Goal: Task Accomplishment & Management: Use online tool/utility

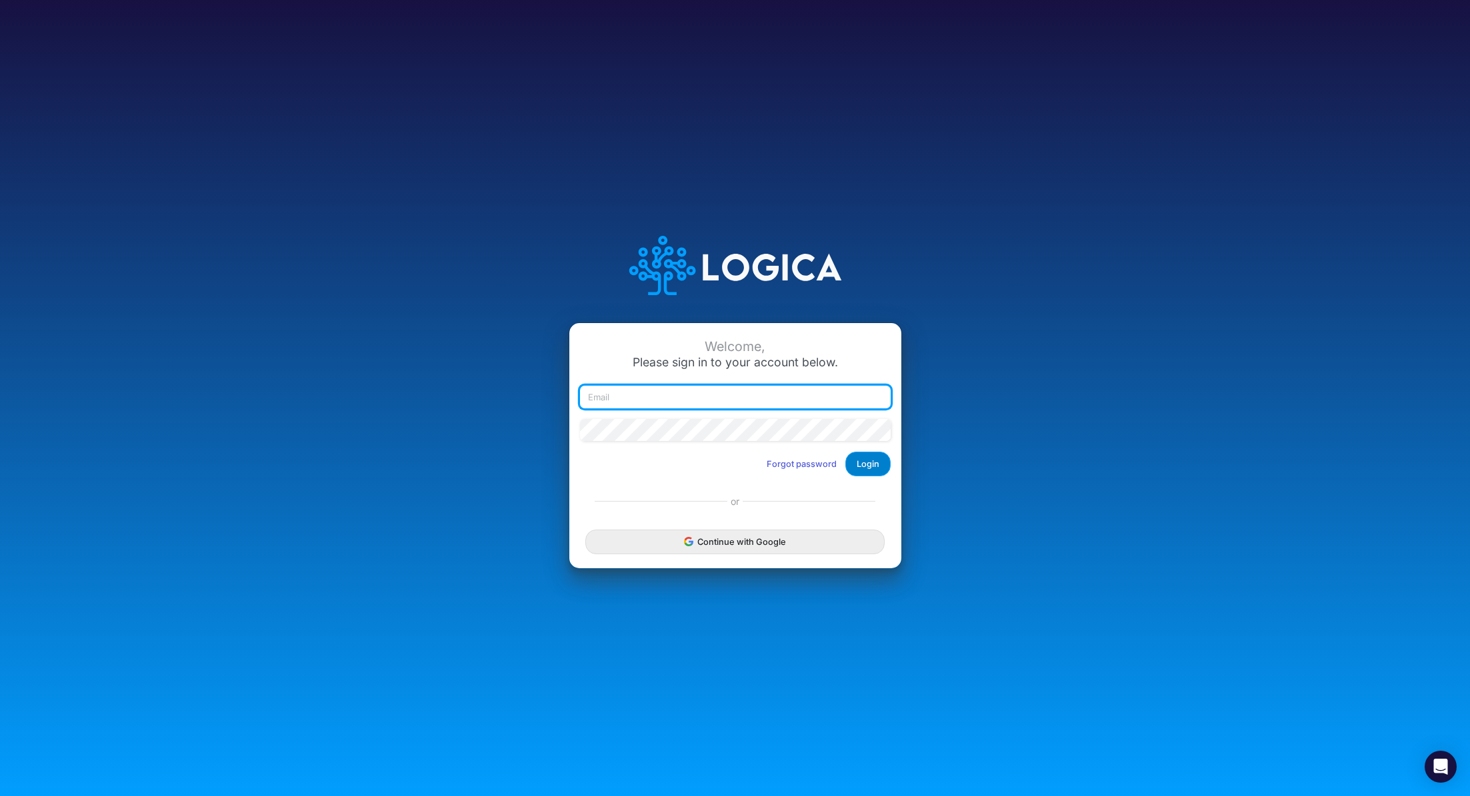
type input "[PERSON_NAME][EMAIL_ADDRESS][PERSON_NAME][DOMAIN_NAME]"
click at [876, 460] on button "Login" at bounding box center [867, 464] width 45 height 25
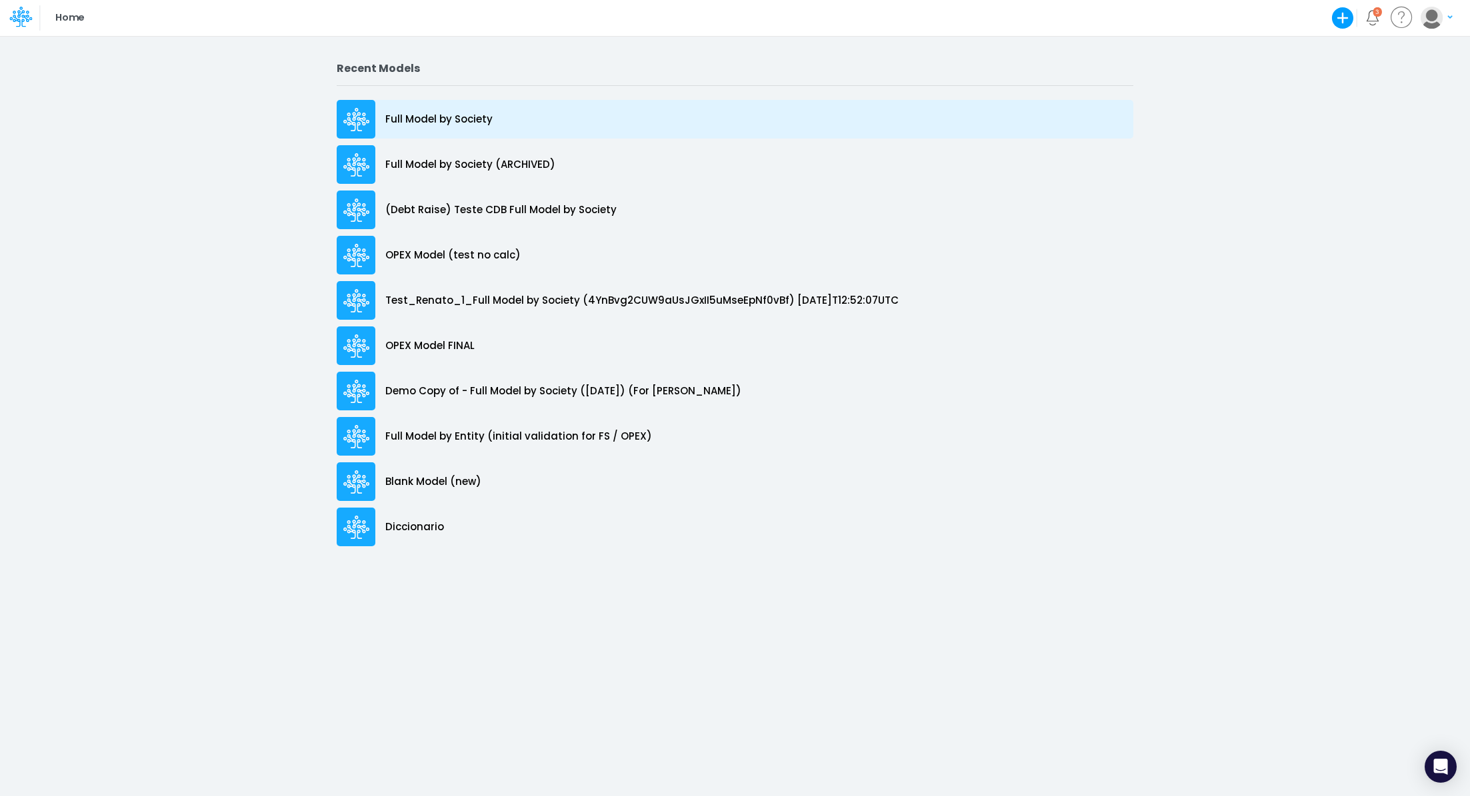
click at [450, 117] on p "Full Model by Society" at bounding box center [438, 119] width 107 height 15
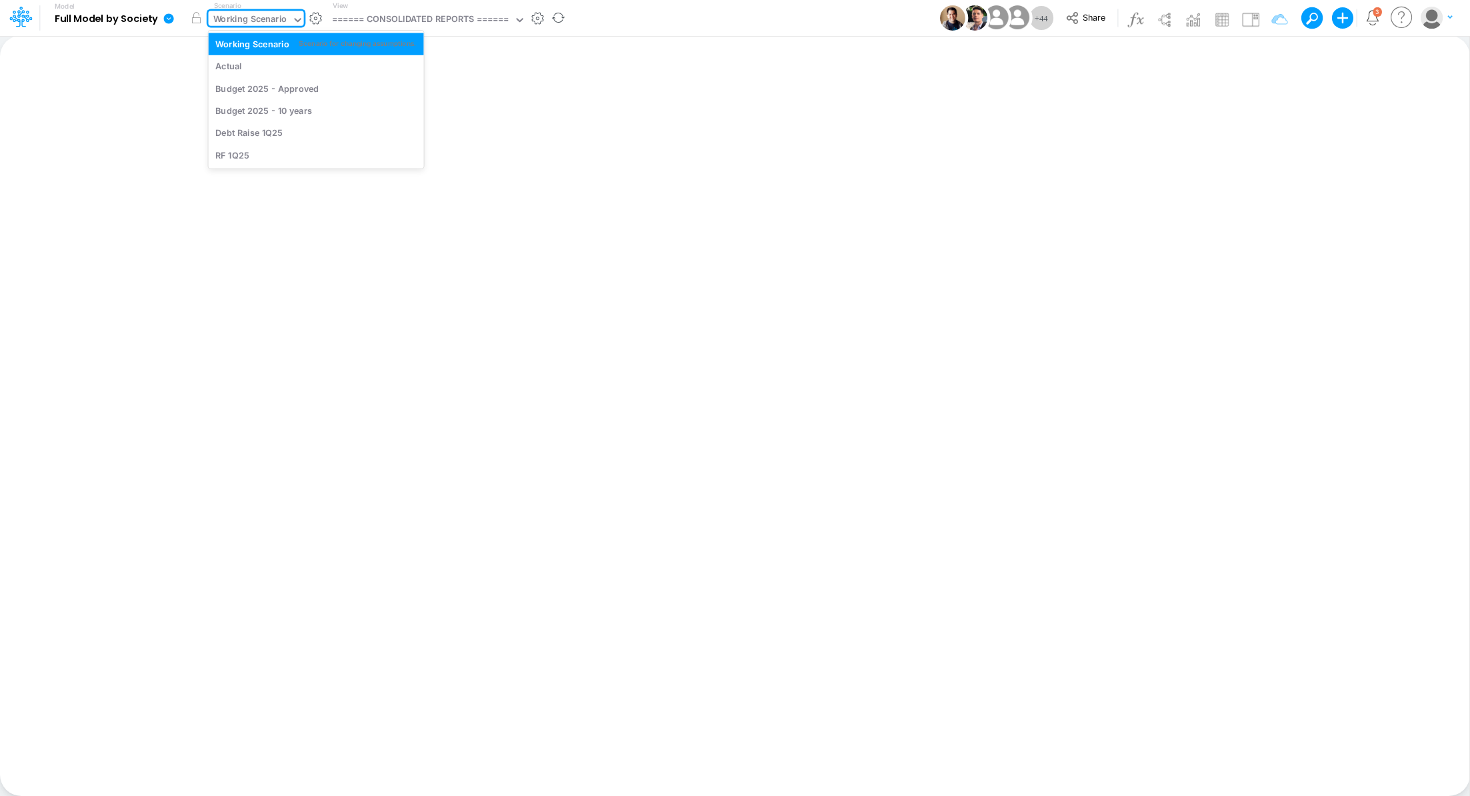
click at [267, 20] on div "Working Scenario" at bounding box center [250, 20] width 74 height 15
click at [271, 61] on div "Actual" at bounding box center [315, 66] width 201 height 13
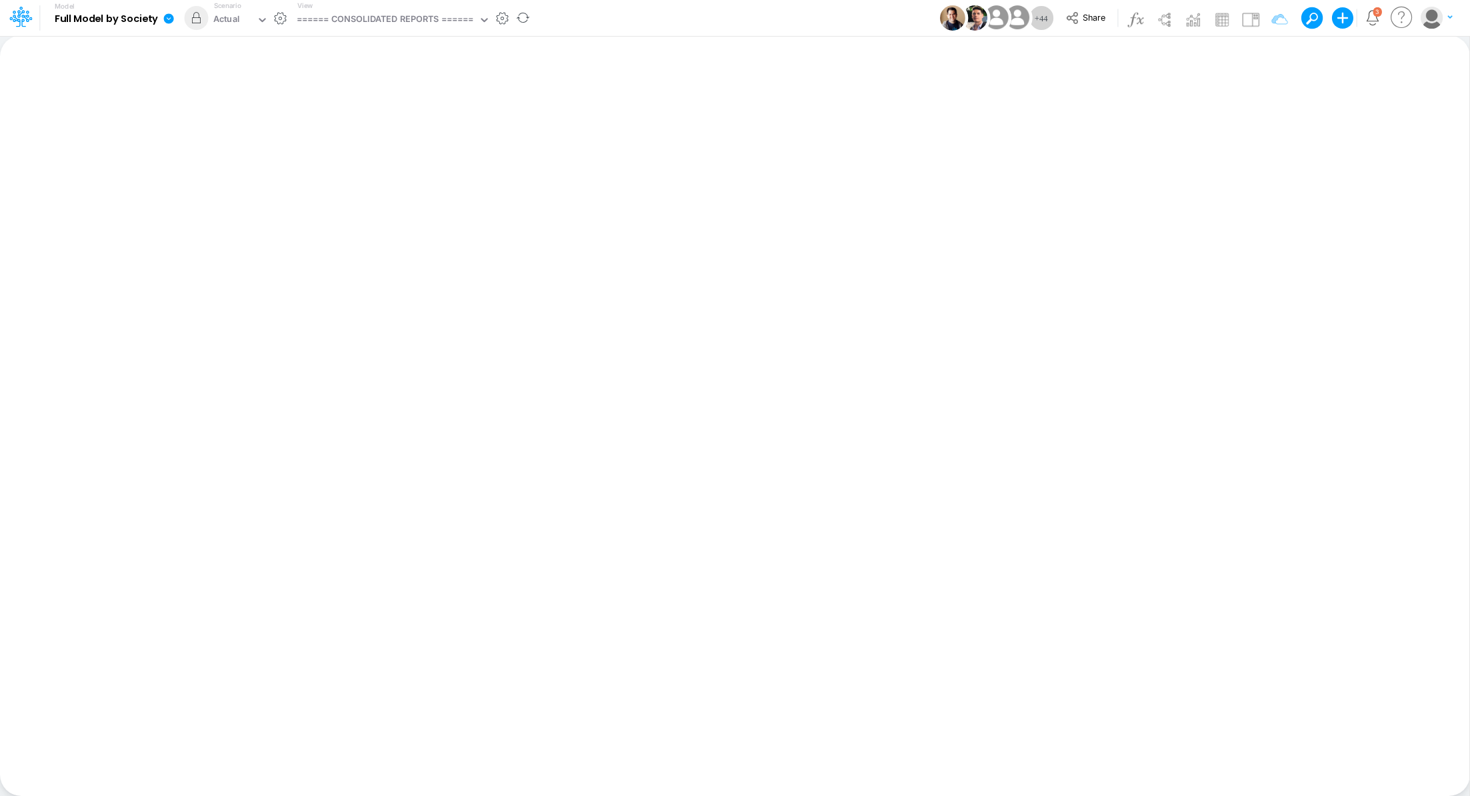
click at [171, 17] on icon at bounding box center [169, 19] width 12 height 12
click at [237, 94] on button "Import" at bounding box center [236, 95] width 143 height 22
click at [194, 21] on button "button" at bounding box center [197, 18] width 24 height 24
click at [172, 17] on icon at bounding box center [169, 18] width 10 height 10
click at [215, 91] on button "Import" at bounding box center [236, 95] width 143 height 22
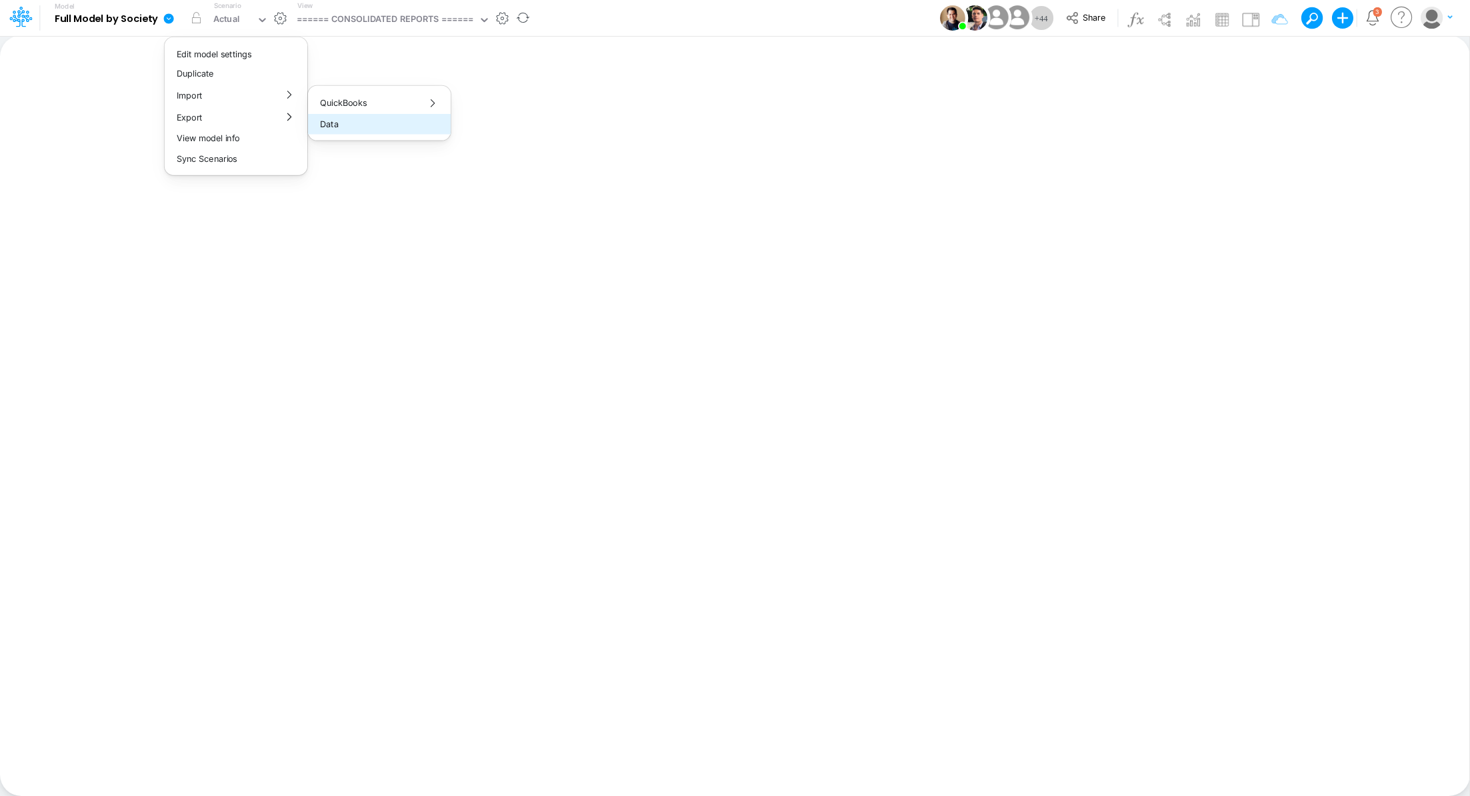
click at [368, 121] on button "Data" at bounding box center [379, 124] width 143 height 21
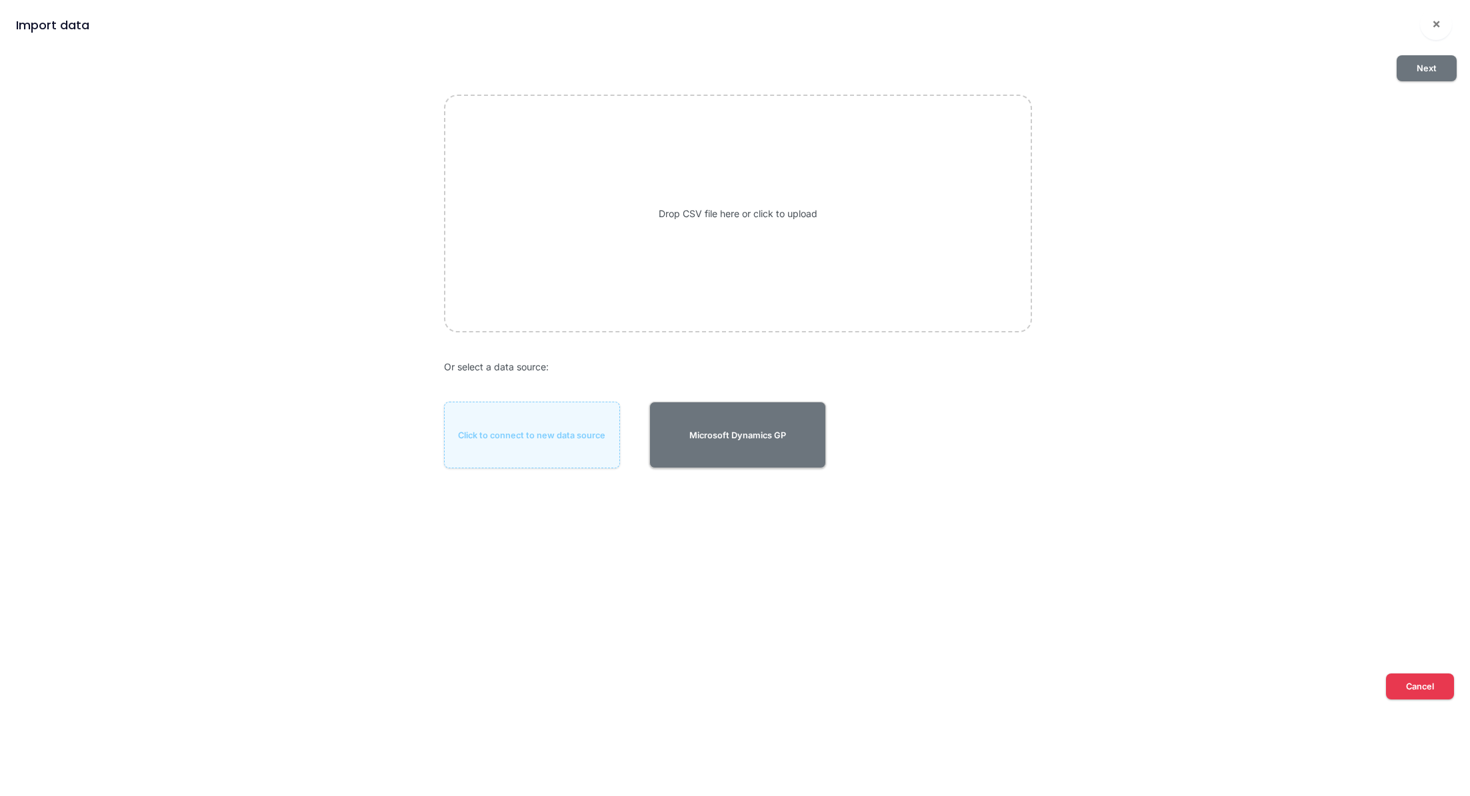
click at [854, 190] on div "Drop CSV file here or click to upload" at bounding box center [738, 213] width 588 height 237
click at [1433, 19] on span "×" at bounding box center [1436, 23] width 9 height 16
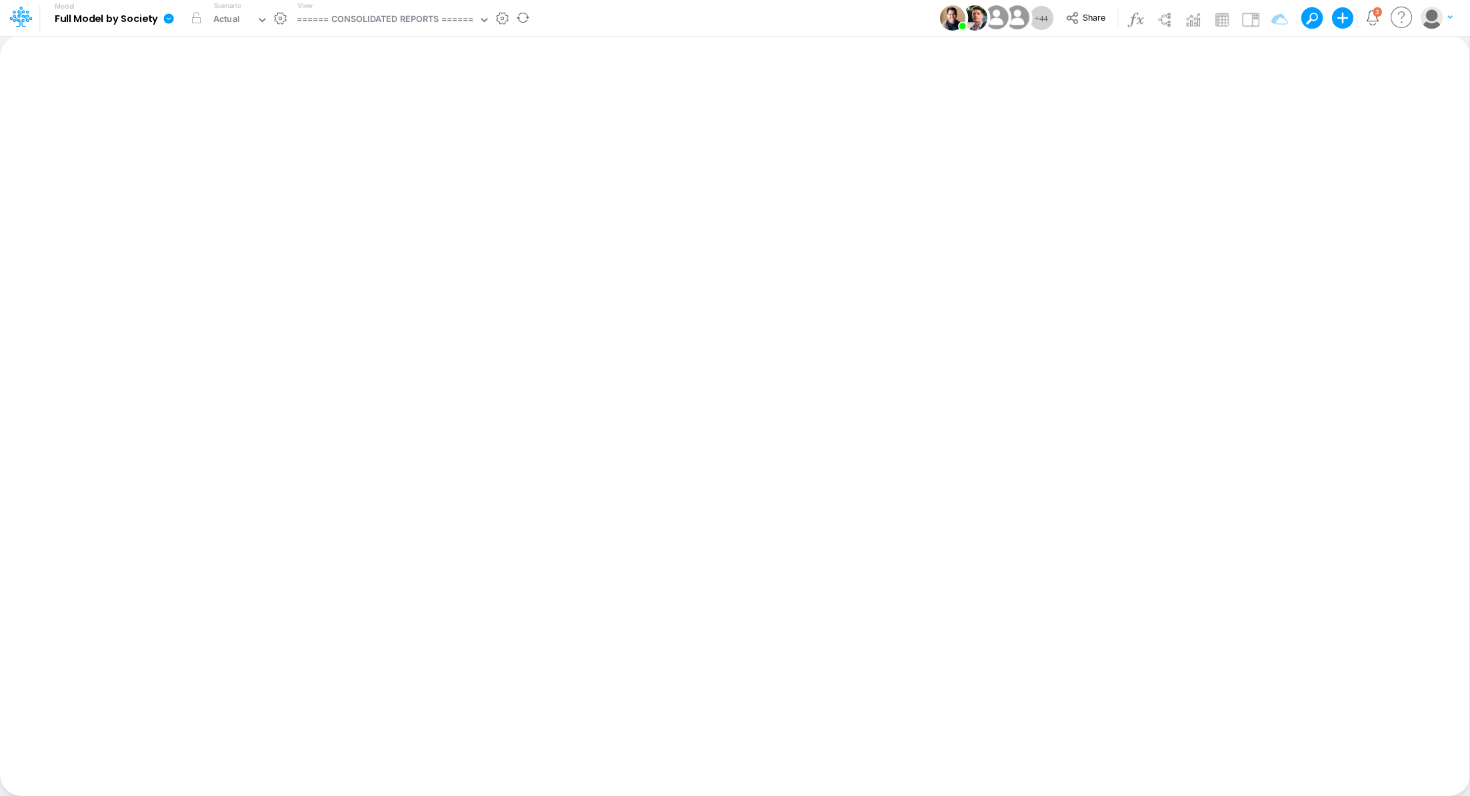
click at [172, 19] on icon at bounding box center [169, 18] width 10 height 10
click at [221, 144] on button "View model info" at bounding box center [236, 138] width 143 height 21
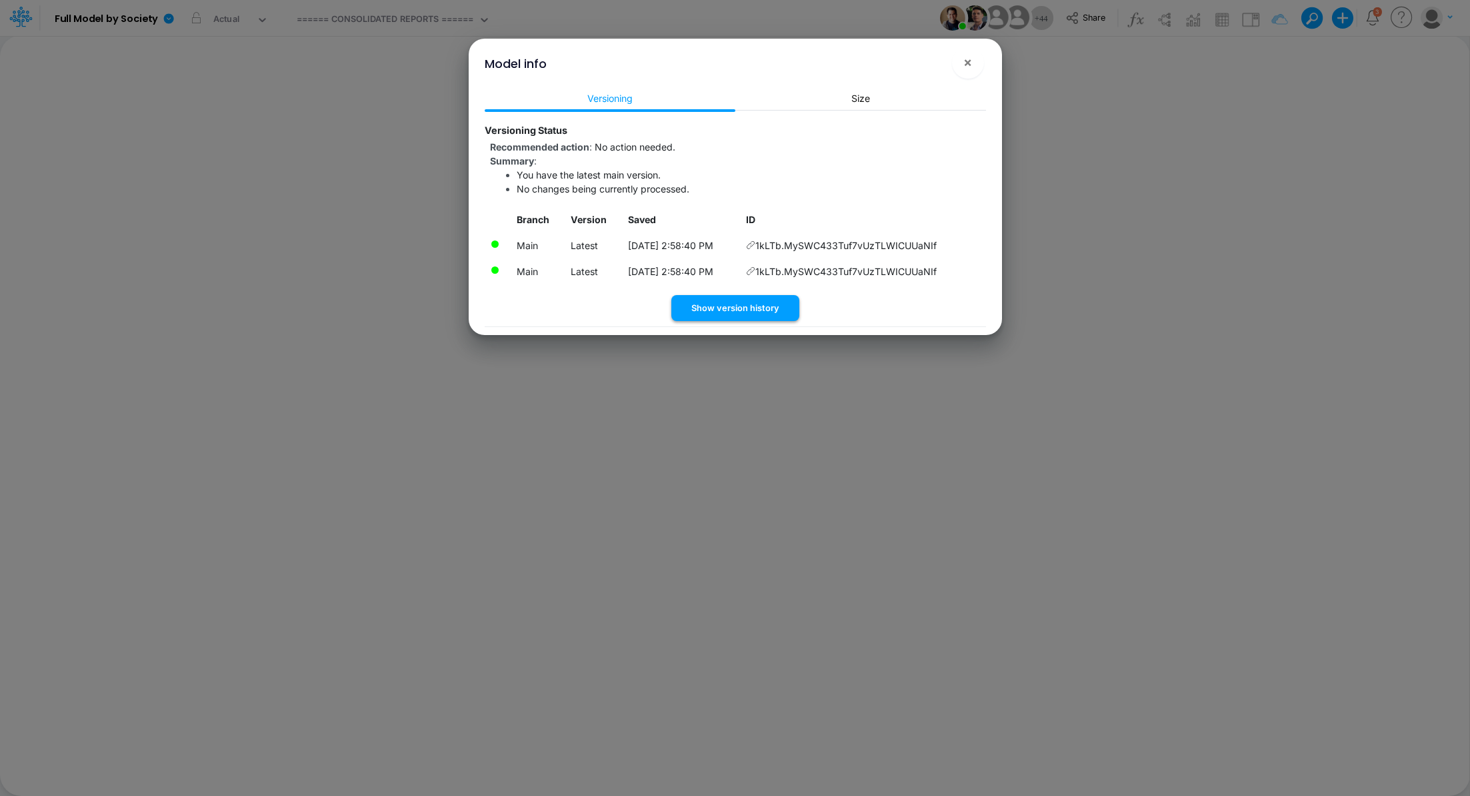
click at [736, 308] on button "Show version history" at bounding box center [735, 308] width 128 height 26
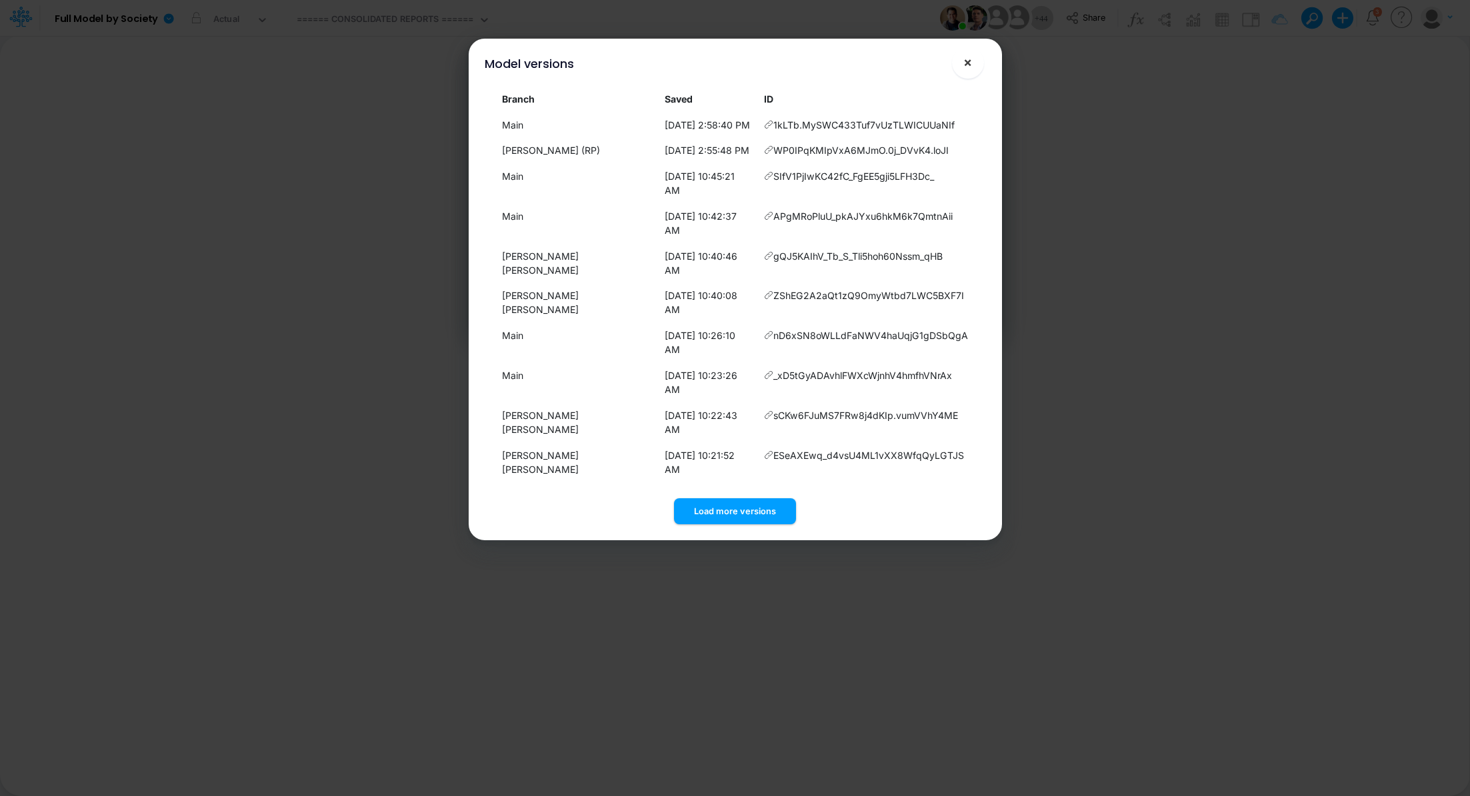
click at [966, 66] on span "×" at bounding box center [967, 62] width 9 height 16
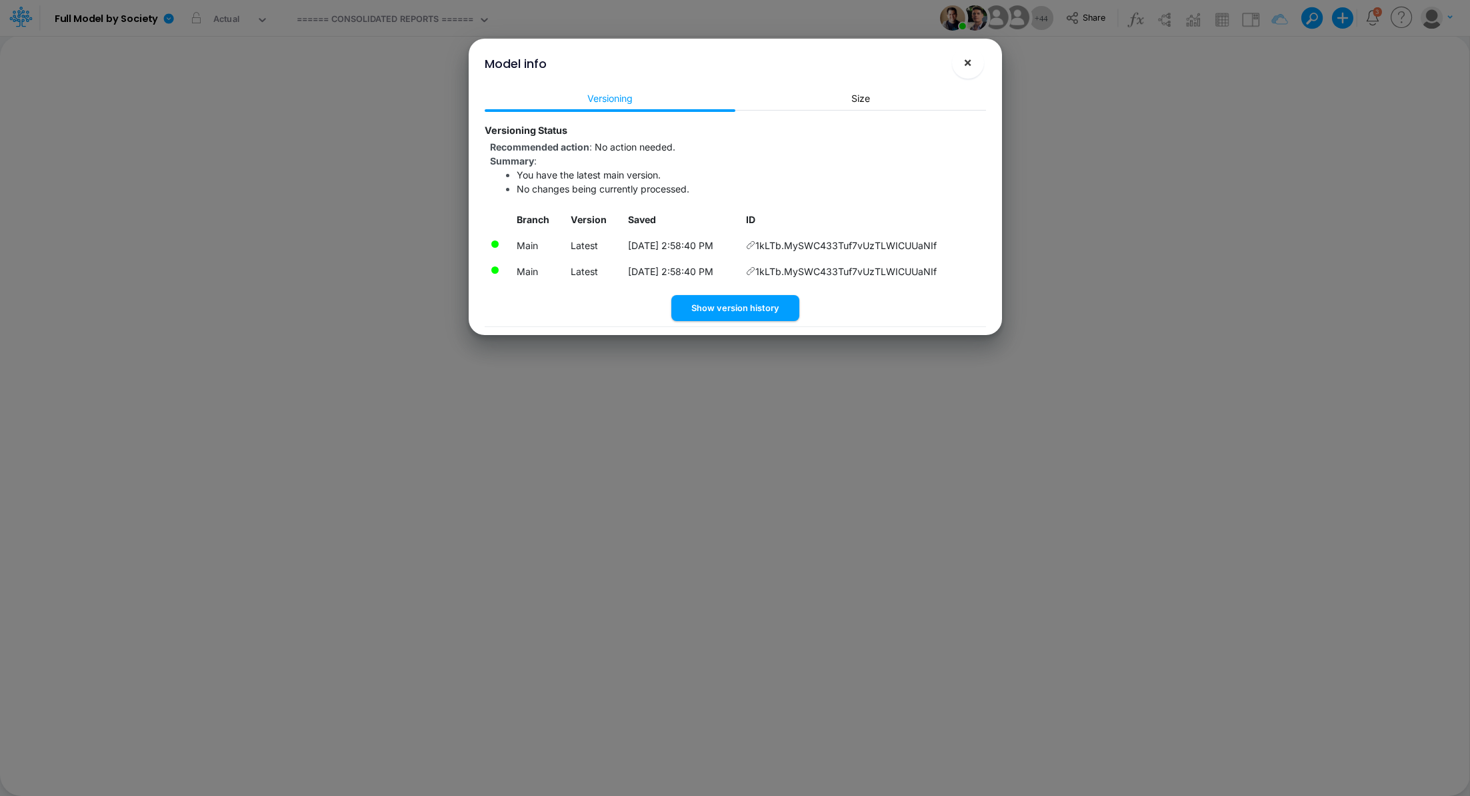
click at [968, 64] on span "×" at bounding box center [967, 62] width 9 height 16
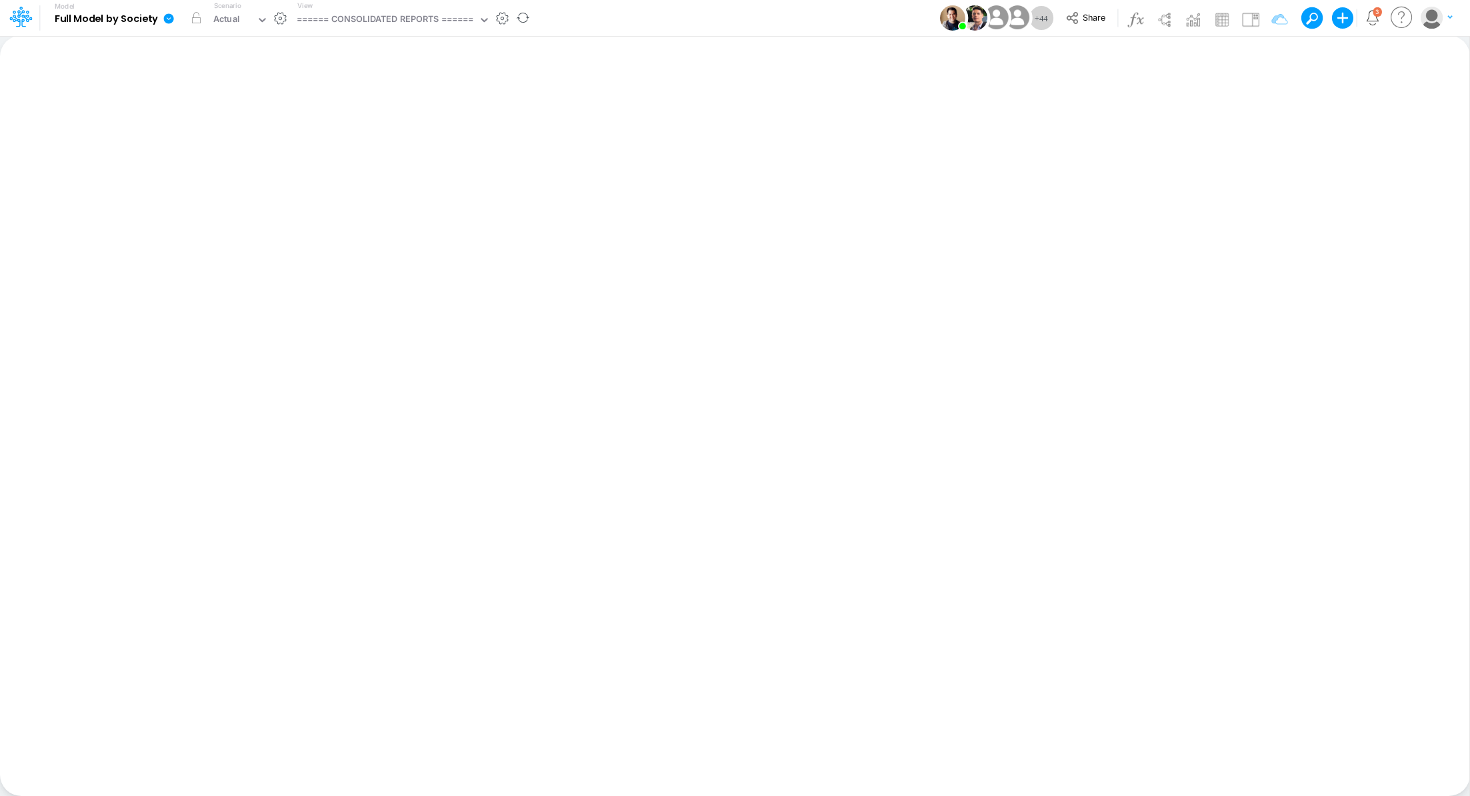
click at [165, 23] on icon at bounding box center [169, 19] width 12 height 12
click at [203, 99] on button "Import" at bounding box center [236, 95] width 143 height 22
click at [353, 125] on button "Data" at bounding box center [379, 124] width 143 height 21
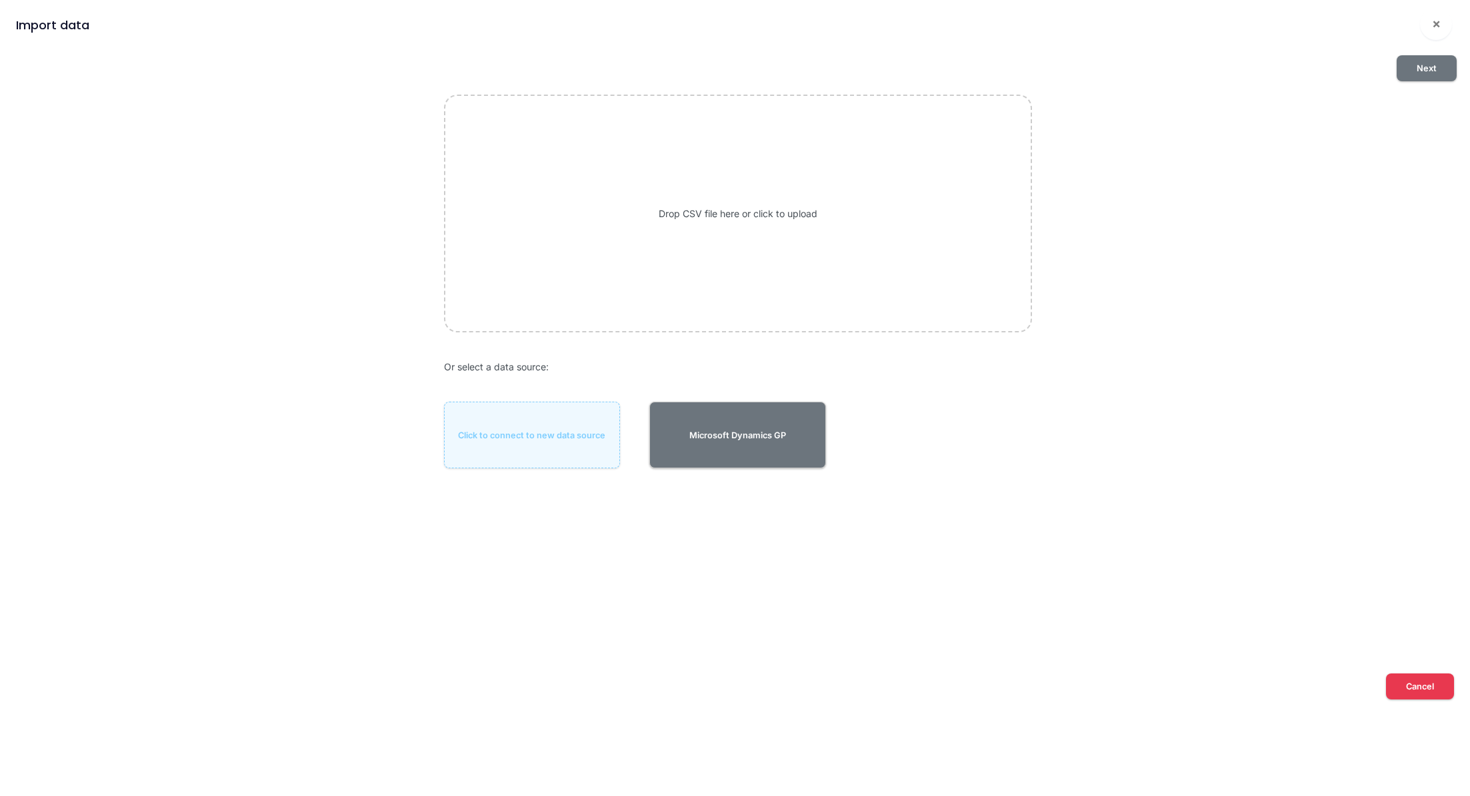
click at [850, 170] on div "Drop CSV file here or click to upload" at bounding box center [738, 213] width 588 height 237
click at [1432, 74] on button "Next" at bounding box center [1426, 68] width 60 height 26
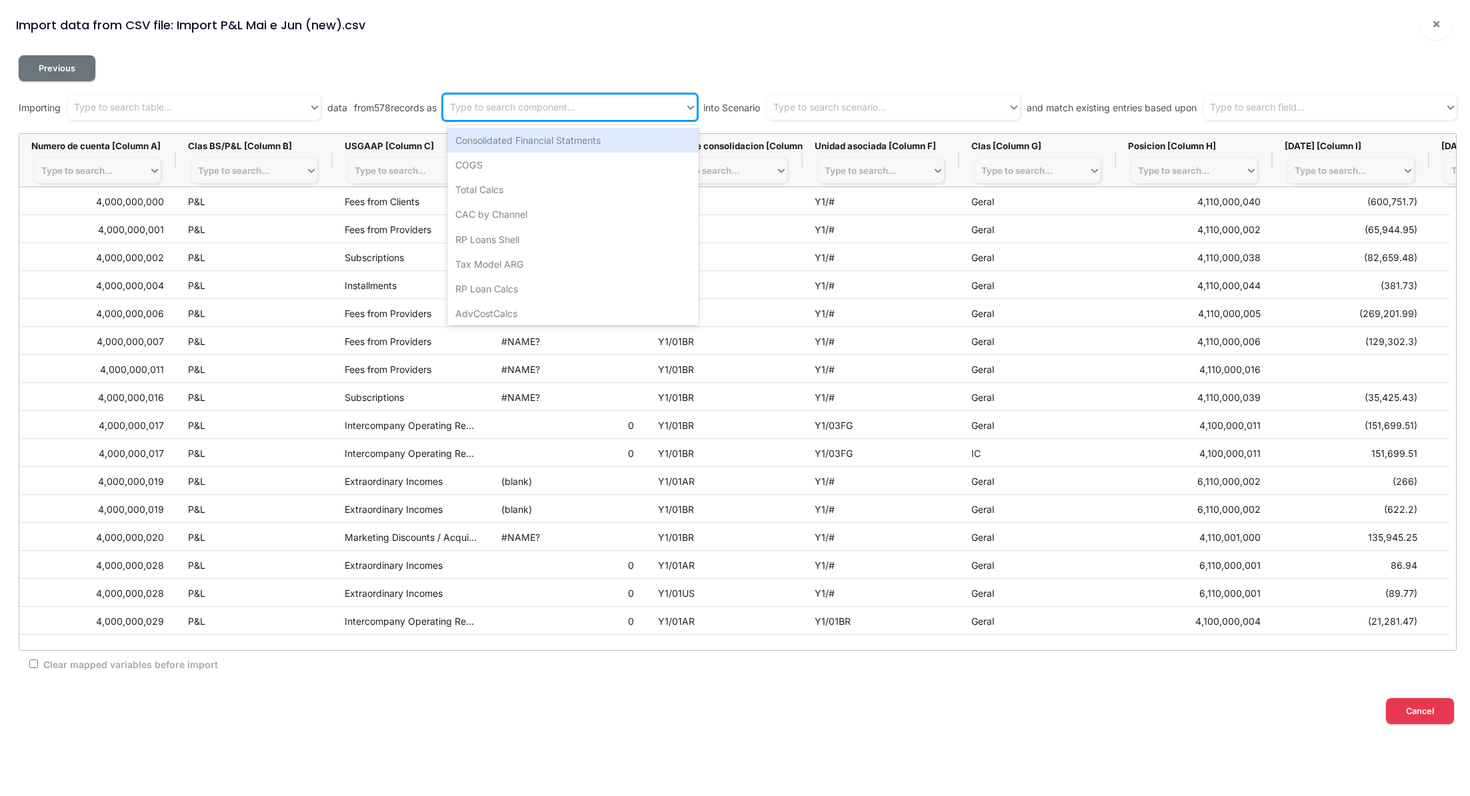
click at [522, 115] on div "Type to search component..." at bounding box center [563, 108] width 241 height 22
type input "gr"
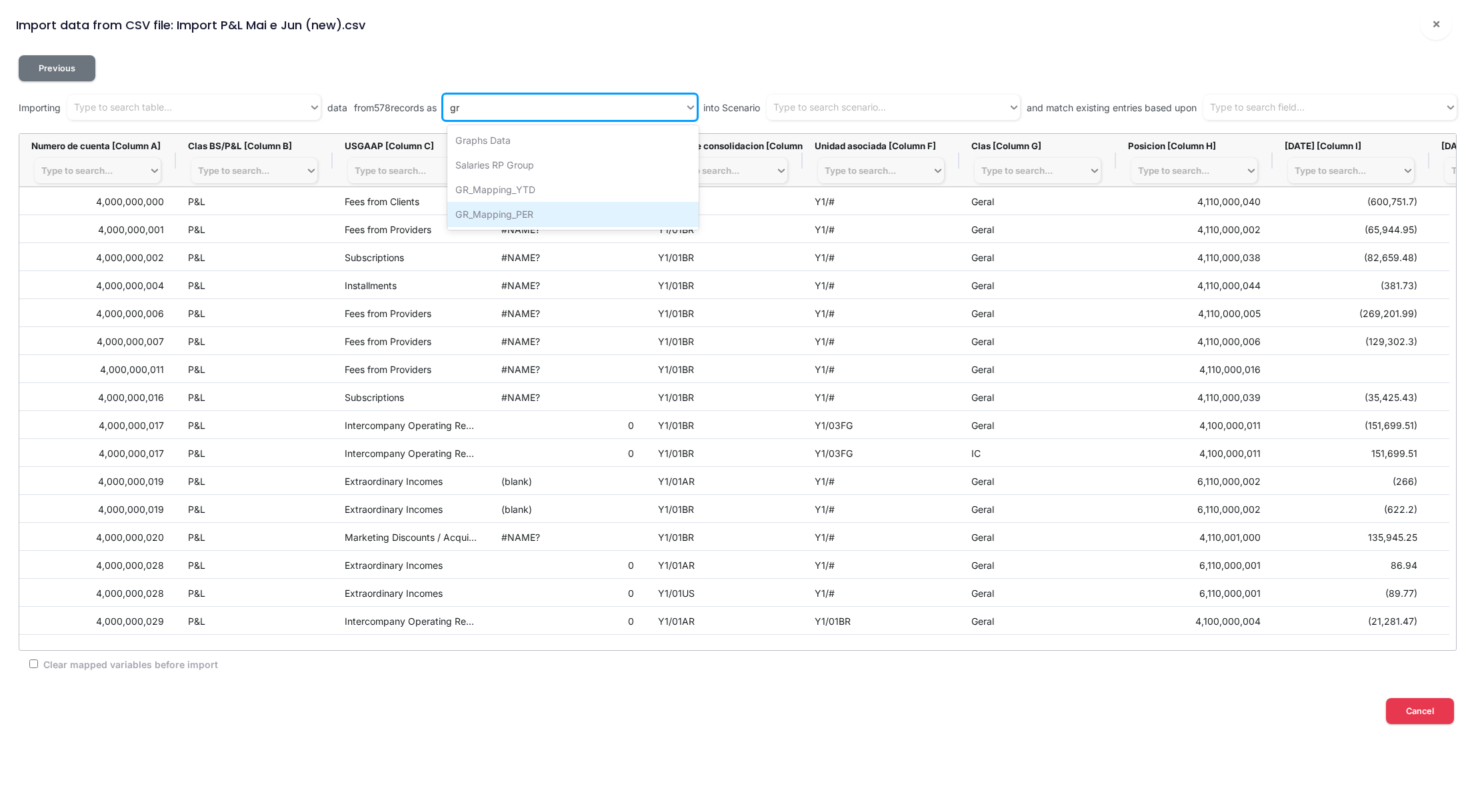
click at [550, 212] on div "GR_Mapping_PER" at bounding box center [572, 214] width 251 height 25
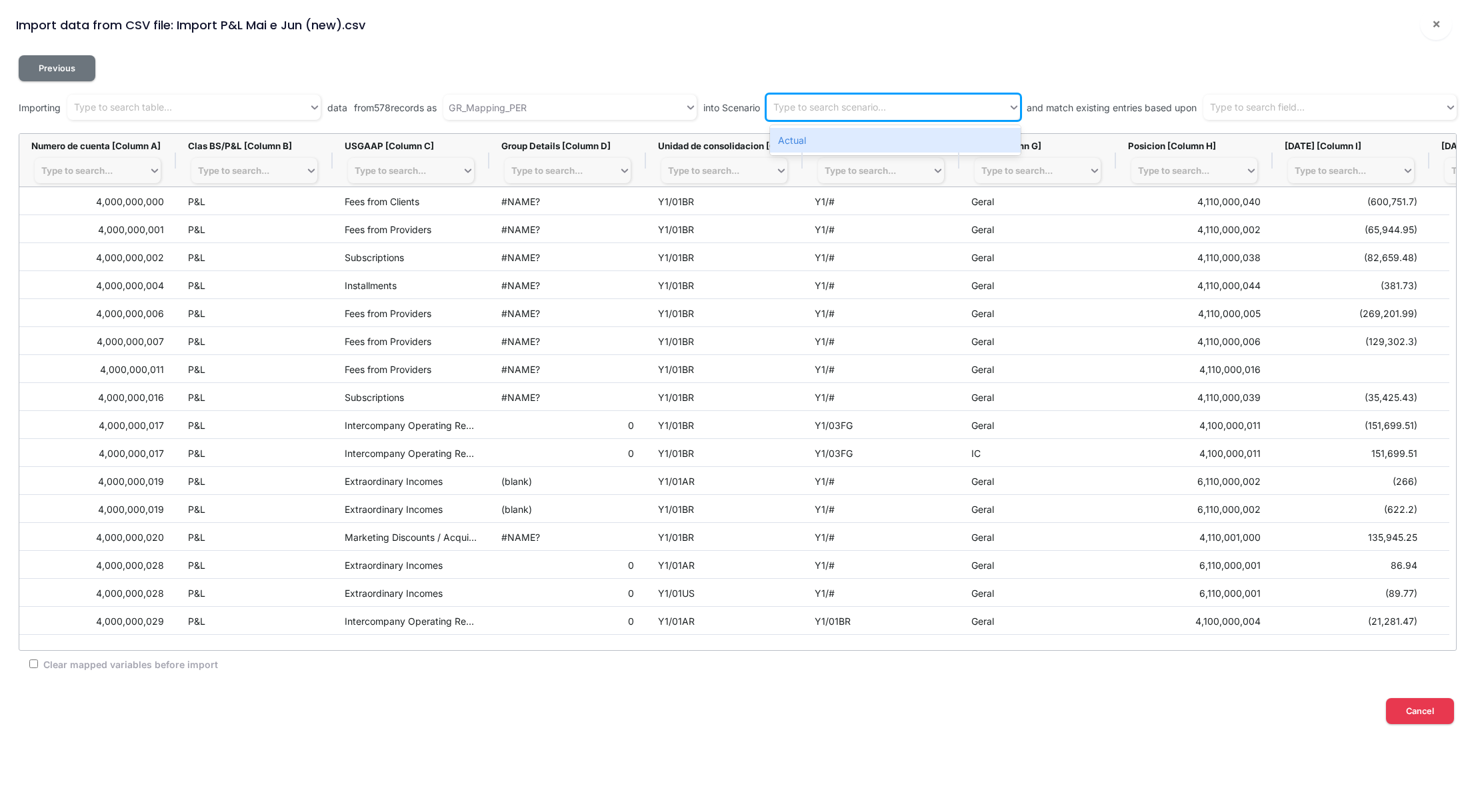
click at [868, 110] on div "Type to search scenario..." at bounding box center [829, 108] width 113 height 14
click at [858, 144] on div "Actual" at bounding box center [895, 140] width 251 height 25
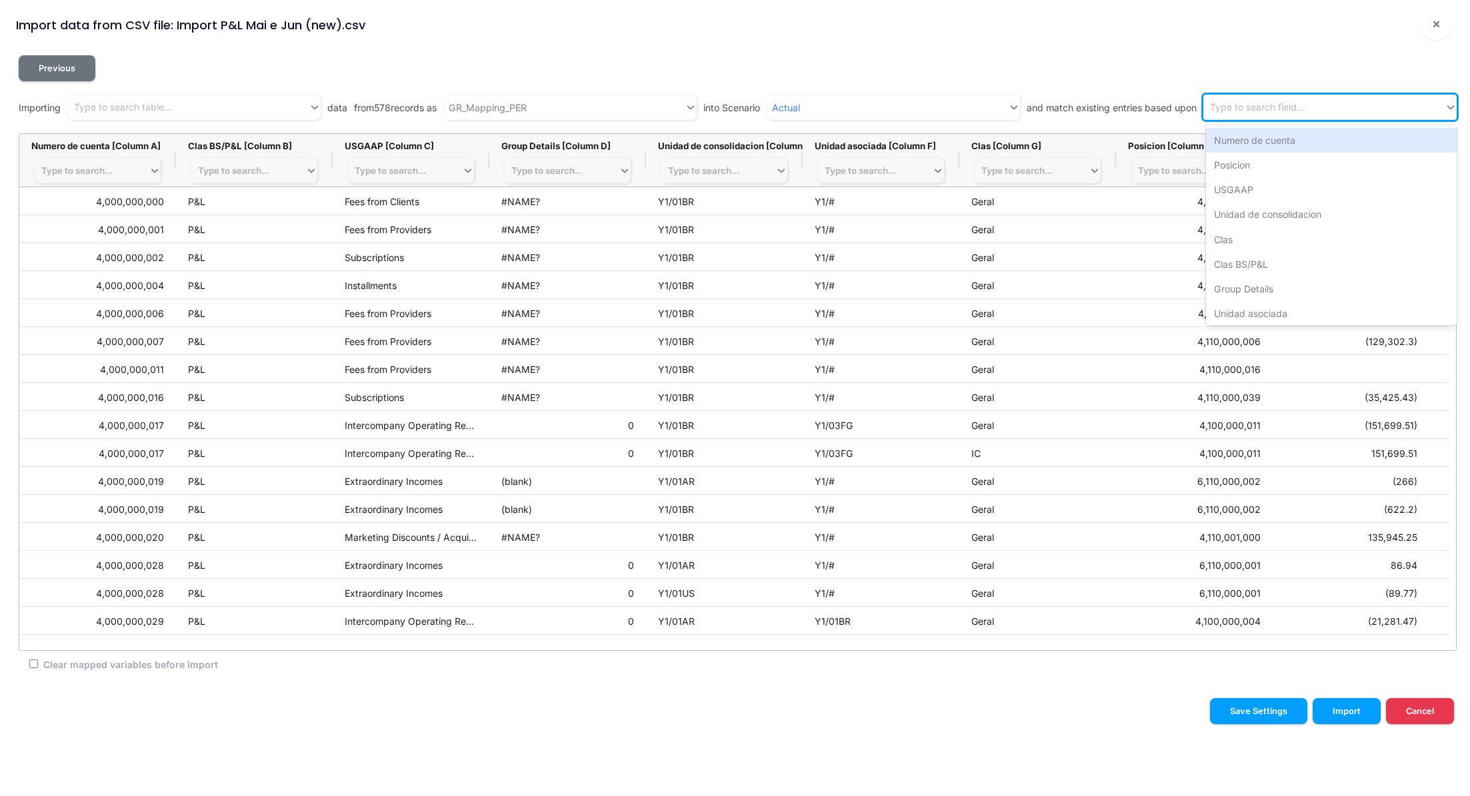
click at [1266, 112] on div "Type to search field..." at bounding box center [1257, 108] width 95 height 14
click at [1274, 137] on div "Numero de cuenta" at bounding box center [1331, 140] width 251 height 25
click at [1332, 102] on div "Numero de cuenta" at bounding box center [1311, 108] width 217 height 22
click at [1256, 148] on div "Posicion" at bounding box center [1331, 140] width 251 height 25
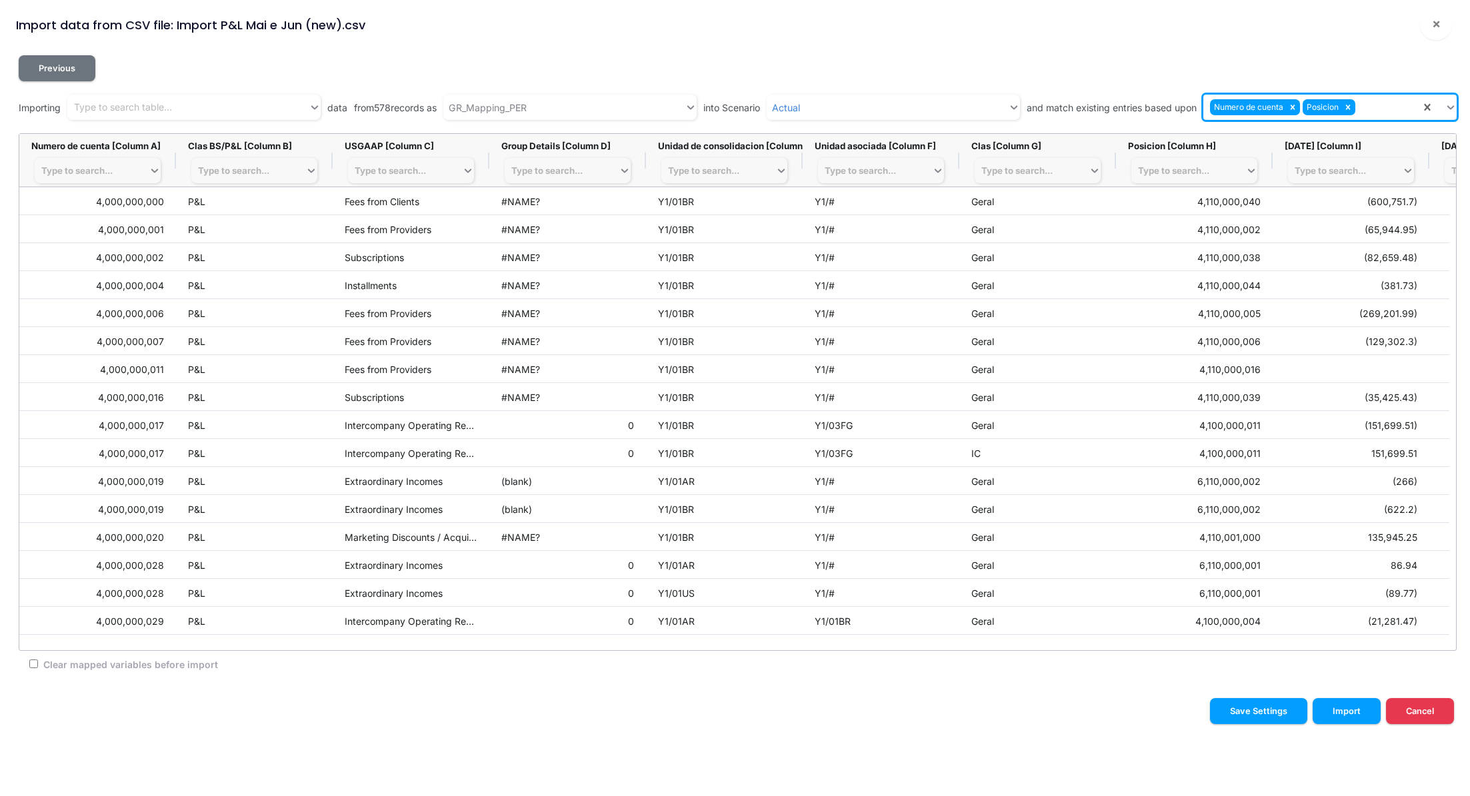
click at [1384, 109] on div "Numero de cuenta Posicion" at bounding box center [1311, 108] width 217 height 22
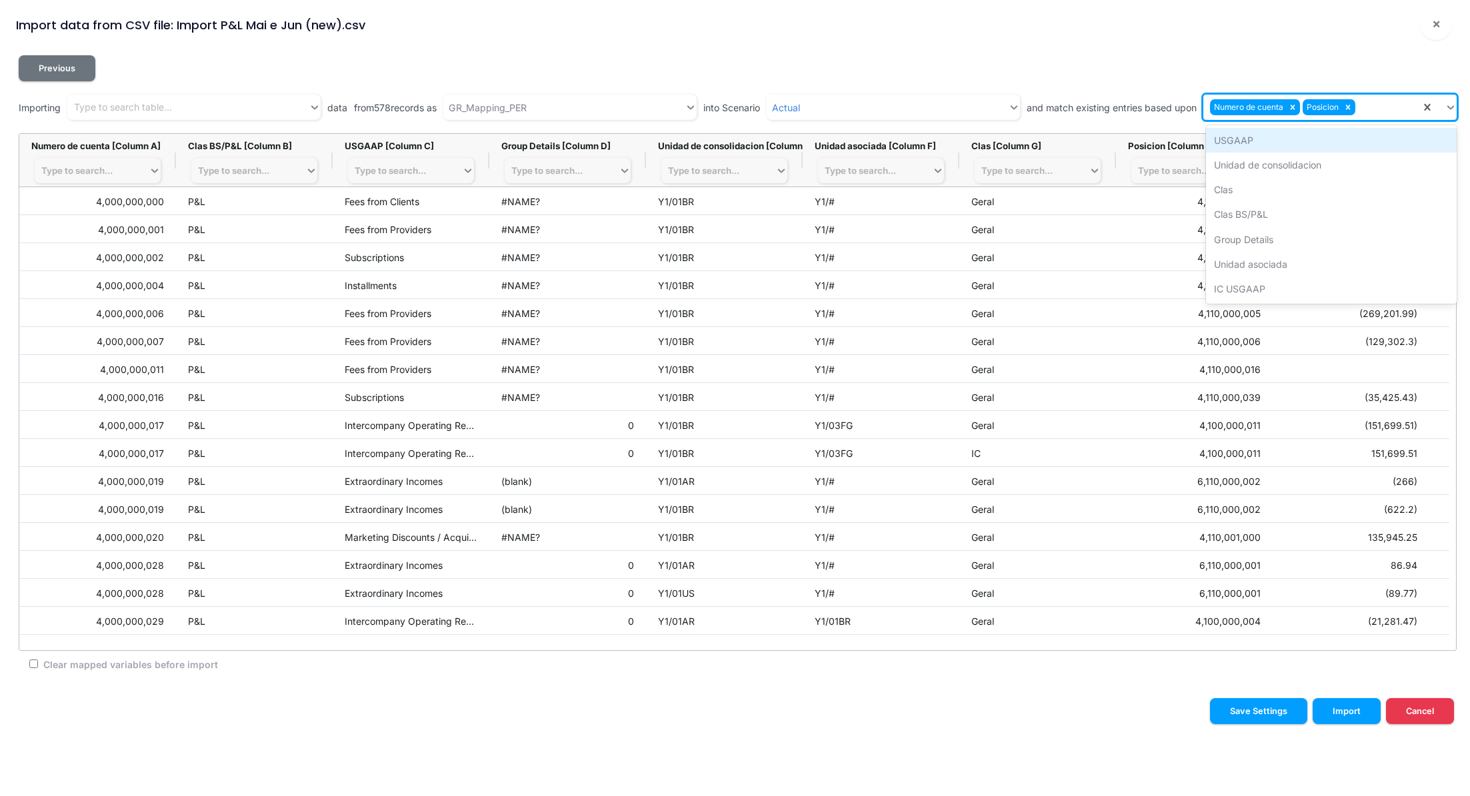
click at [1248, 142] on div "USGAAP" at bounding box center [1331, 140] width 251 height 25
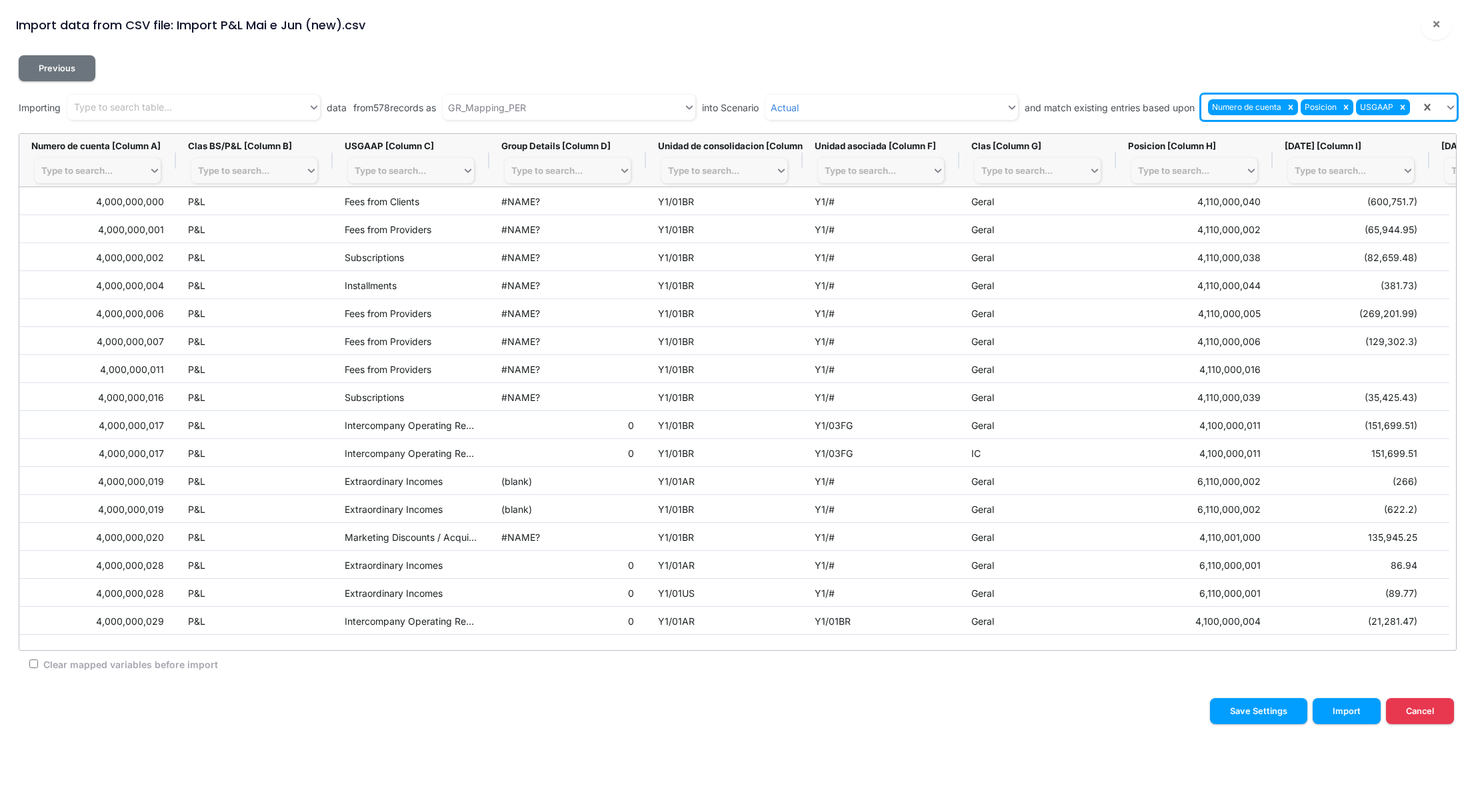
click at [1412, 109] on input "text" at bounding box center [1412, 108] width 1 height 14
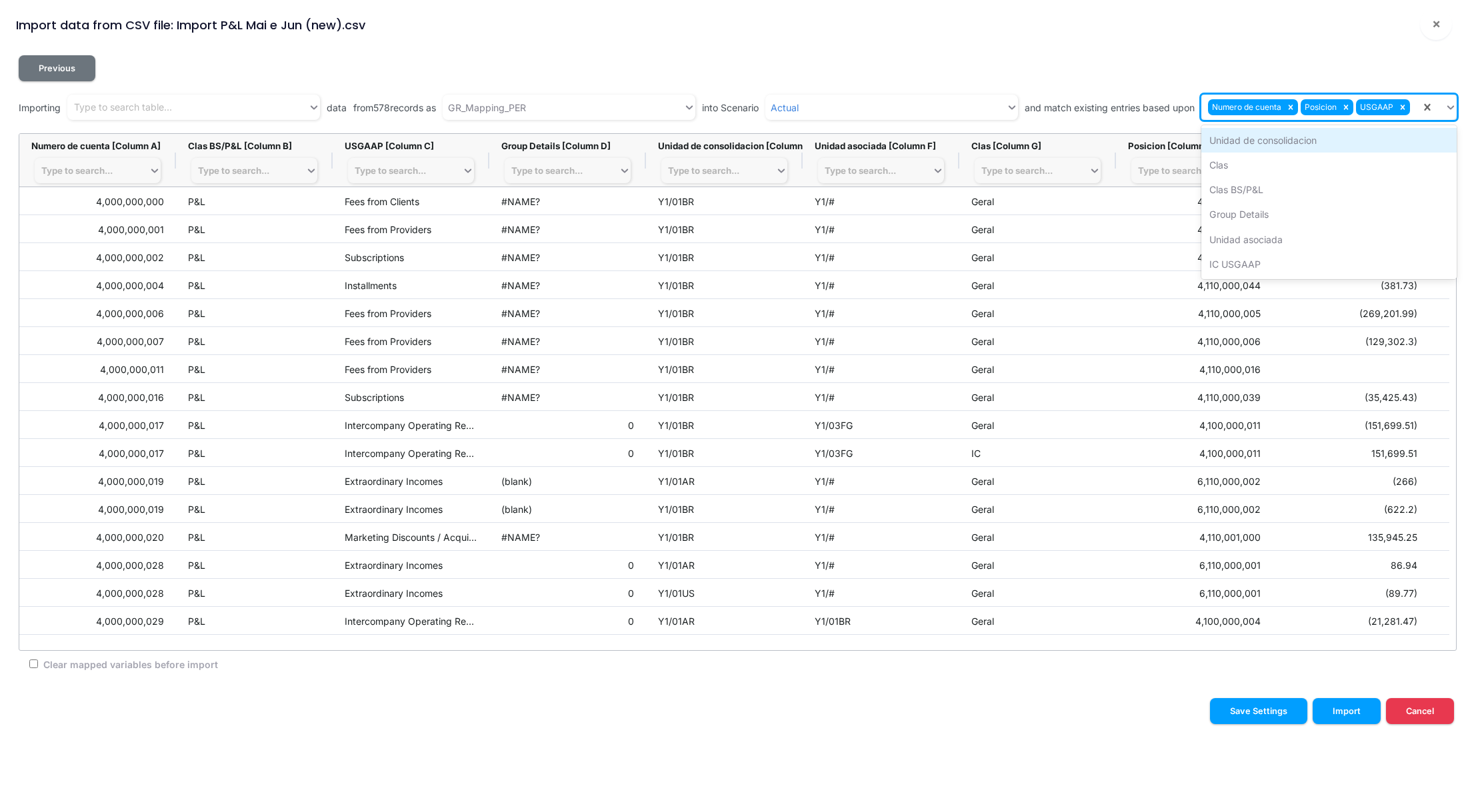
click at [1278, 143] on div "Unidad de consolidacion" at bounding box center [1328, 140] width 255 height 25
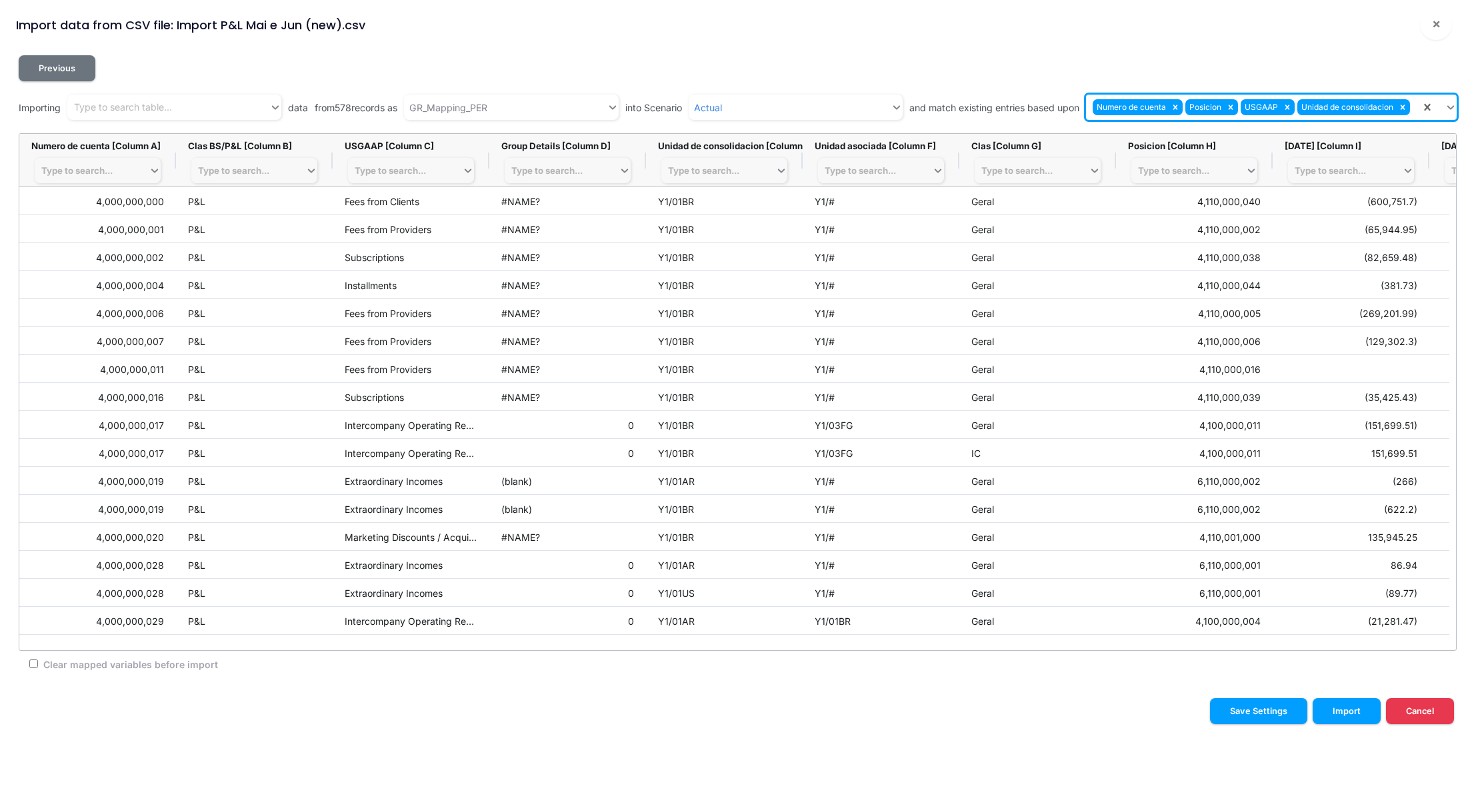
click at [1412, 108] on input "text" at bounding box center [1412, 108] width 1 height 14
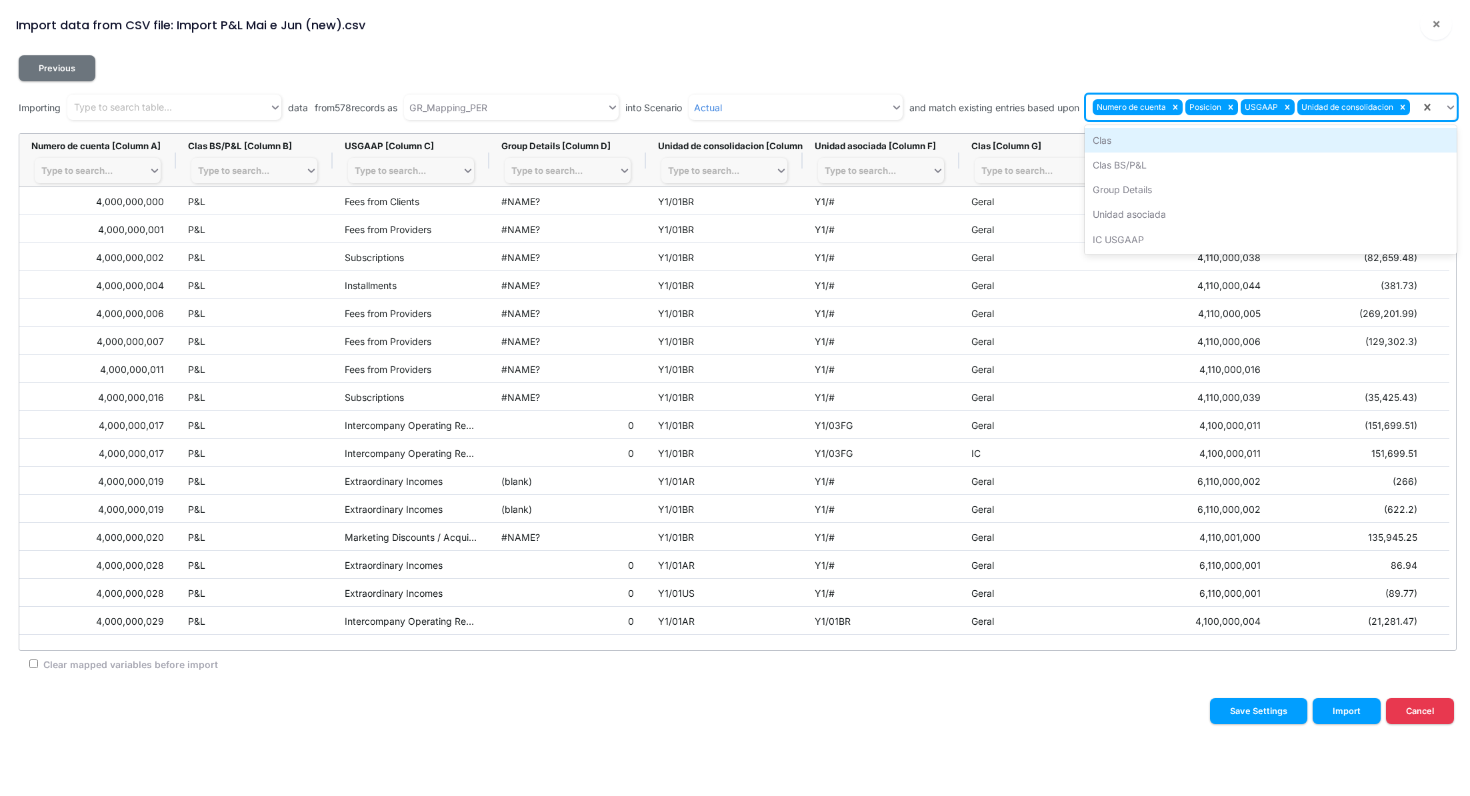
click at [1163, 141] on div "Clas" at bounding box center [1270, 140] width 372 height 25
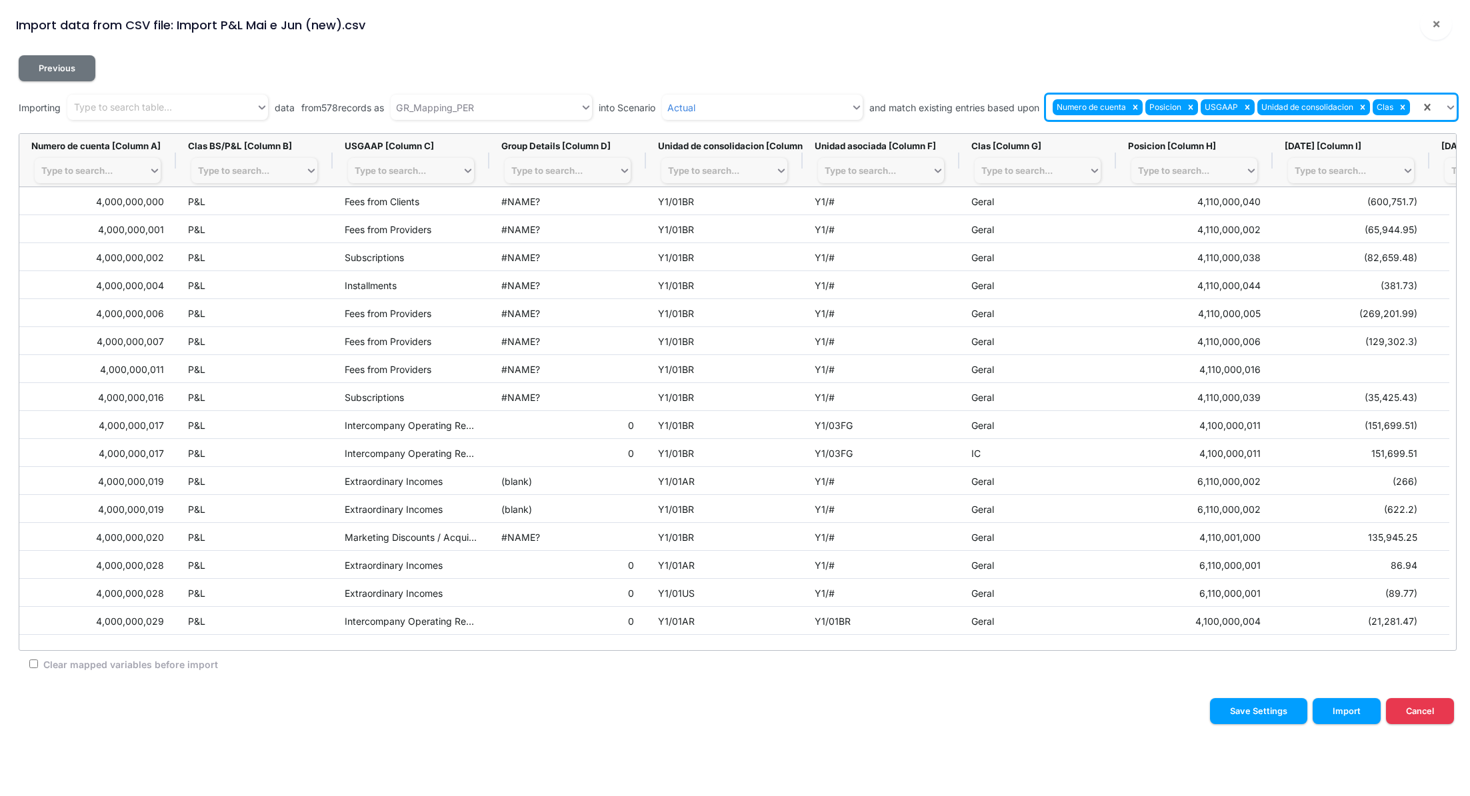
click at [1414, 111] on div "Numero de cuenta Posicion USGAAP Unidad de consolidacion Clas" at bounding box center [1233, 108] width 375 height 22
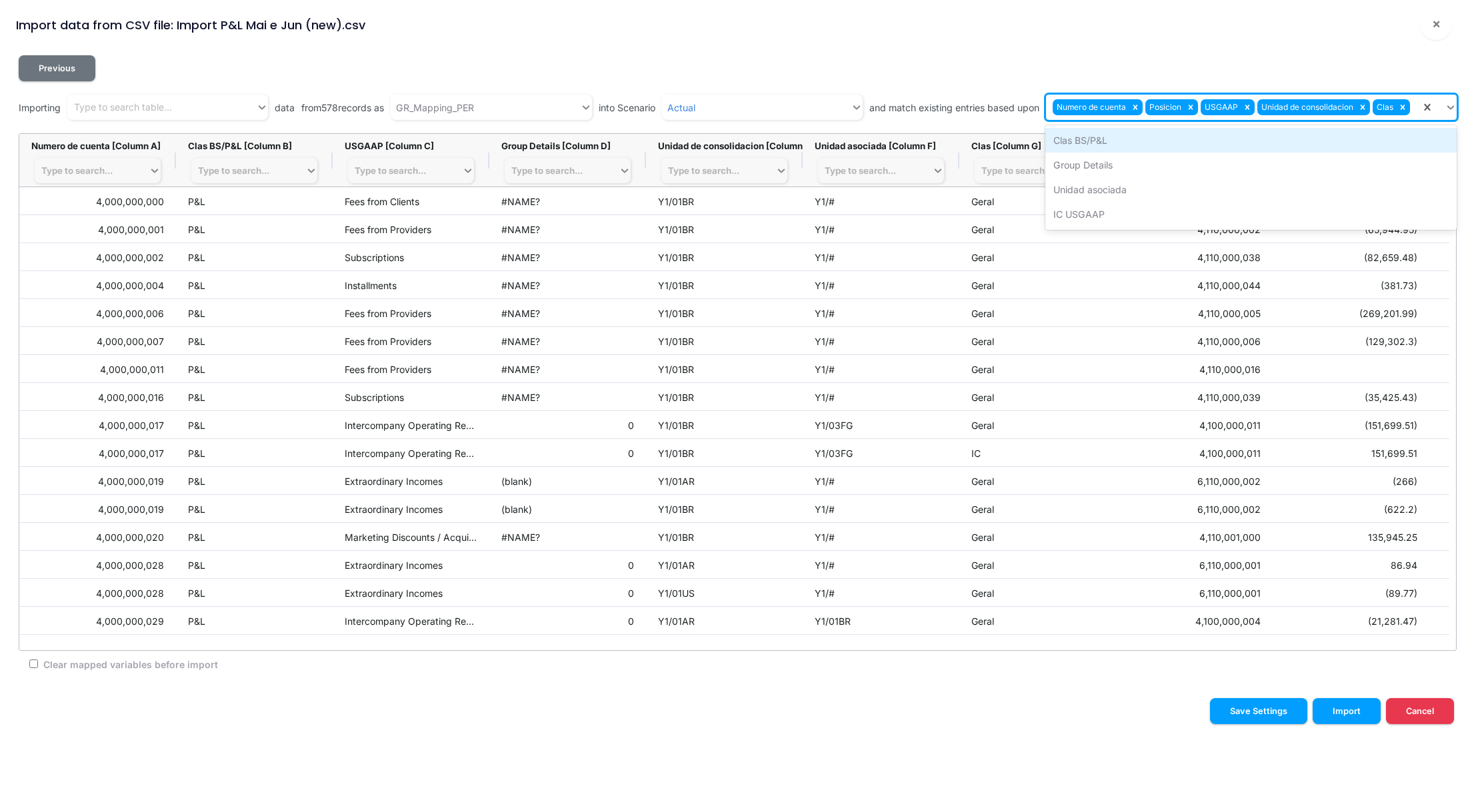
click at [1143, 145] on div "Clas BS/P&L" at bounding box center [1250, 140] width 411 height 25
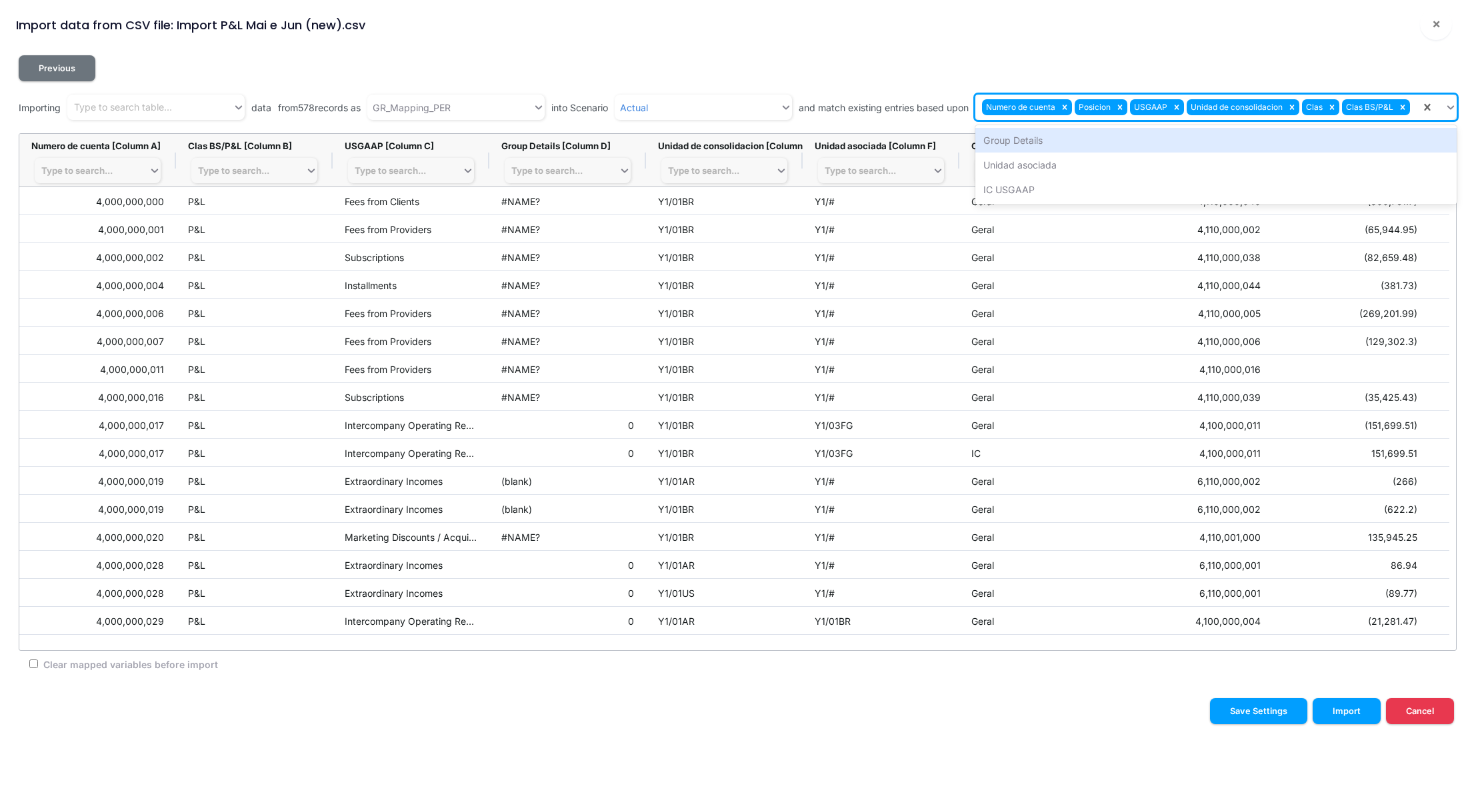
click at [1414, 110] on div "Numero de cuenta Posicion USGAAP Unidad de consolidacion Clas Clas BS/P&L" at bounding box center [1197, 108] width 445 height 22
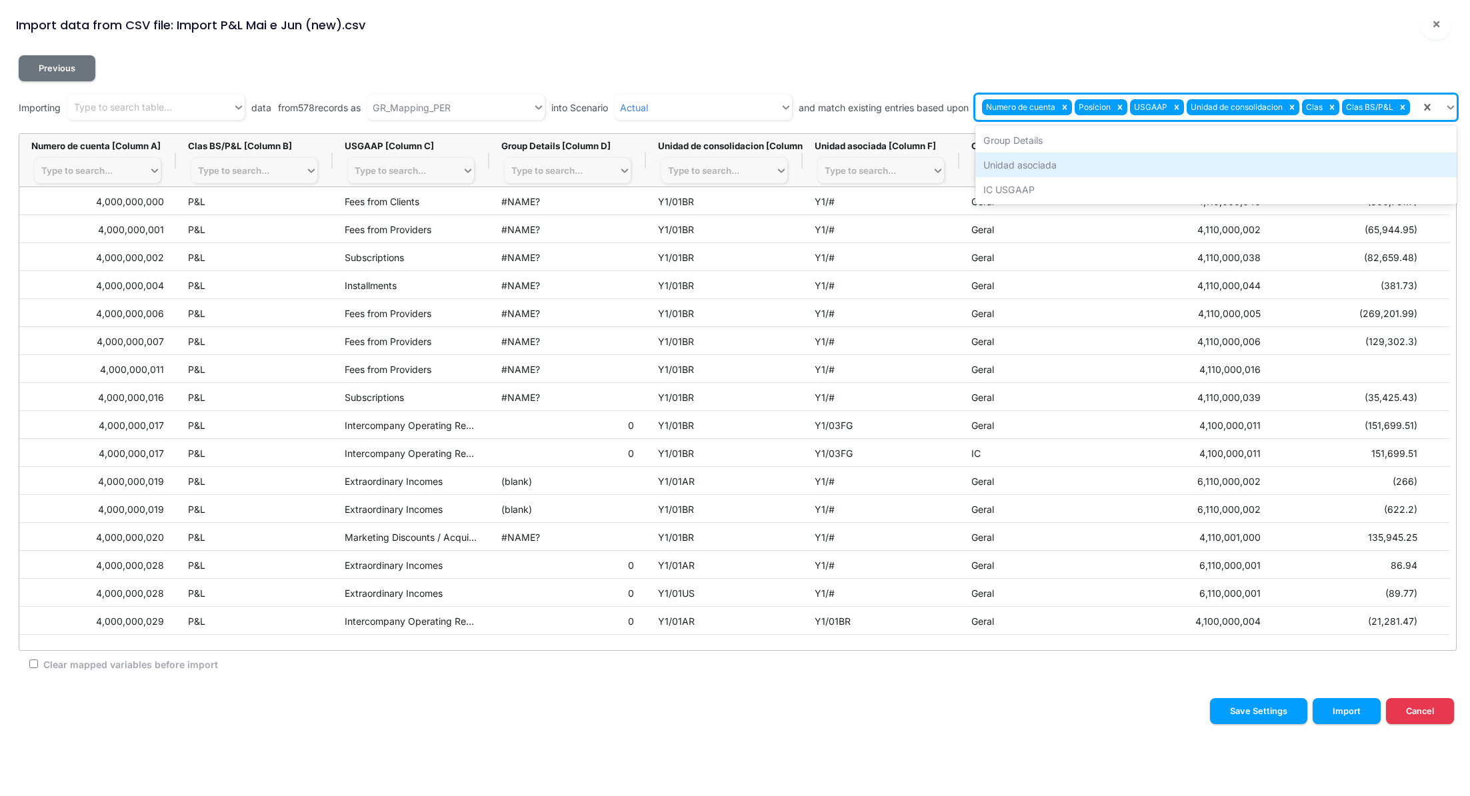
click at [1160, 164] on div "Unidad asociada" at bounding box center [1215, 165] width 481 height 25
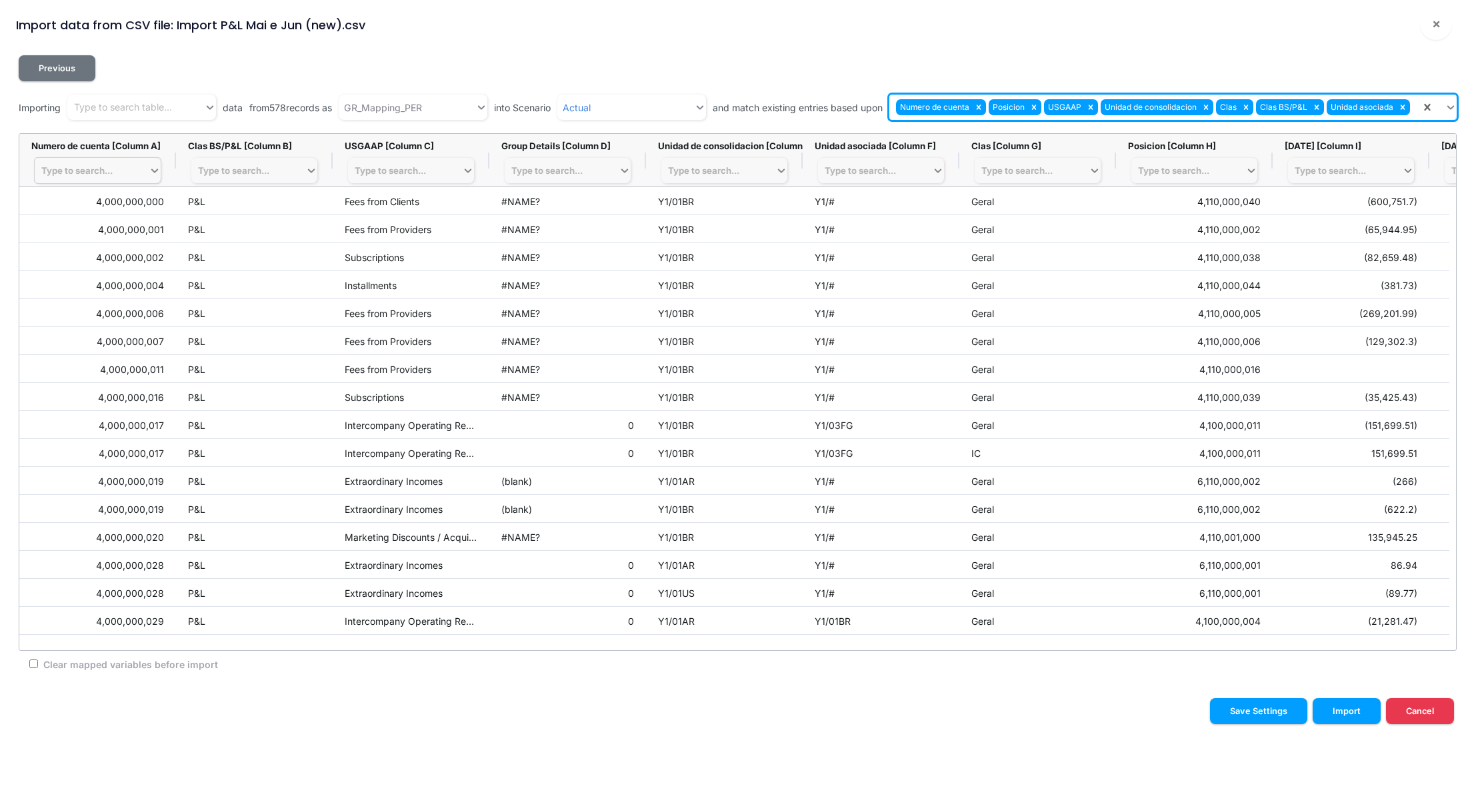
click at [77, 167] on div "Type to search..." at bounding box center [76, 170] width 71 height 11
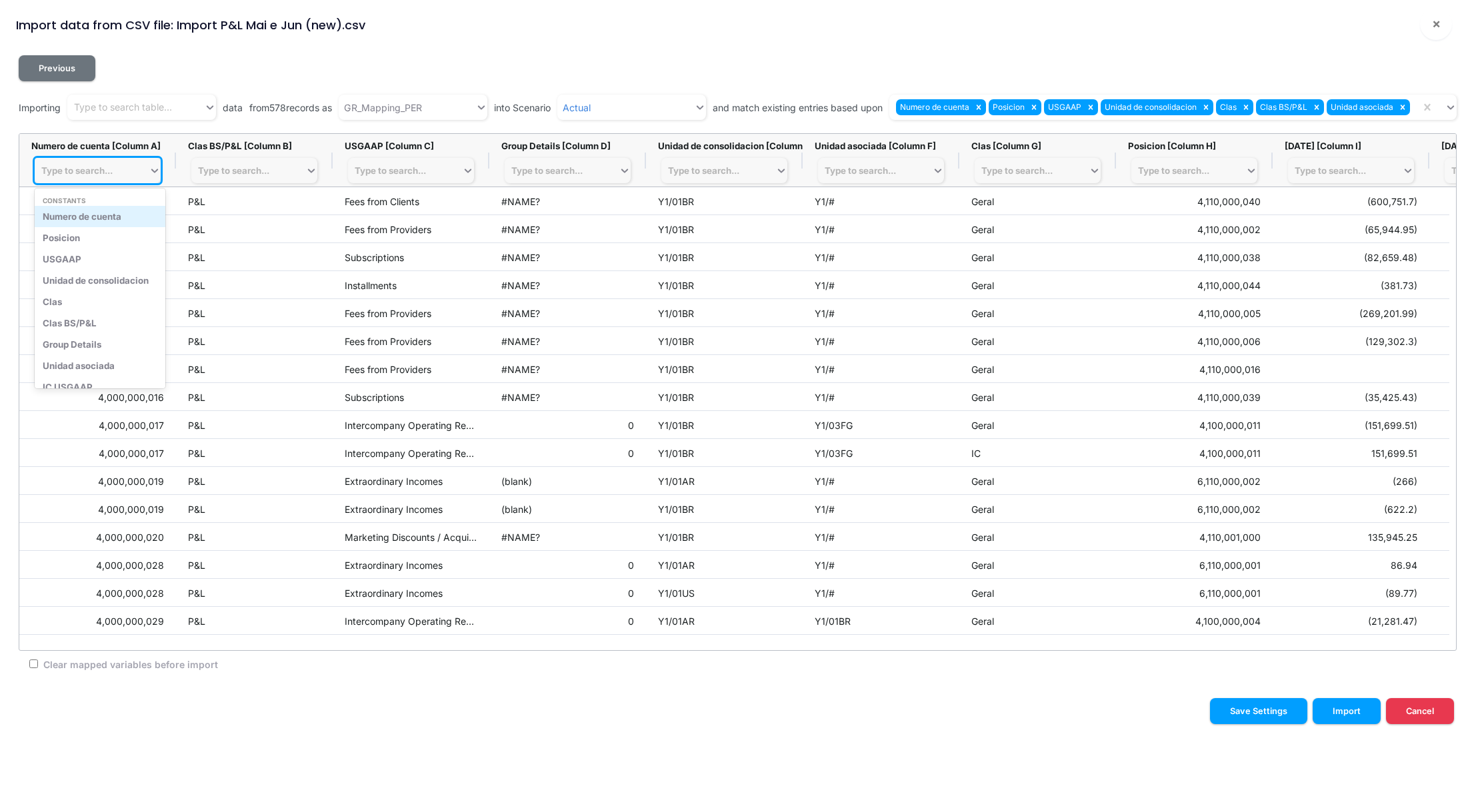
click at [95, 215] on div "Numero de cuenta" at bounding box center [100, 216] width 131 height 21
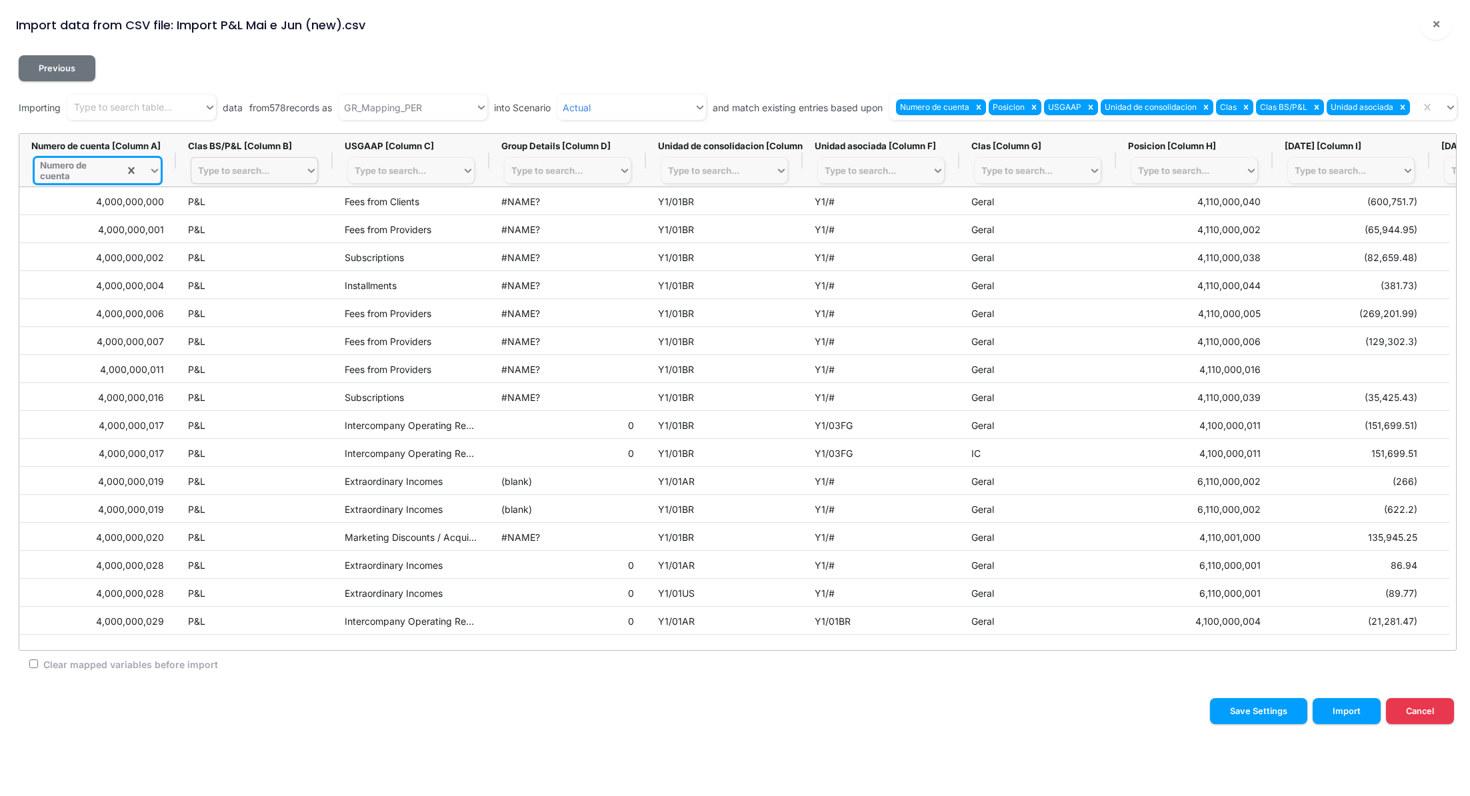
click at [254, 167] on div "Type to search..." at bounding box center [233, 170] width 71 height 11
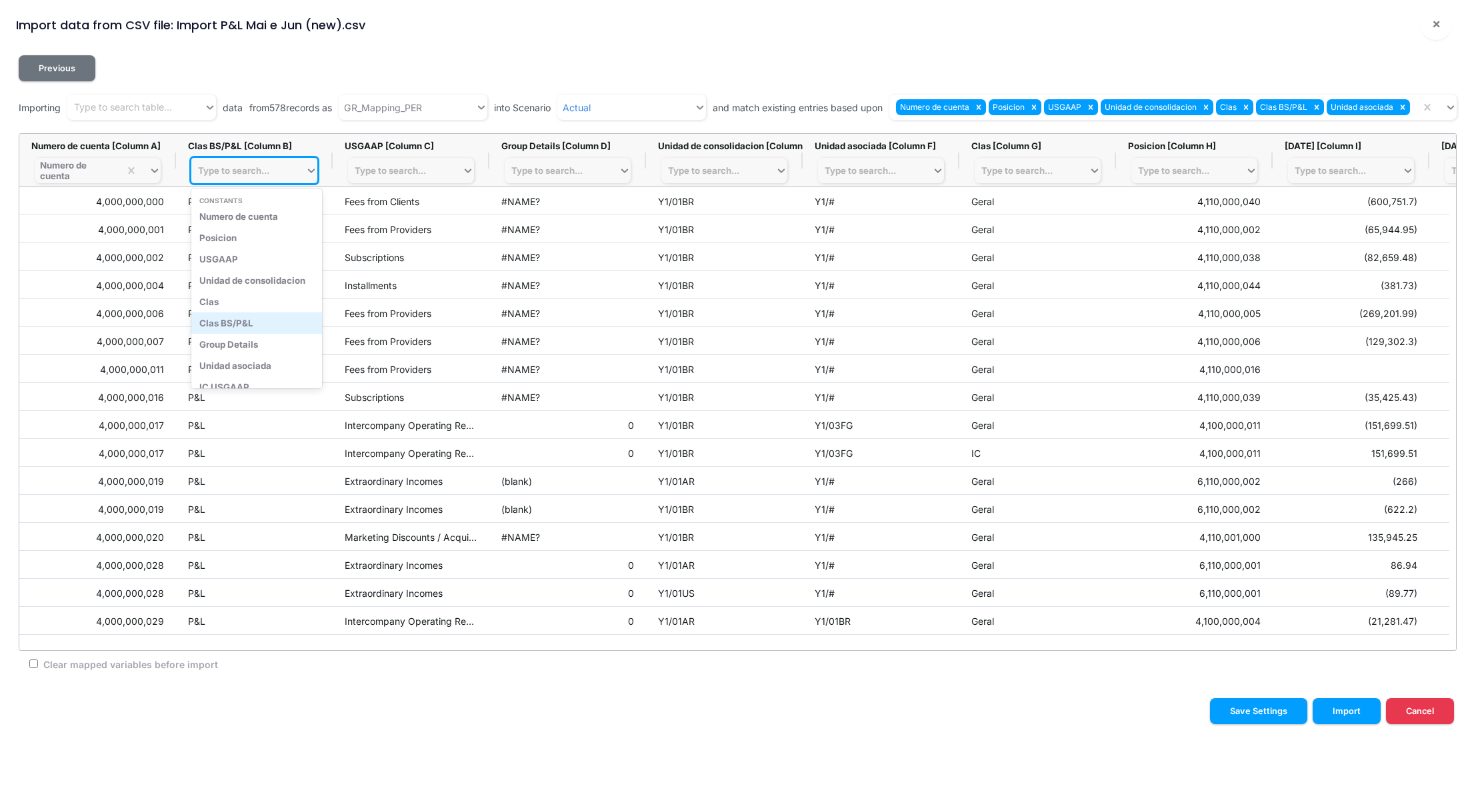
click at [258, 315] on div "Clas BS/P&L" at bounding box center [256, 323] width 131 height 21
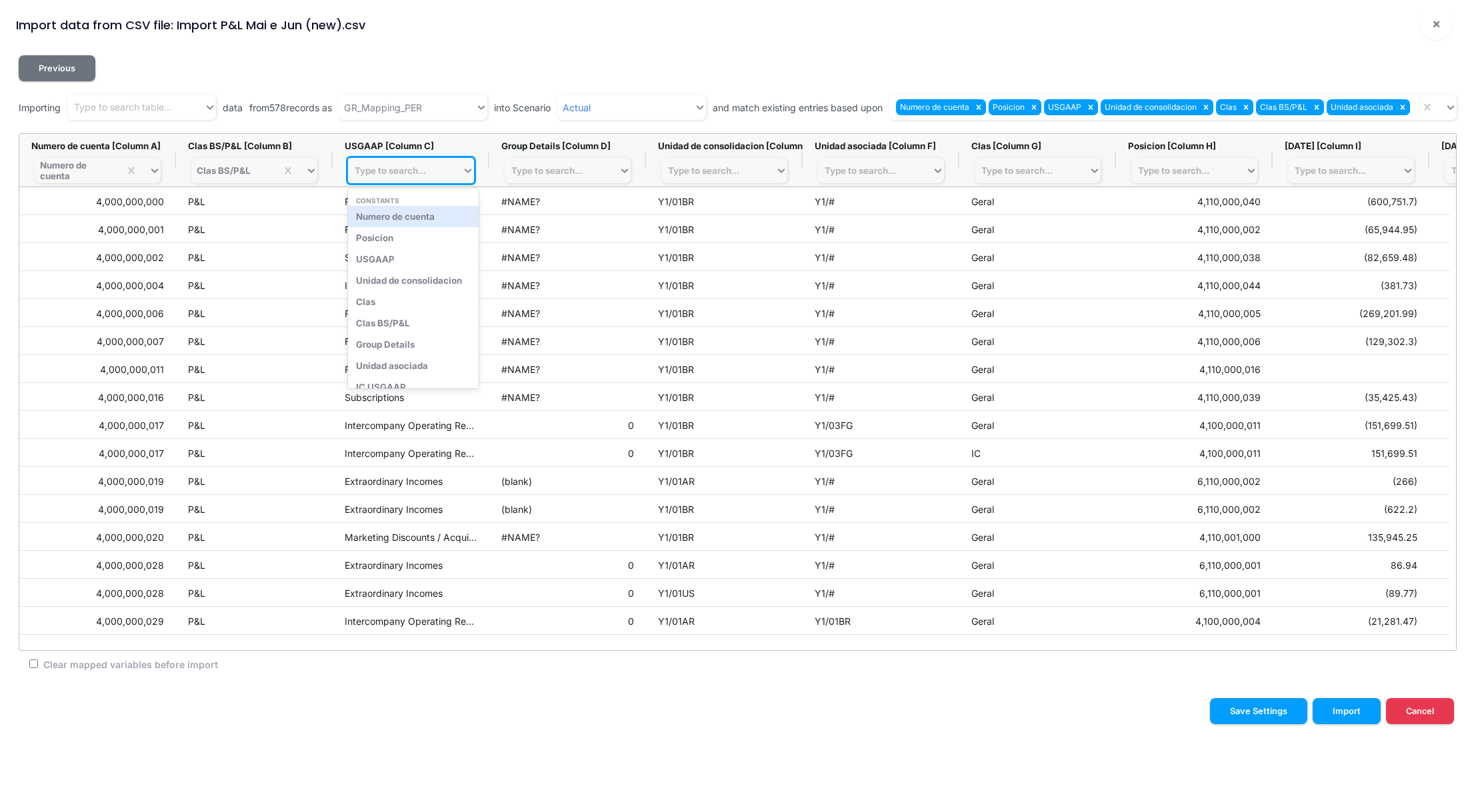
click at [411, 173] on div "Type to search..." at bounding box center [390, 170] width 71 height 11
click at [404, 263] on div "USGAAP" at bounding box center [413, 259] width 131 height 21
click at [724, 160] on div "Type to search..." at bounding box center [724, 170] width 126 height 25
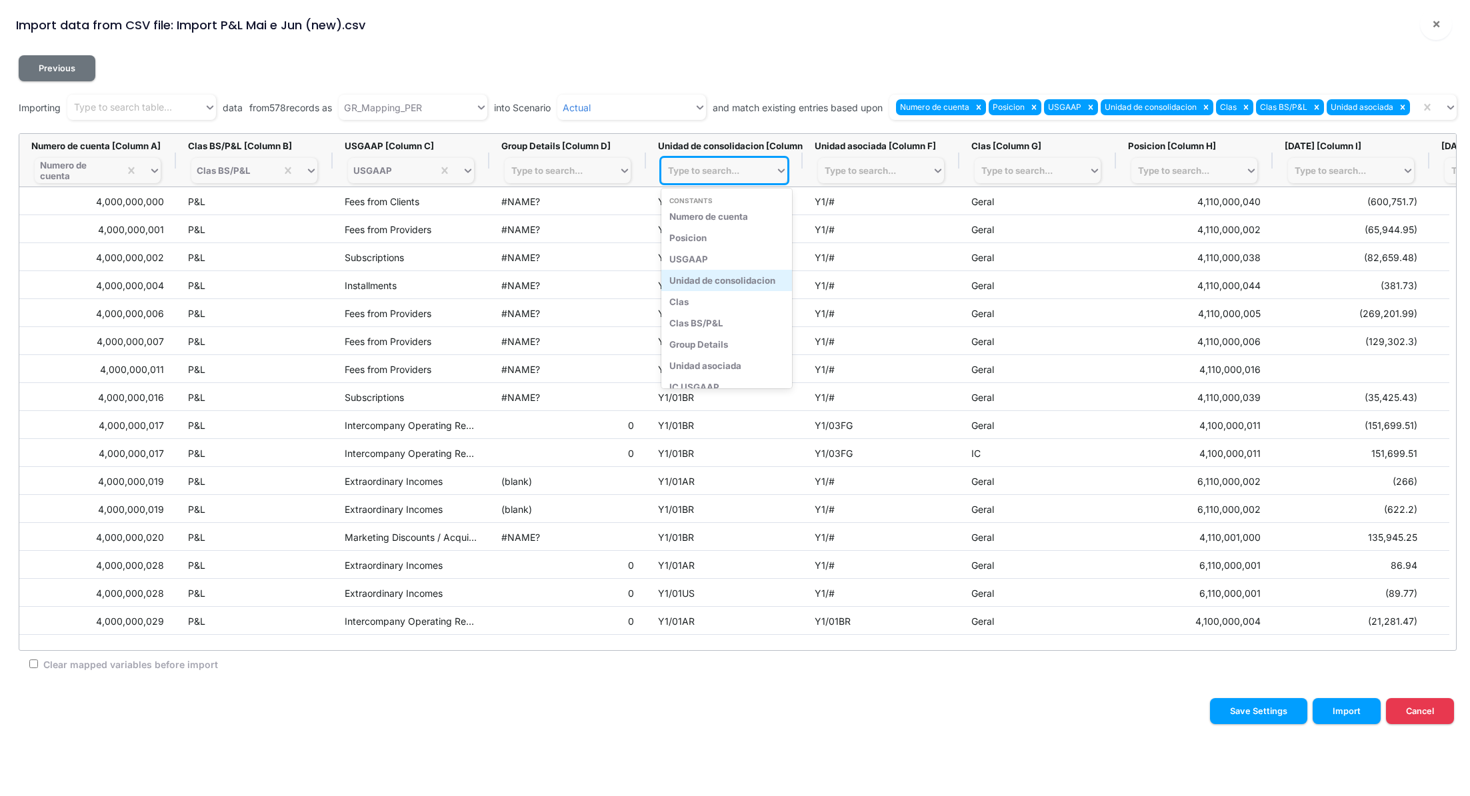
click at [741, 274] on div "Unidad de consolidacion" at bounding box center [726, 280] width 131 height 21
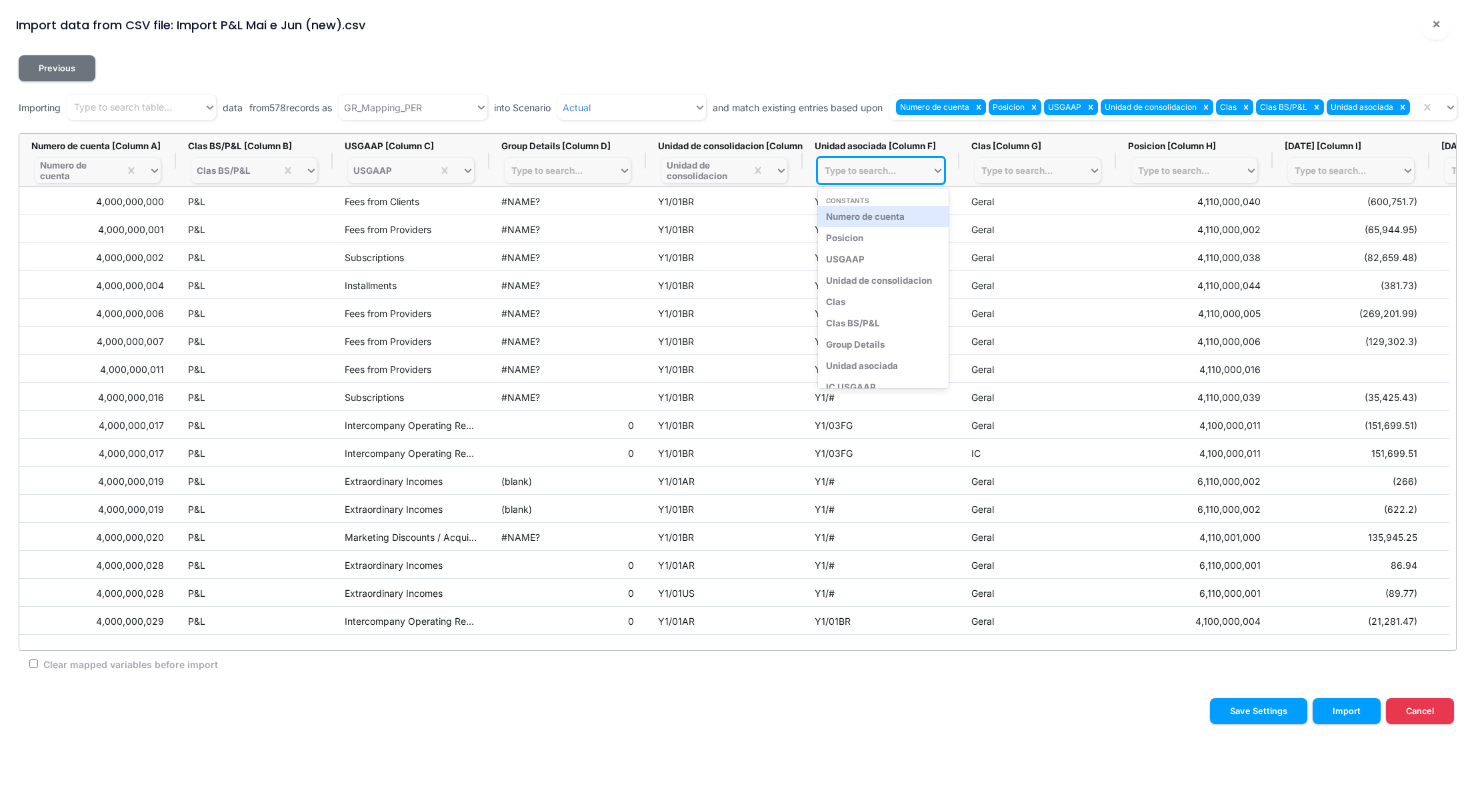
click at [848, 173] on div "Type to search..." at bounding box center [859, 170] width 71 height 11
click at [878, 364] on div "Unidad asociada" at bounding box center [883, 365] width 131 height 21
click at [1044, 157] on div "Clas [Column G] Type to search..." at bounding box center [1037, 162] width 133 height 43
click at [1040, 163] on div "Type to search..." at bounding box center [1031, 170] width 114 height 19
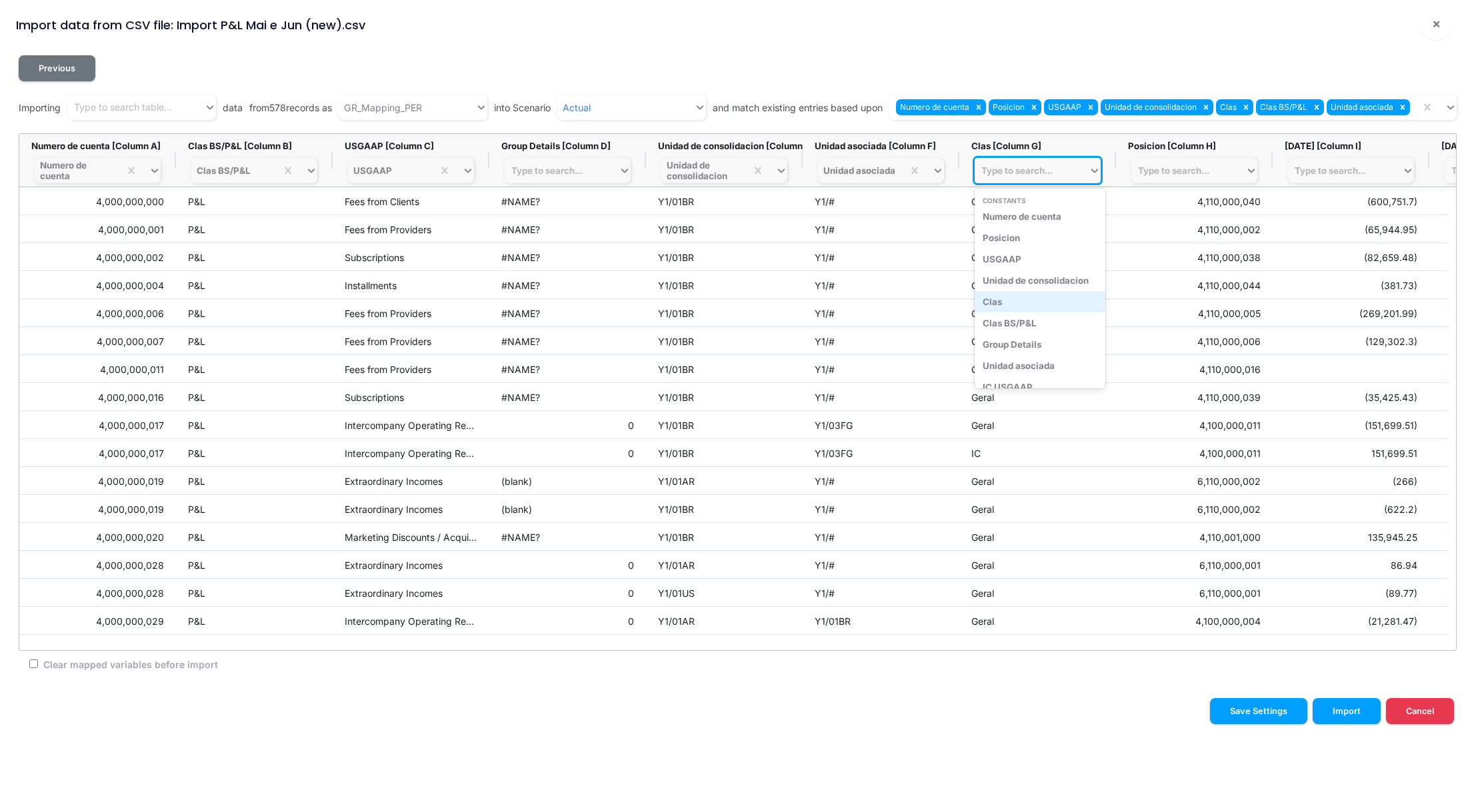
click at [1029, 299] on div "Clas" at bounding box center [1039, 301] width 131 height 21
click at [1195, 169] on div "Type to search..." at bounding box center [1173, 170] width 71 height 11
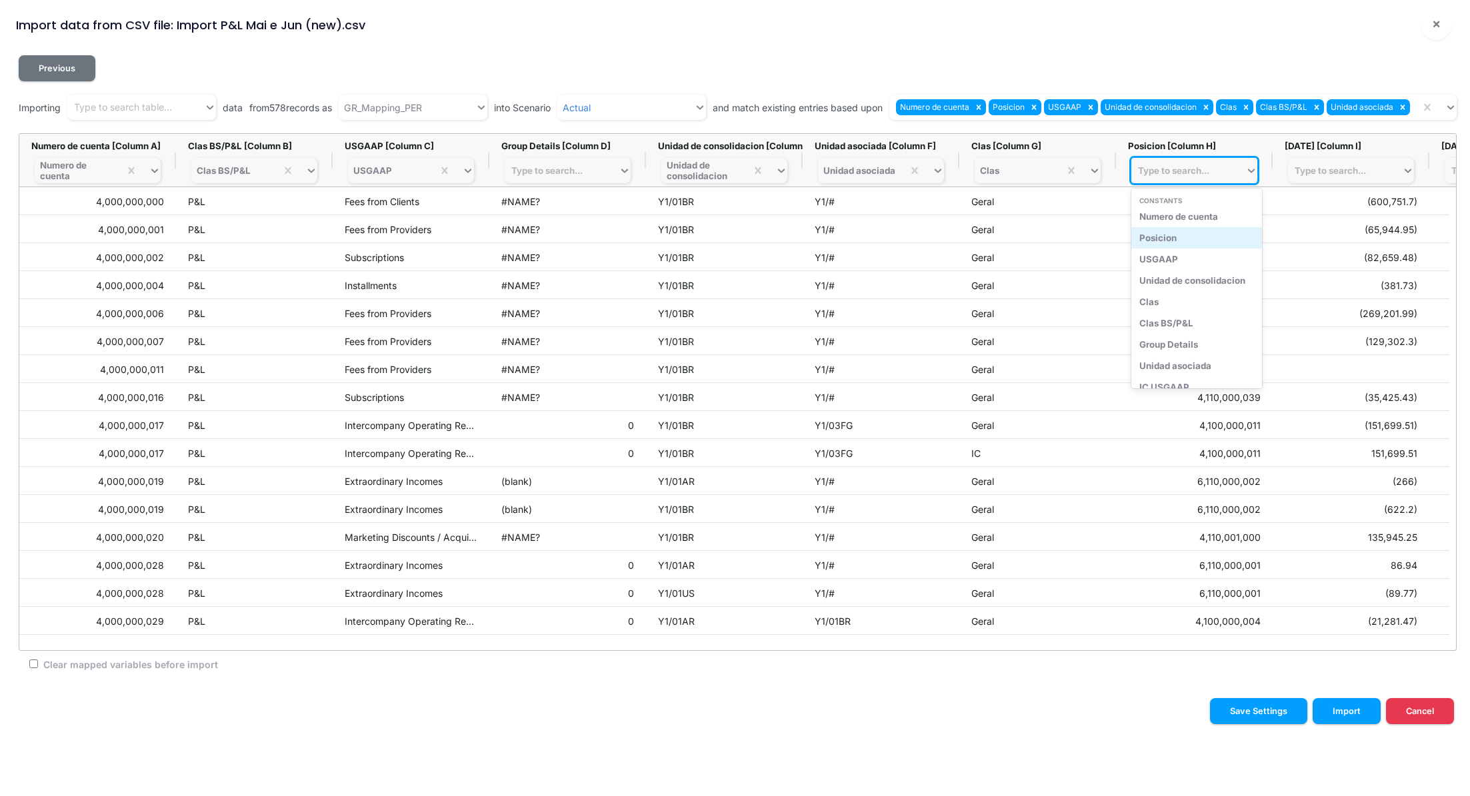
click at [1178, 234] on div "Posicion" at bounding box center [1196, 237] width 131 height 21
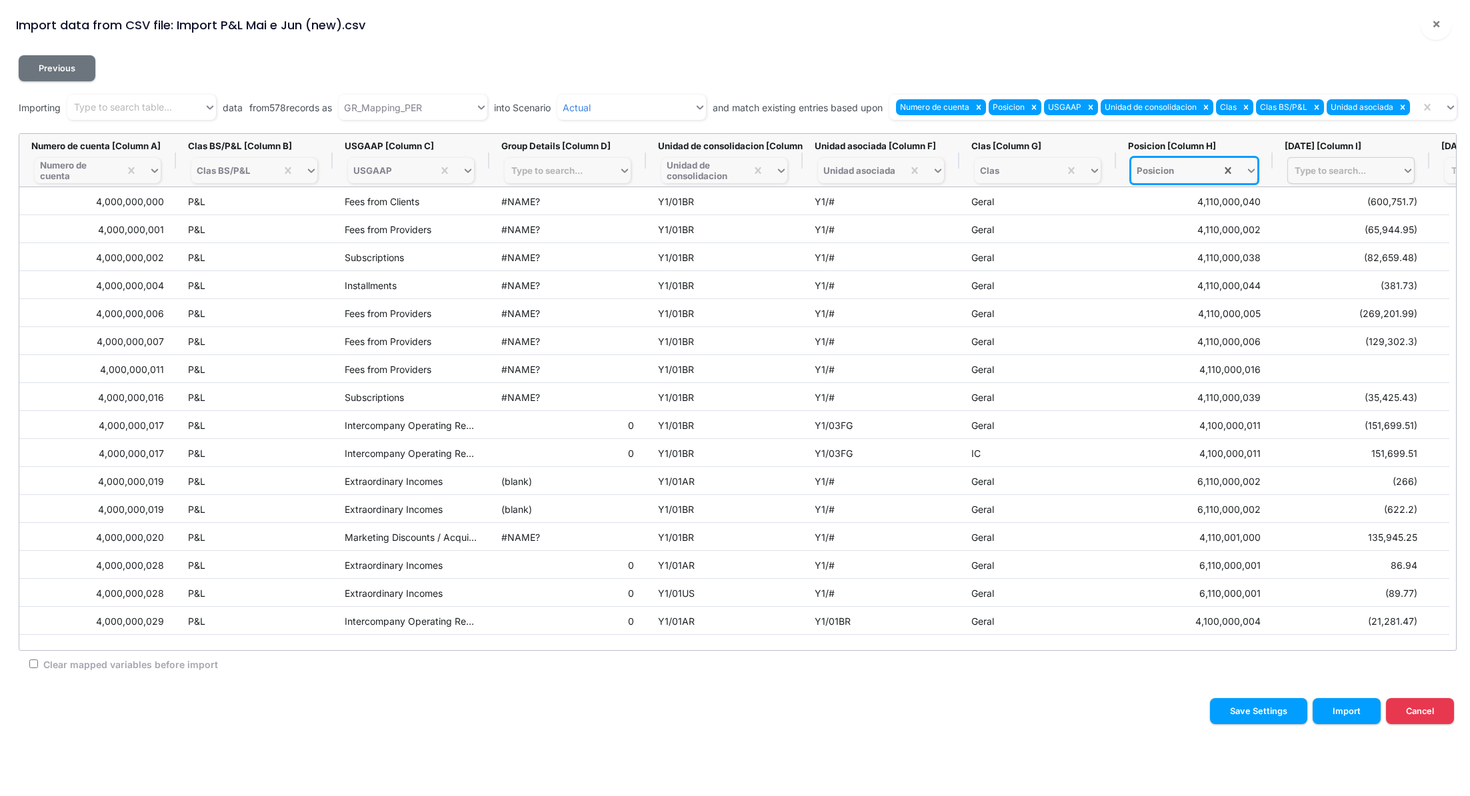
click at [1326, 174] on div "Type to search..." at bounding box center [1329, 170] width 71 height 11
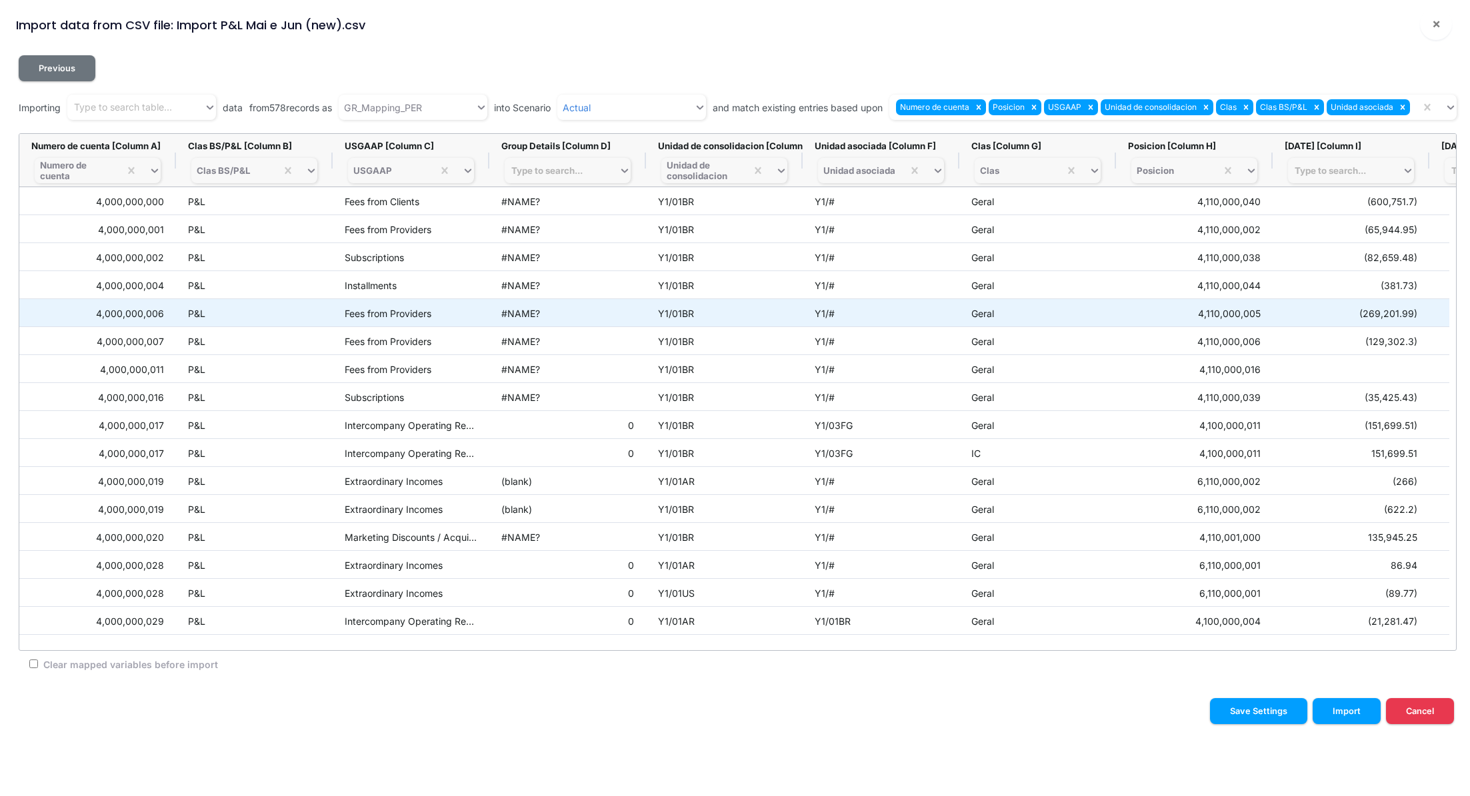
scroll to position [271, 0]
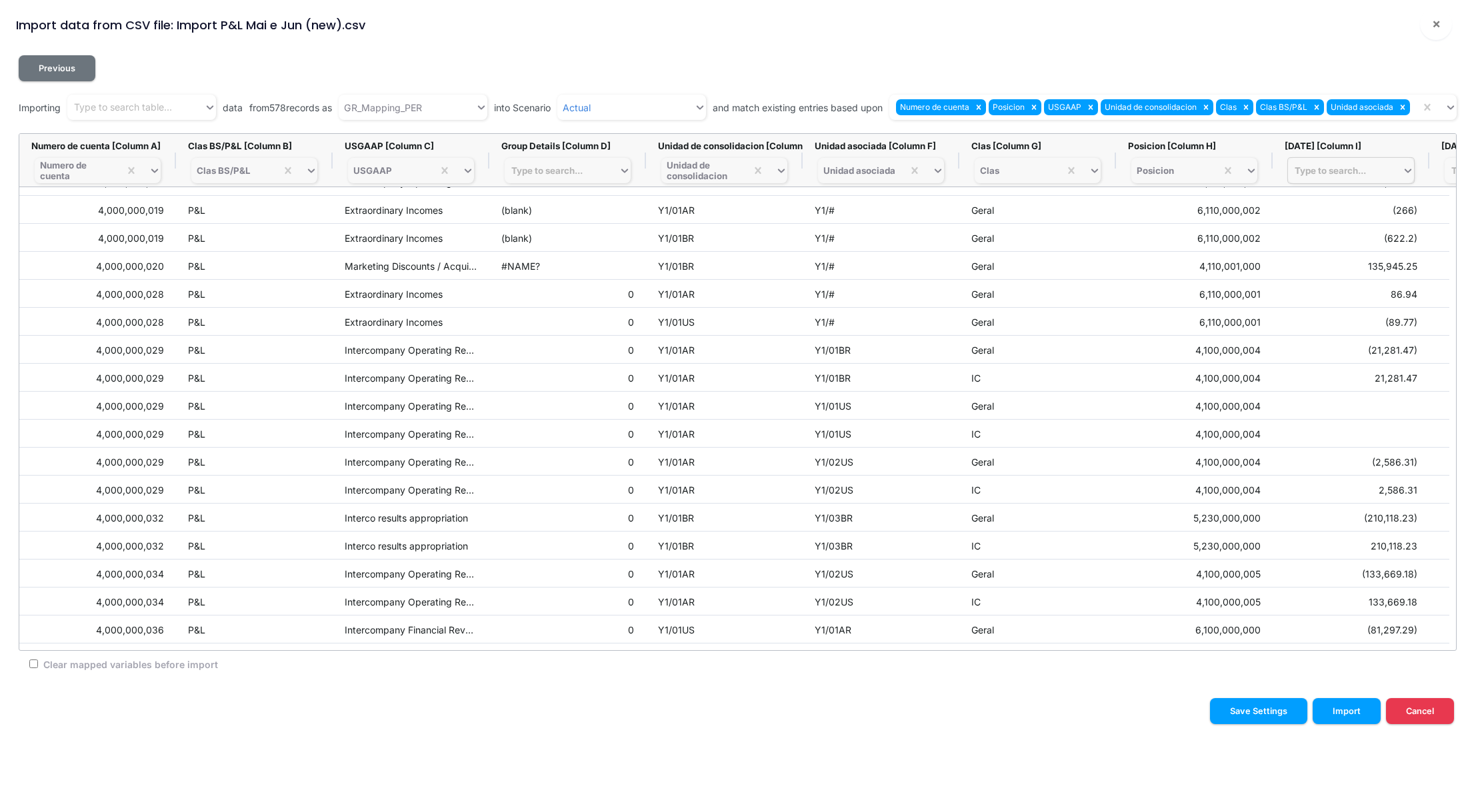
click at [1343, 167] on div "Type to search..." at bounding box center [1329, 170] width 71 height 11
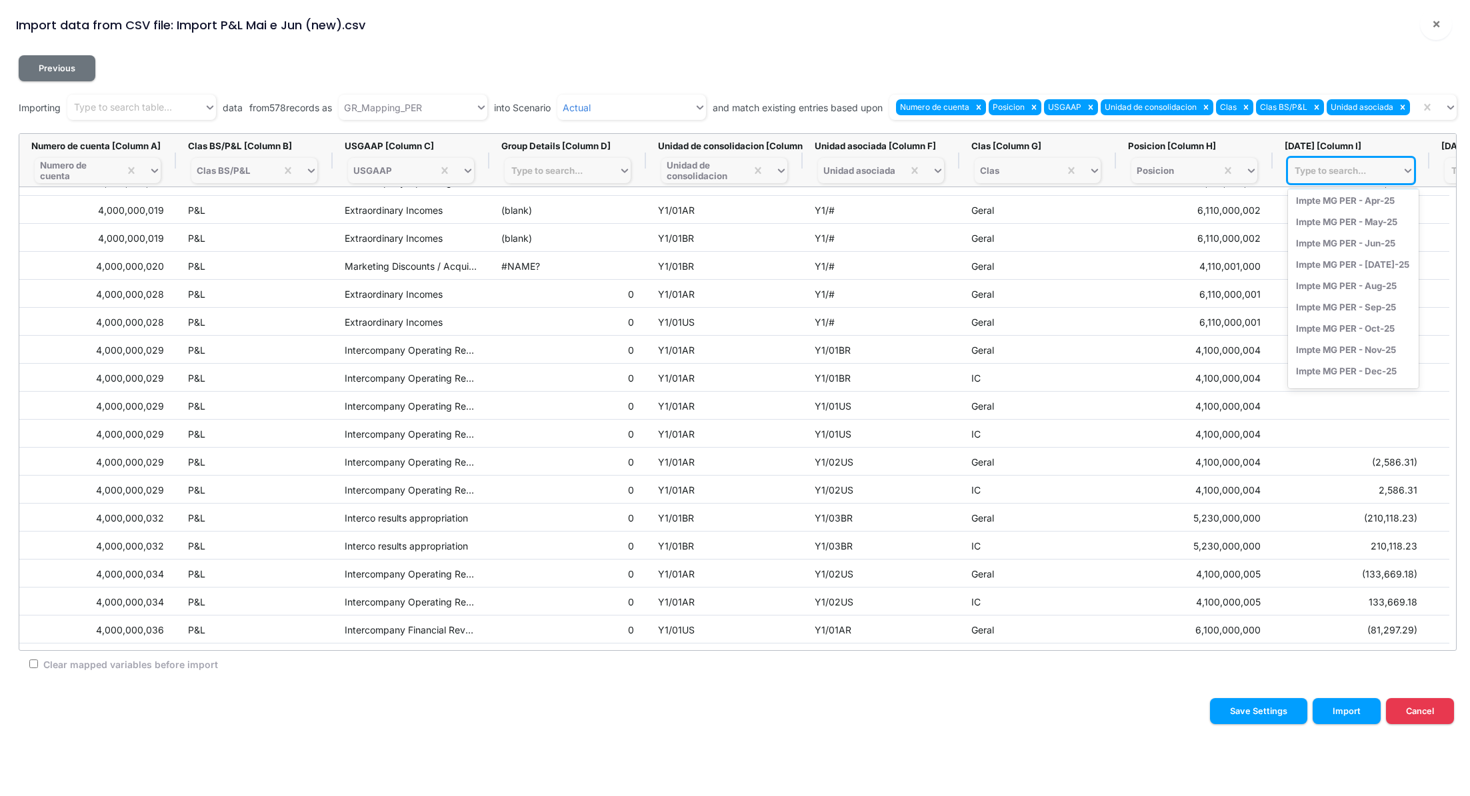
scroll to position [794, 0]
click at [1350, 226] on div "Impte MG PER - May-25" at bounding box center [1353, 232] width 131 height 21
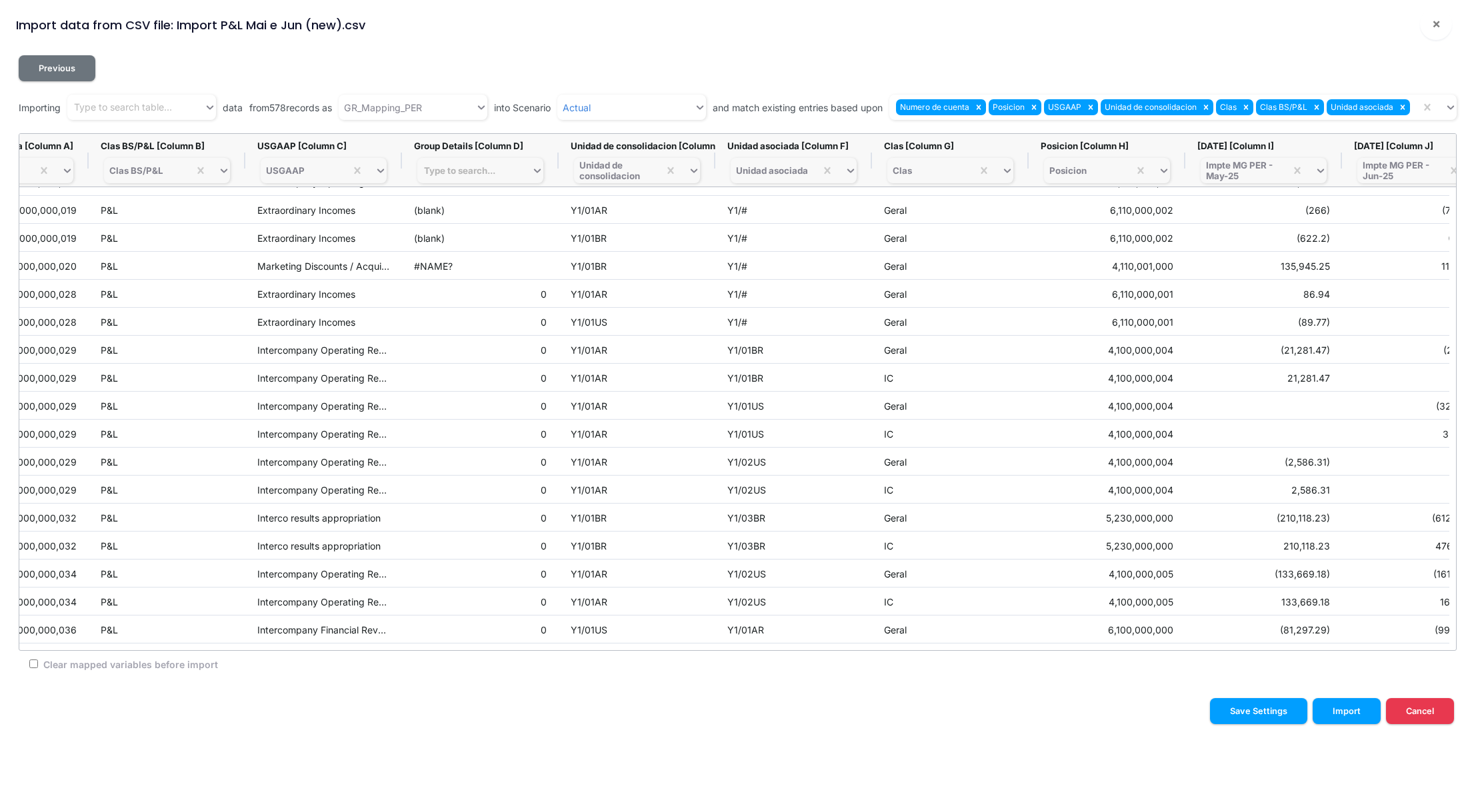
scroll to position [0, 136]
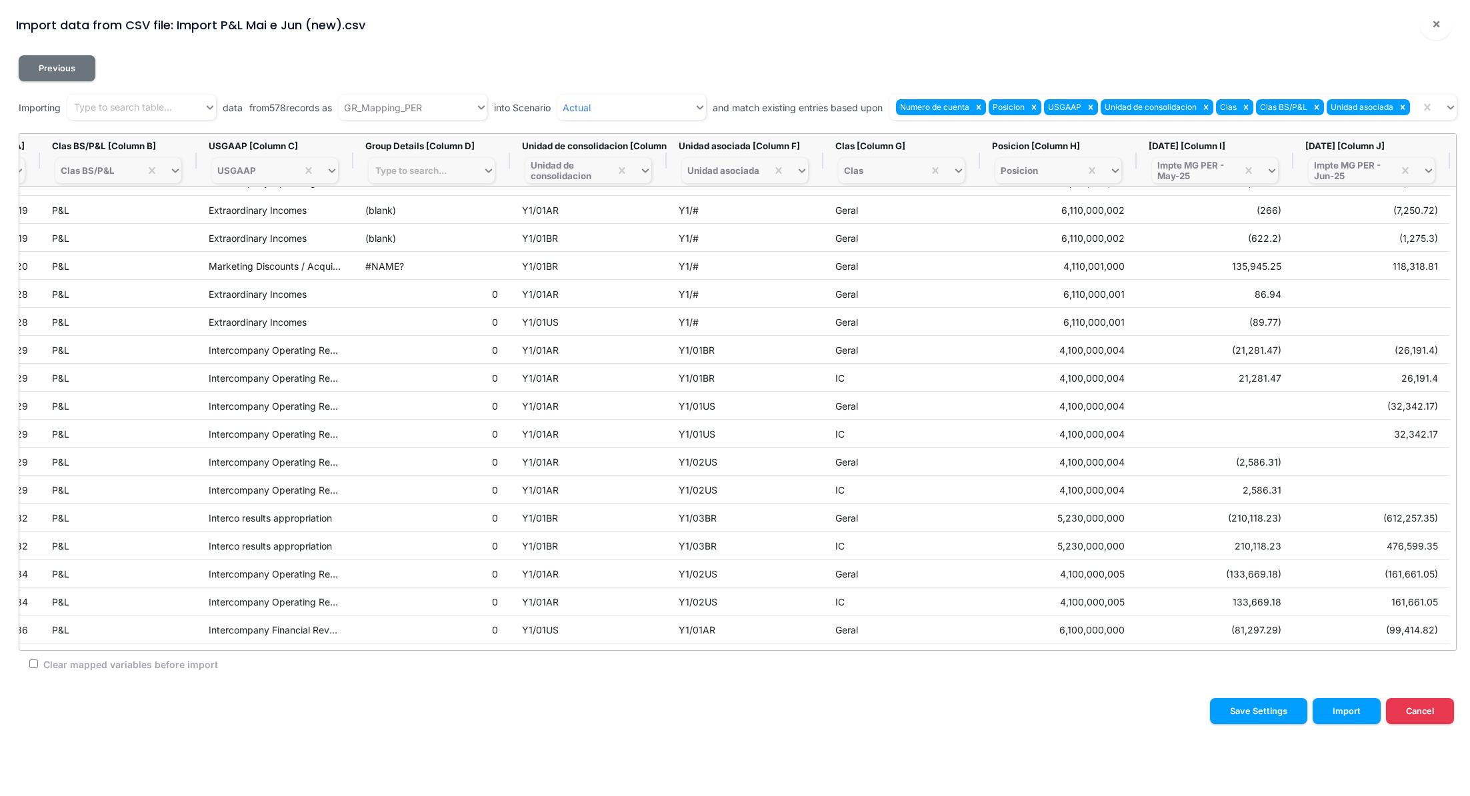
click at [35, 664] on input "Clear mapped variables before import" at bounding box center [33, 664] width 9 height 9
checkbox input "true"
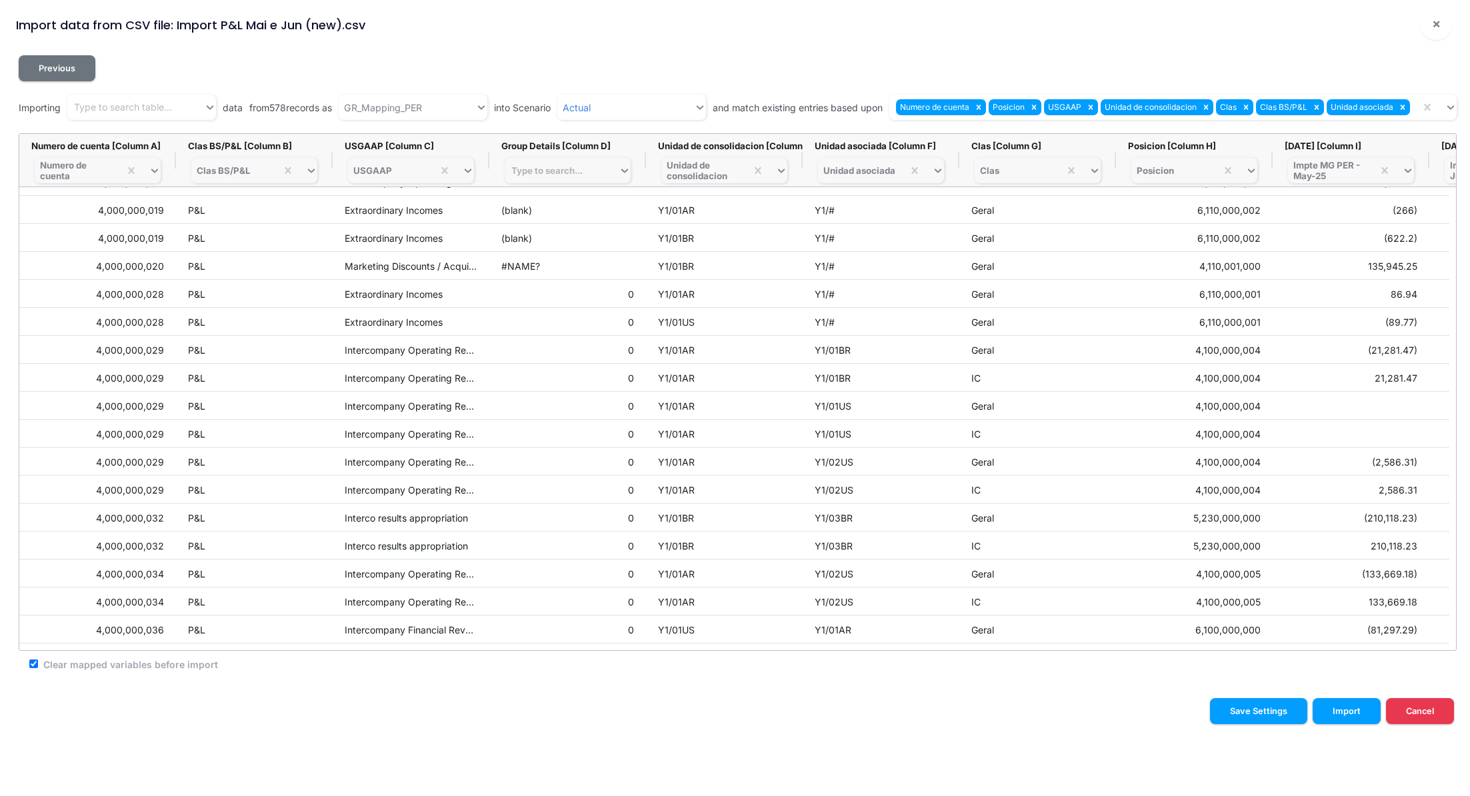
scroll to position [0, 39]
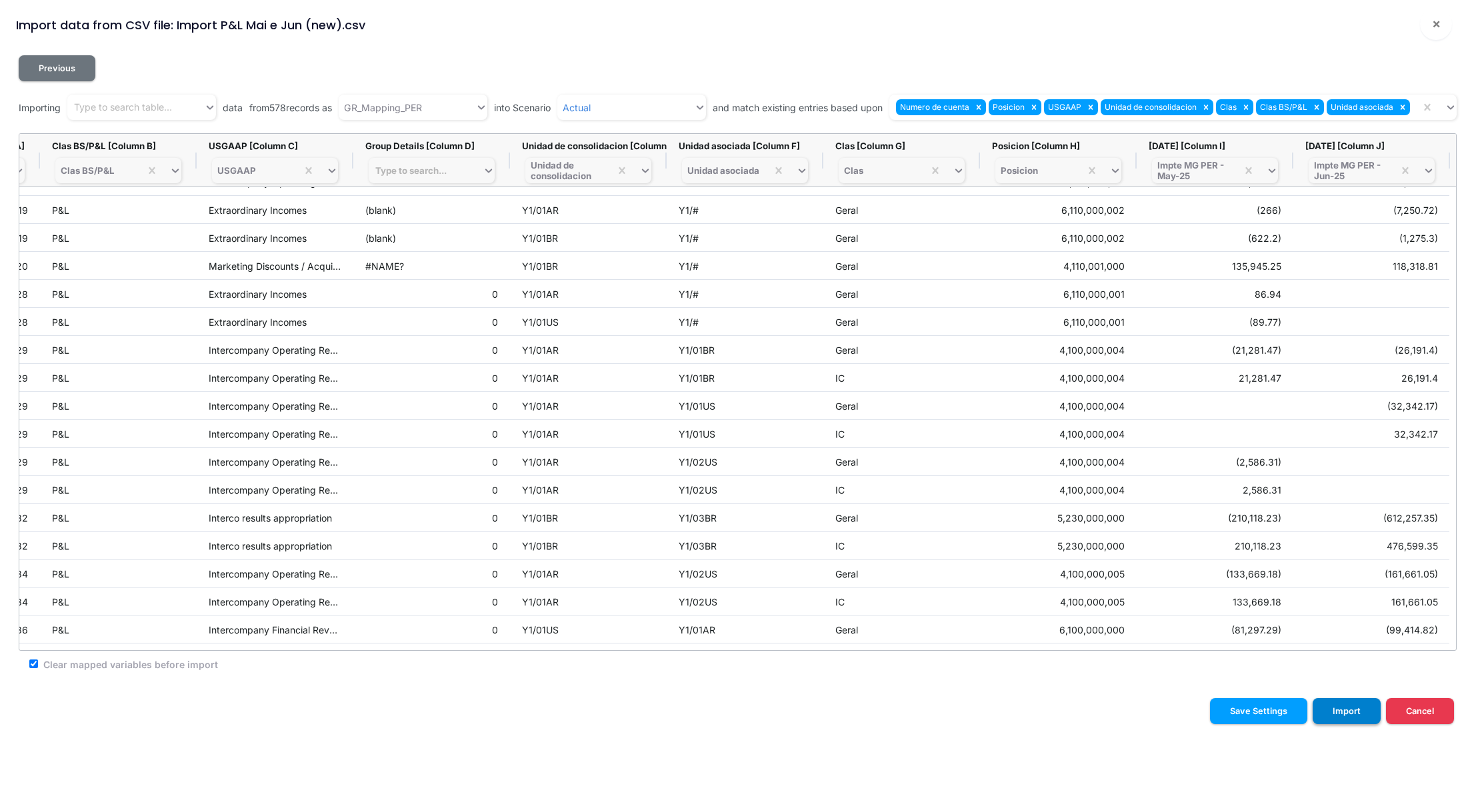
click at [1354, 712] on button "Import" at bounding box center [1346, 711] width 68 height 26
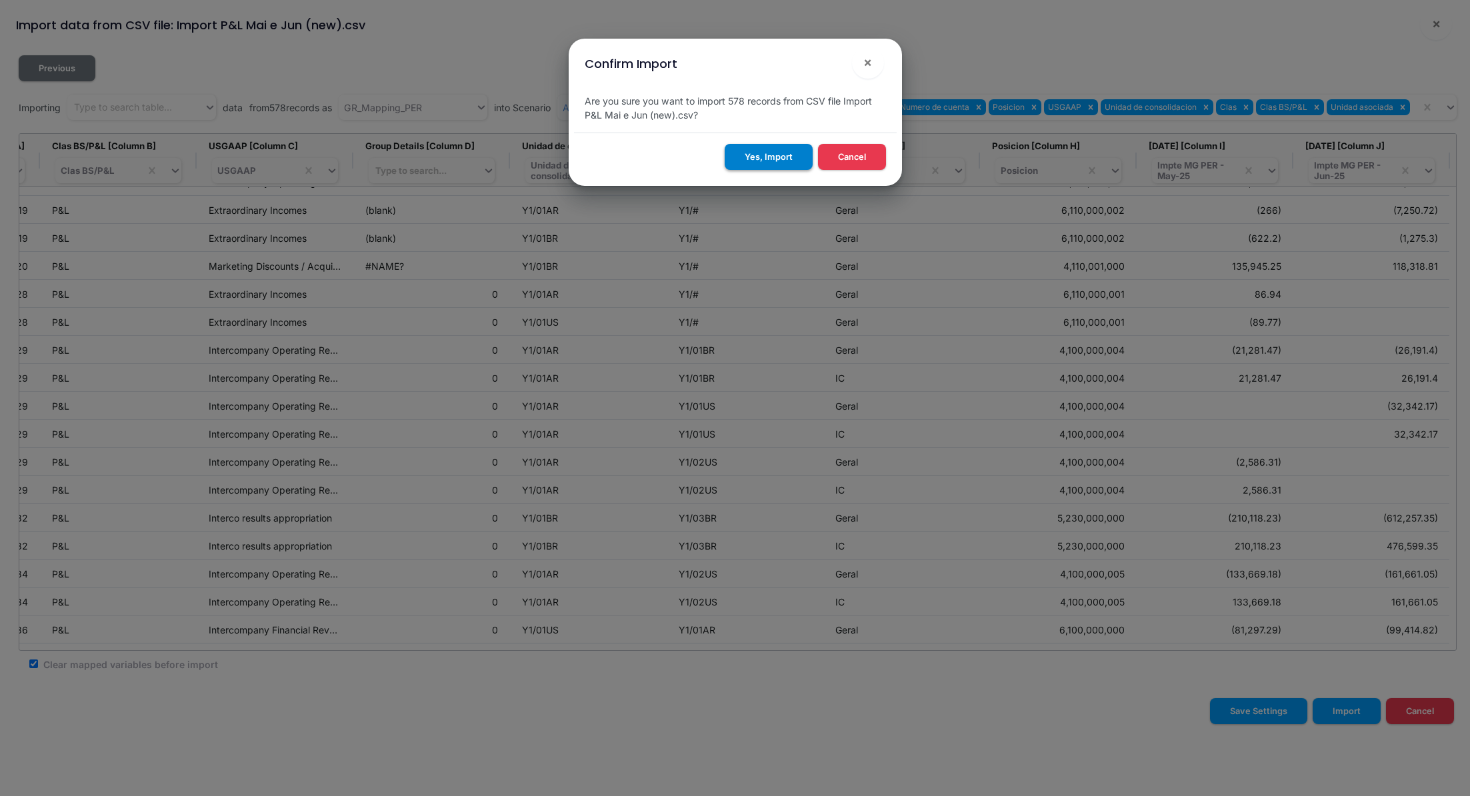
click at [774, 160] on button "Yes, Import" at bounding box center [768, 157] width 88 height 26
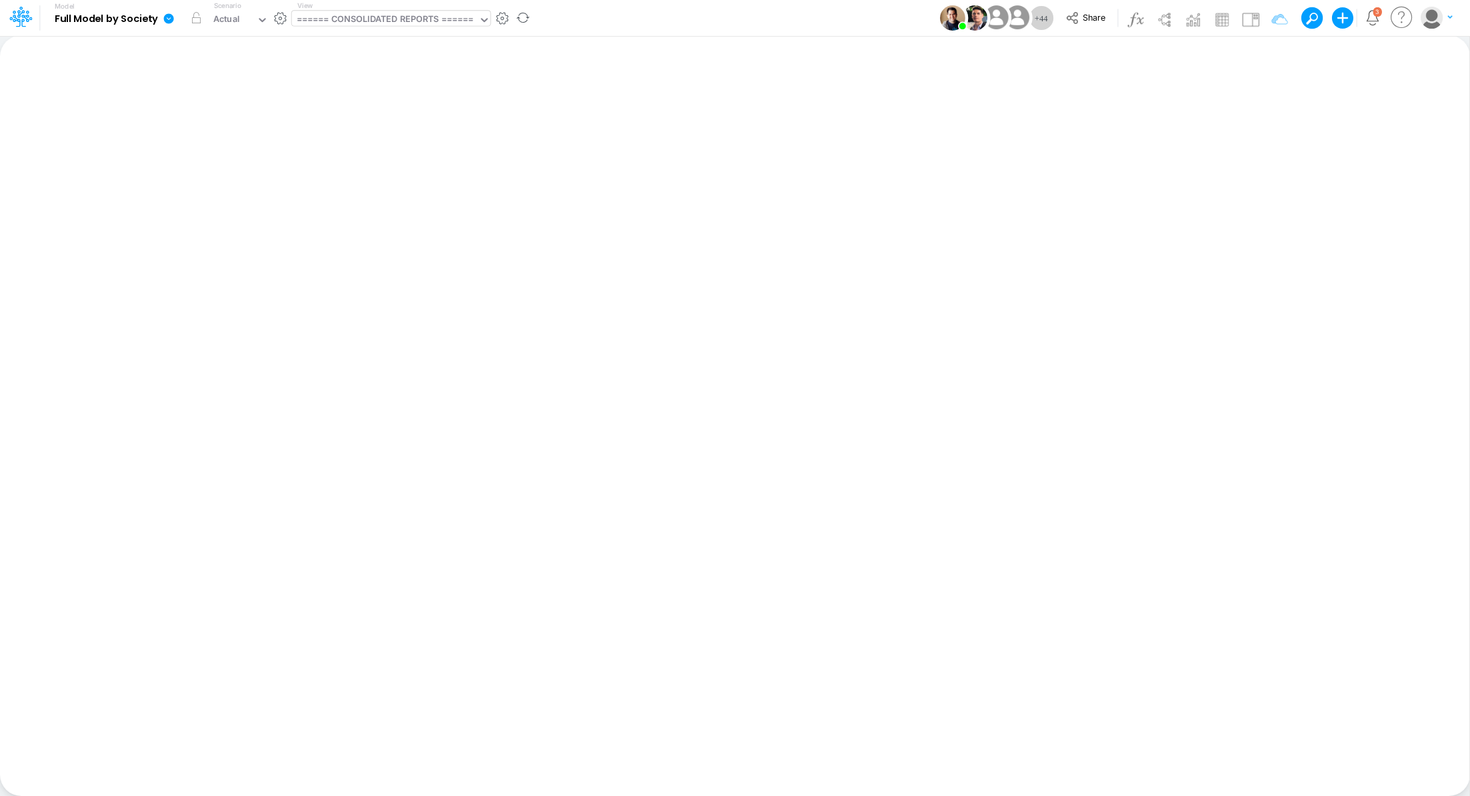
click at [381, 23] on div "====== CONSOLIDATED REPORTS ======" at bounding box center [385, 20] width 177 height 15
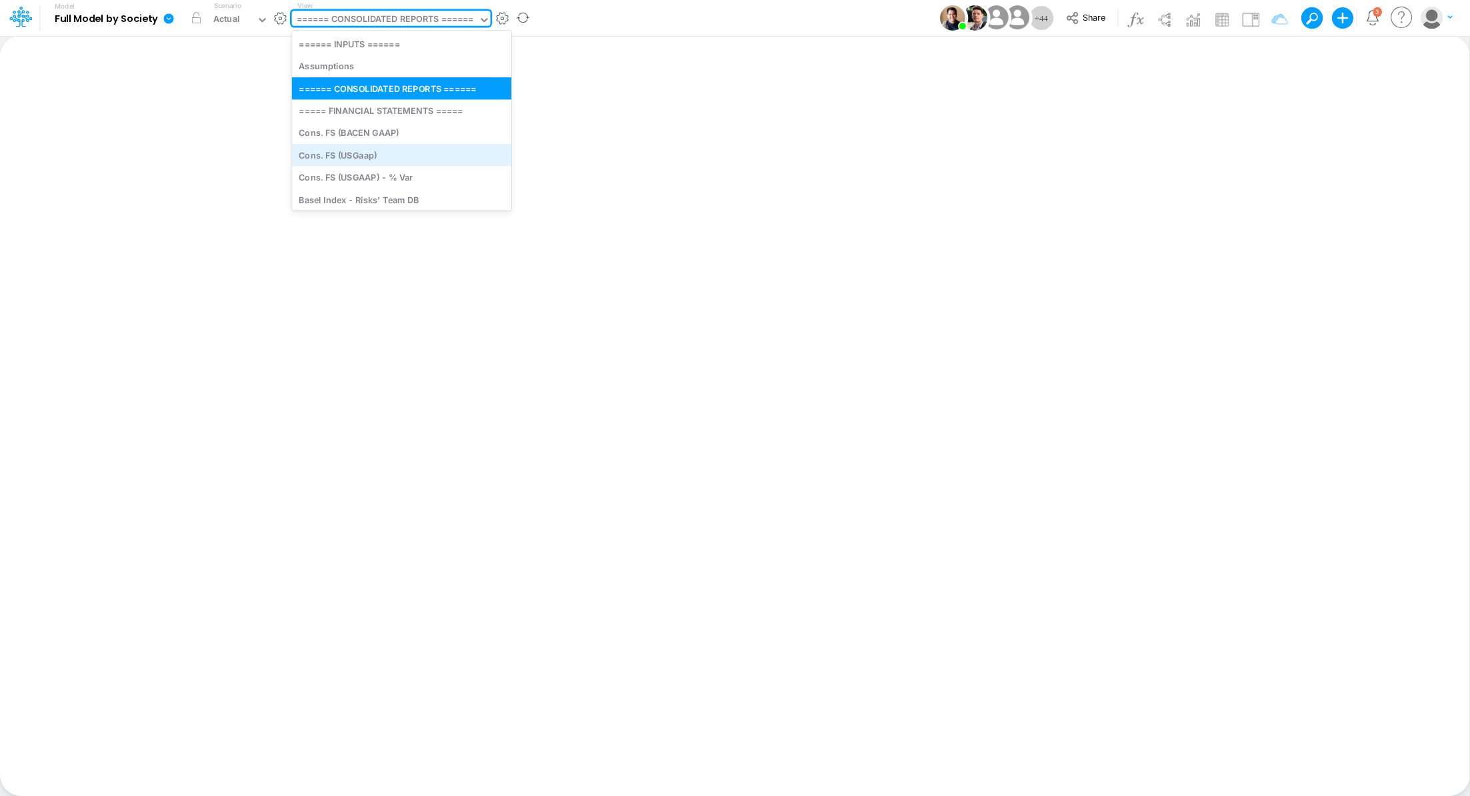
click at [400, 155] on div "Cons. FS (USGaap)" at bounding box center [401, 155] width 219 height 22
type input "Consolidated FS - USGAAP"
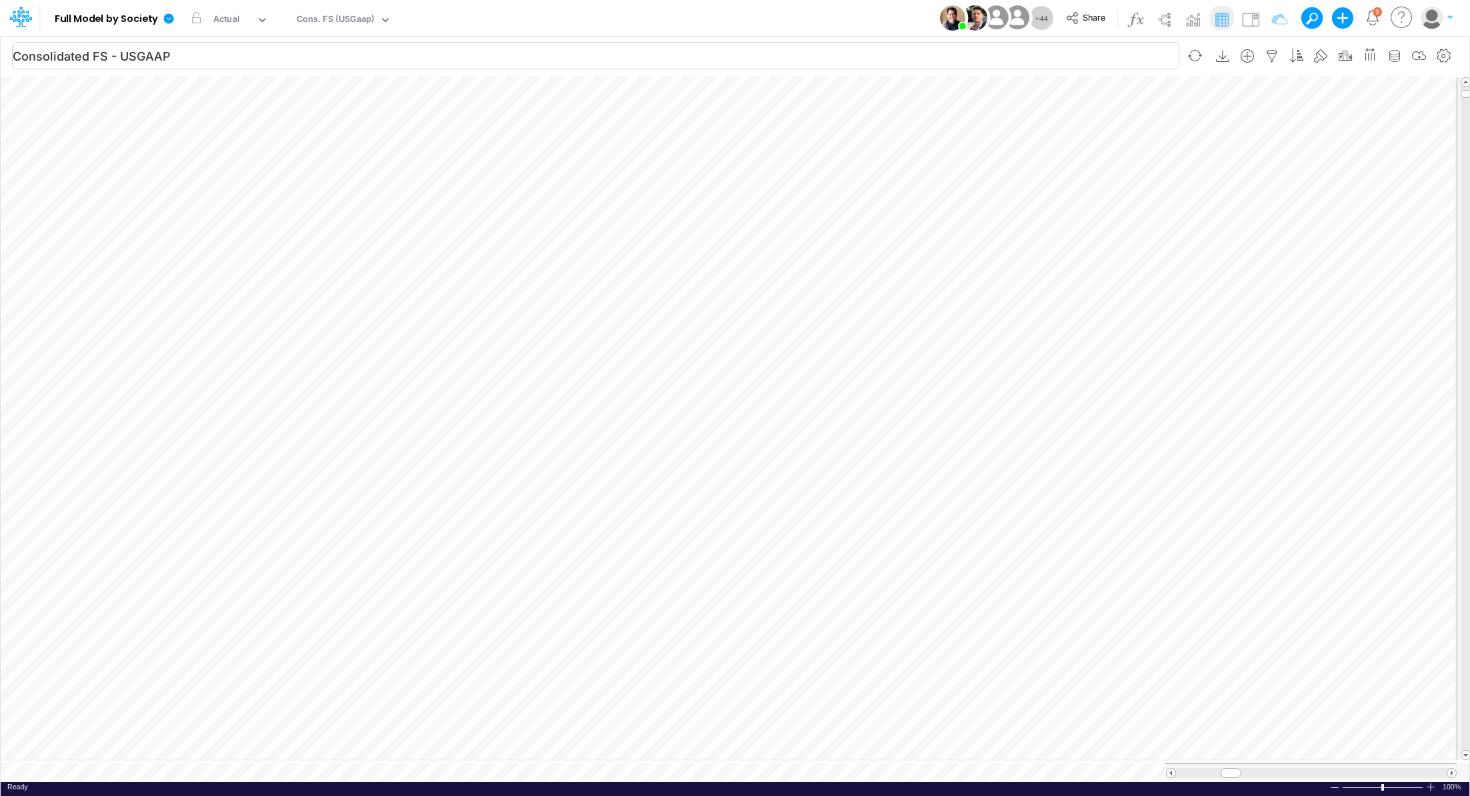
scroll to position [6, 1]
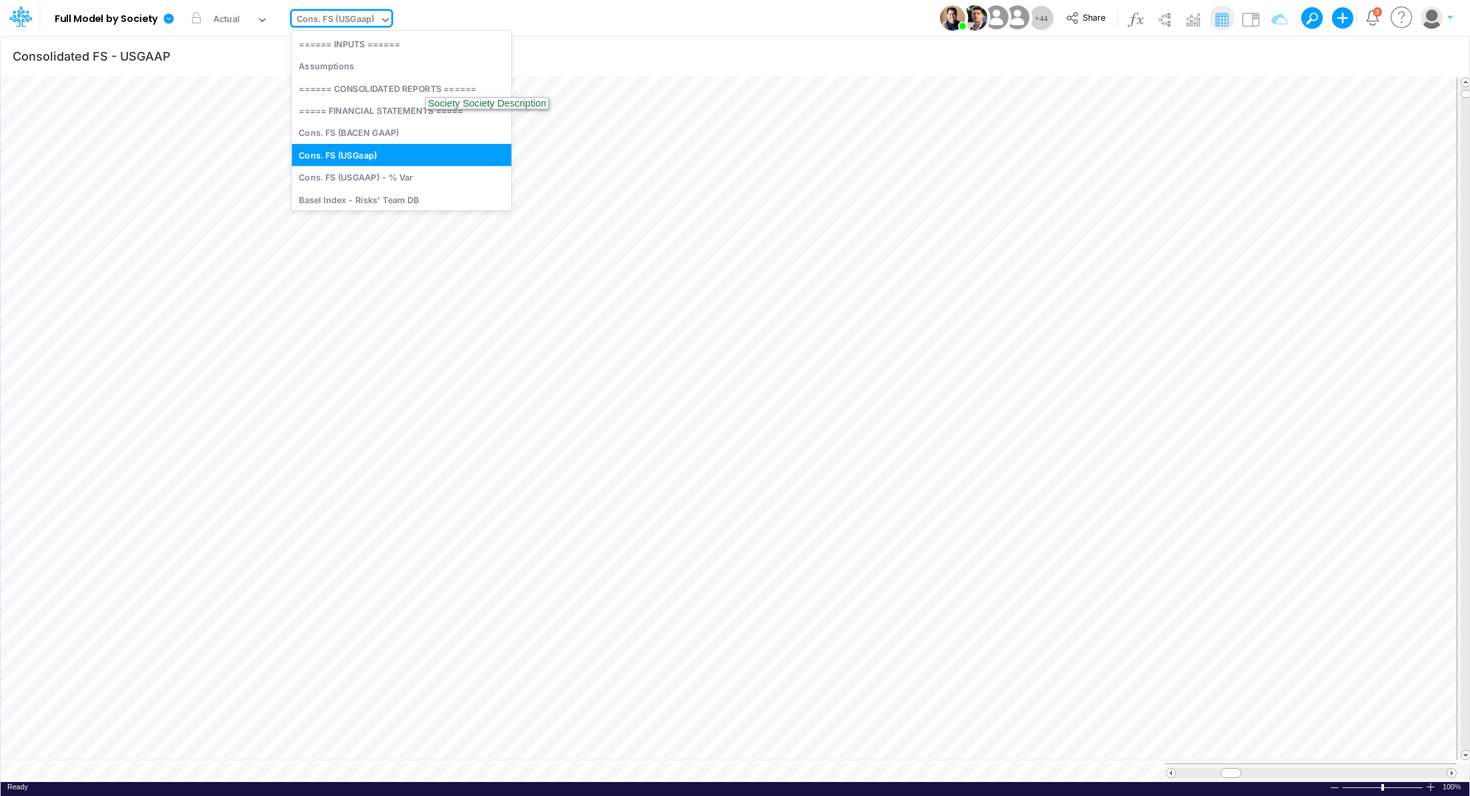
click at [340, 23] on div "Cons. FS (USGaap)" at bounding box center [336, 20] width 78 height 15
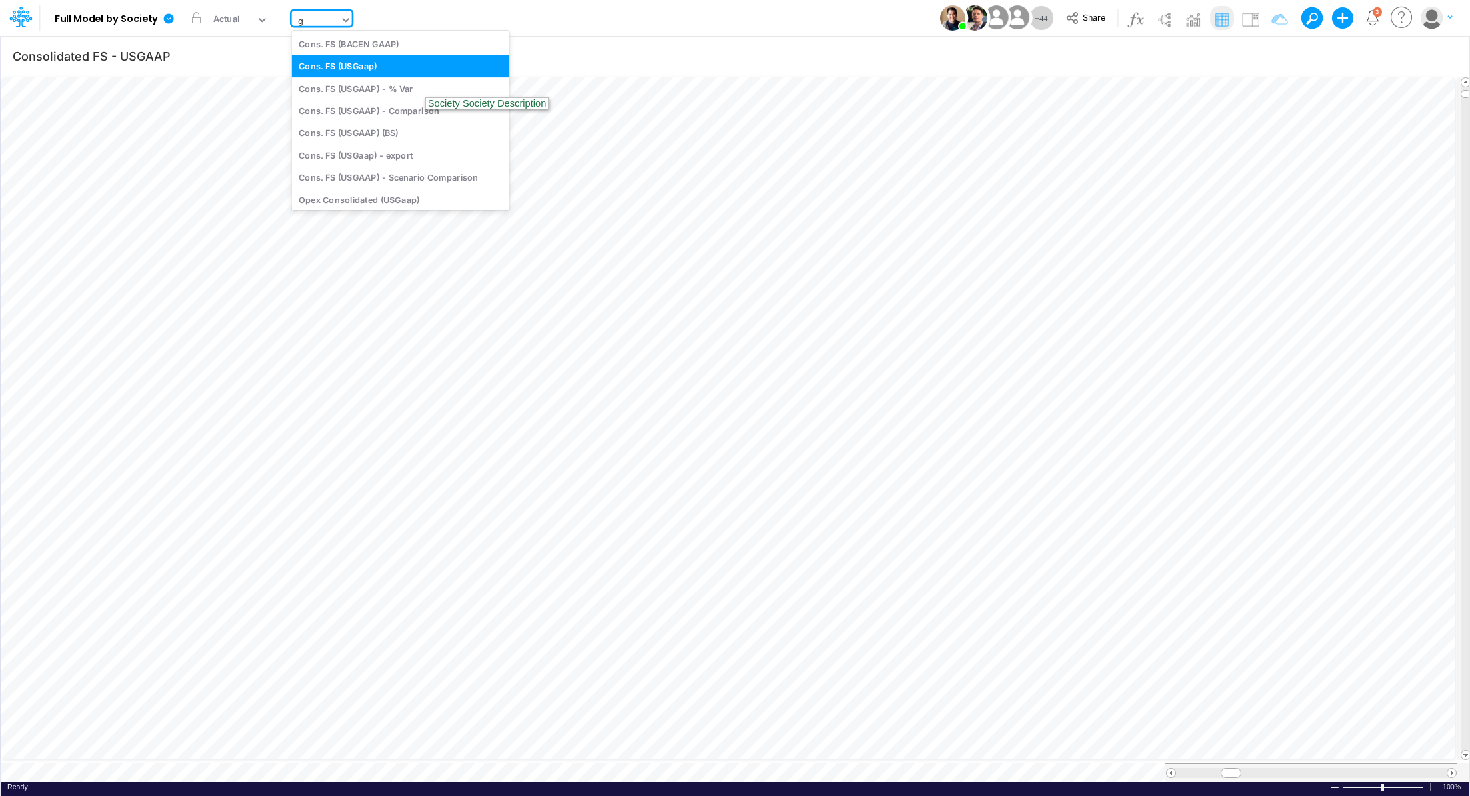
type input "gr"
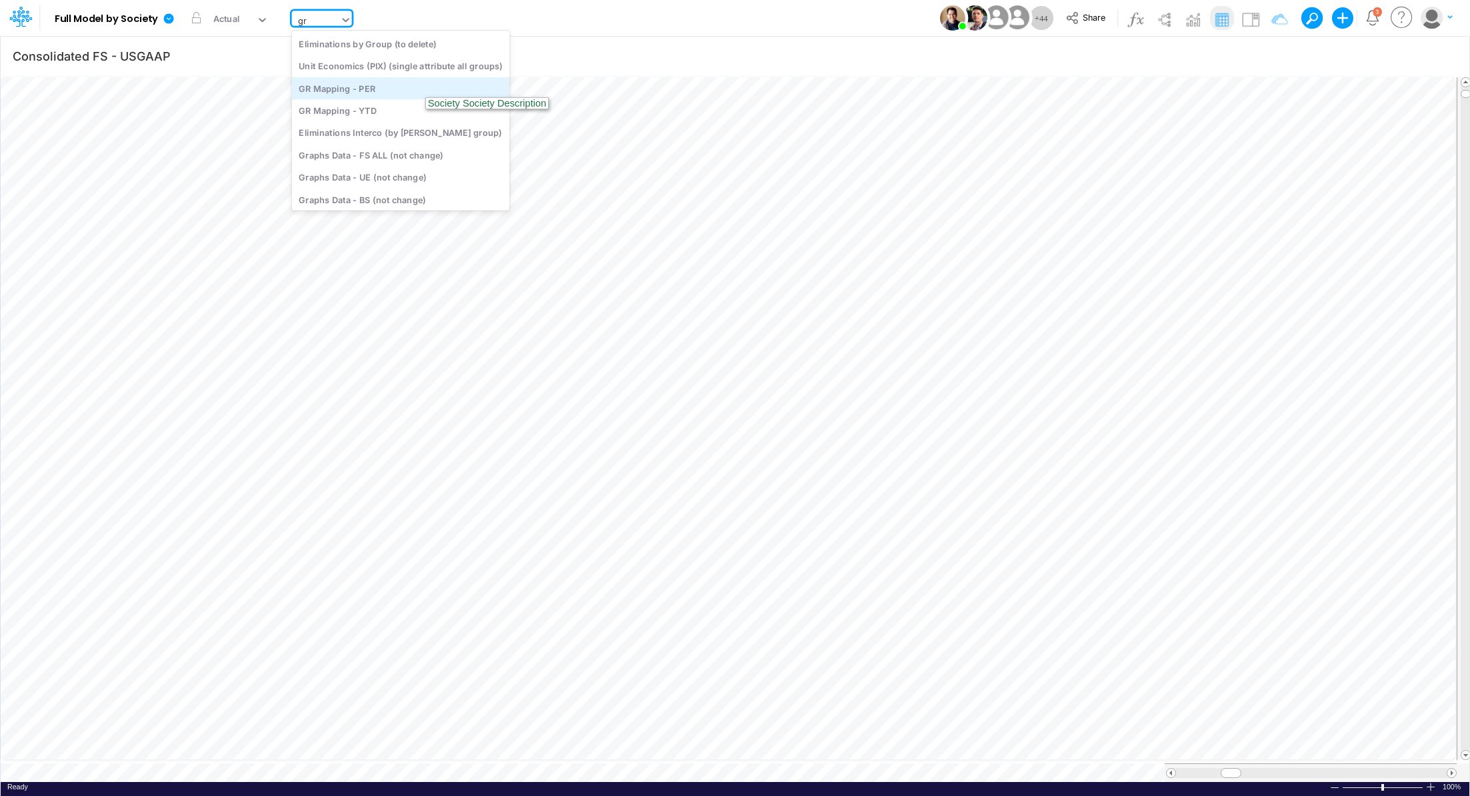
click at [361, 85] on div "GR Mapping - PER" at bounding box center [401, 88] width 218 height 22
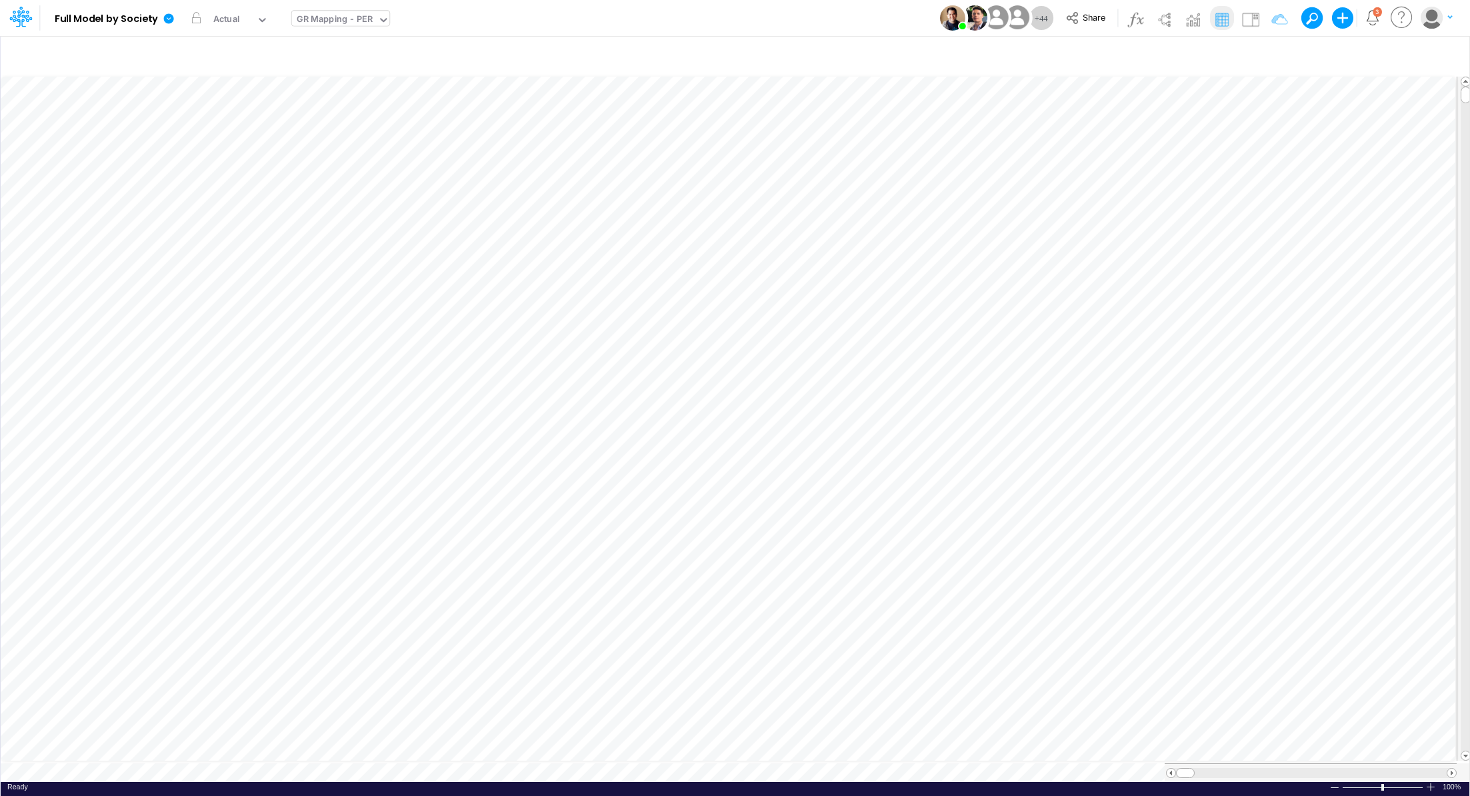
scroll to position [6, 1]
click at [1439, 56] on icon "button" at bounding box center [1444, 56] width 20 height 14
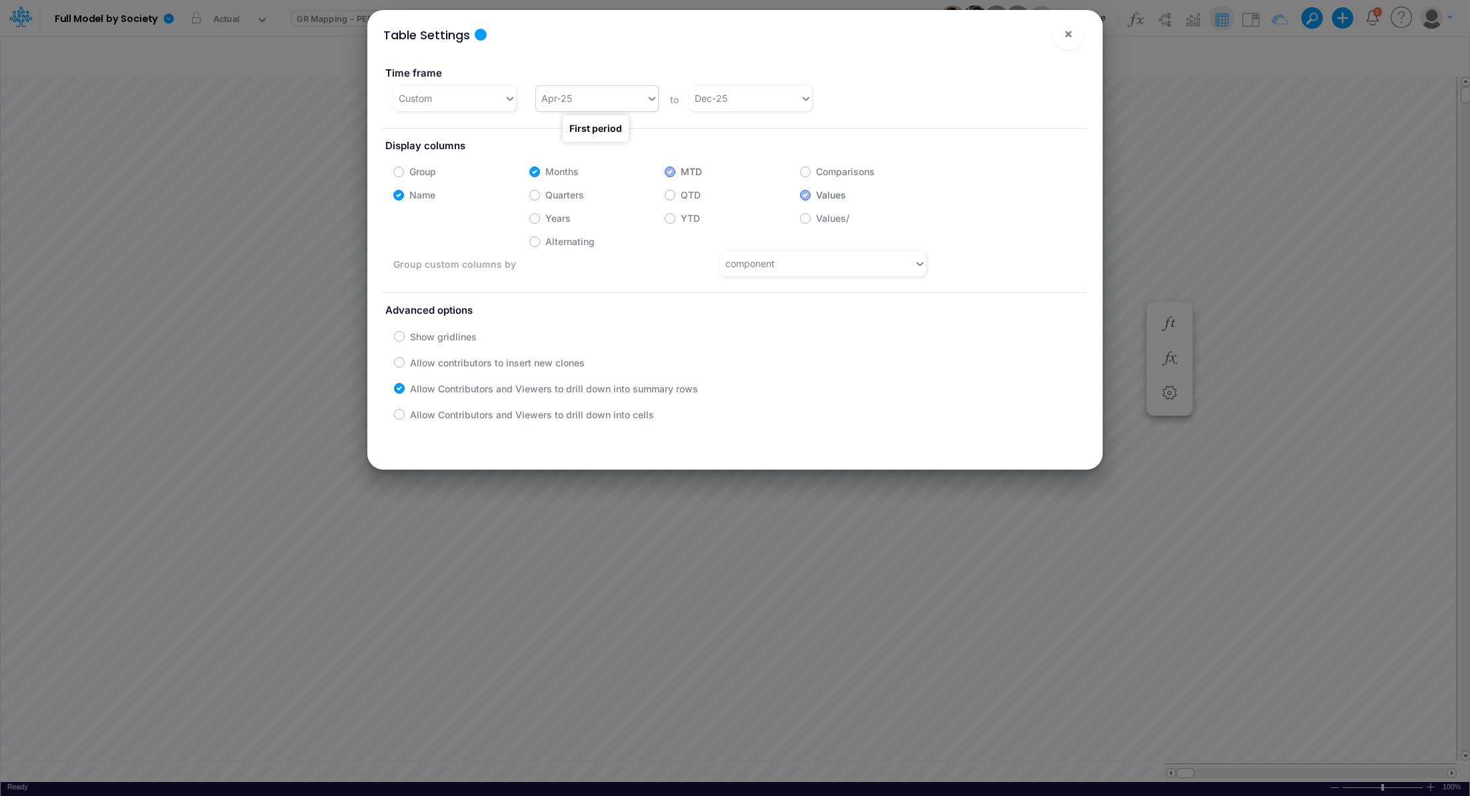
click at [650, 93] on icon at bounding box center [652, 98] width 12 height 13
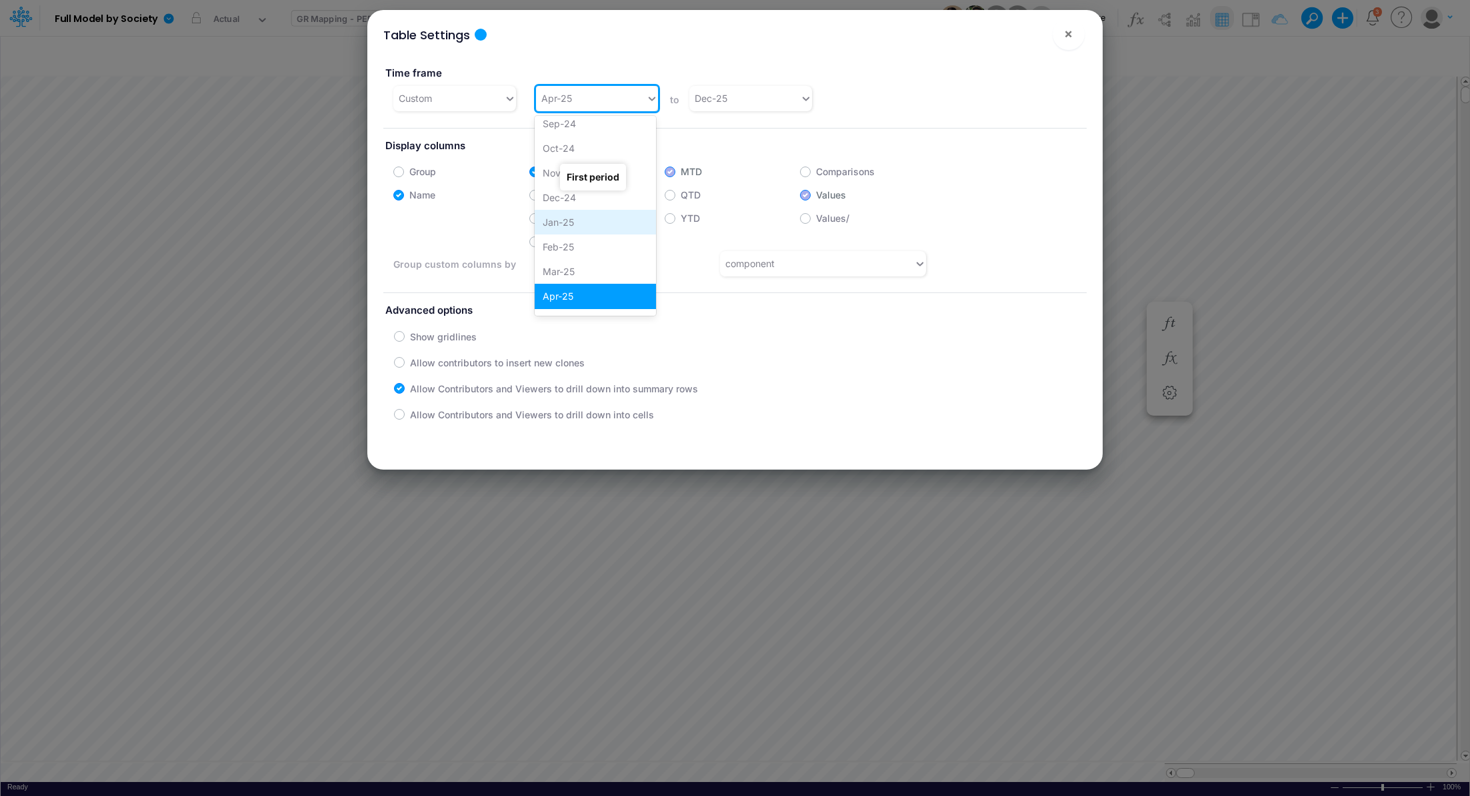
click at [604, 223] on div "Jan-25" at bounding box center [595, 222] width 121 height 25
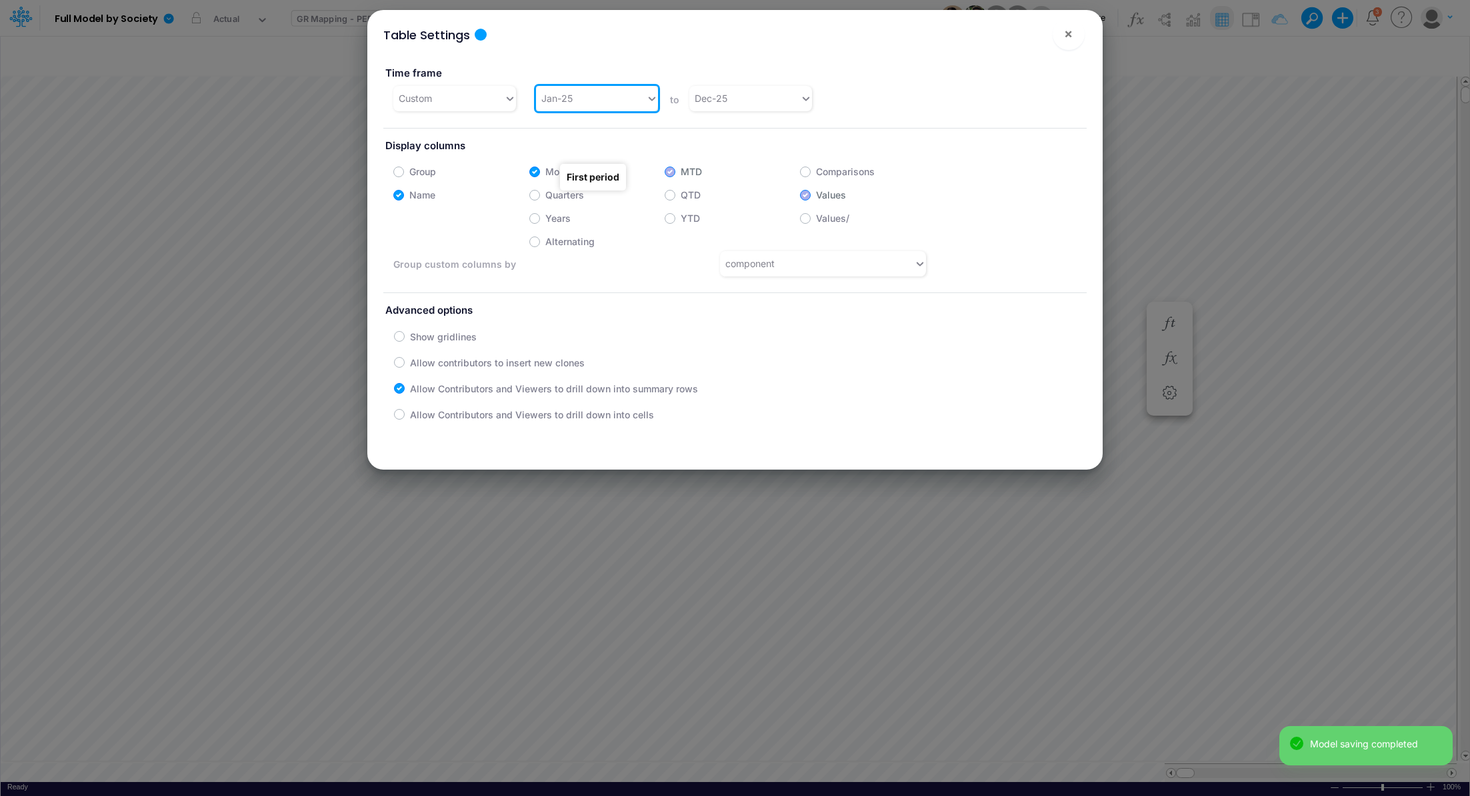
click at [1148, 142] on div "Table Settings × Time frame Custom option Jan-25, selected. 0 results available…" at bounding box center [735, 398] width 1470 height 796
click at [1250, 179] on div "Table Settings × Time frame Custom Jan-25 to Dec-25 Display columns Group Month…" at bounding box center [735, 398] width 1470 height 796
click at [1064, 35] on span "×" at bounding box center [1068, 33] width 9 height 16
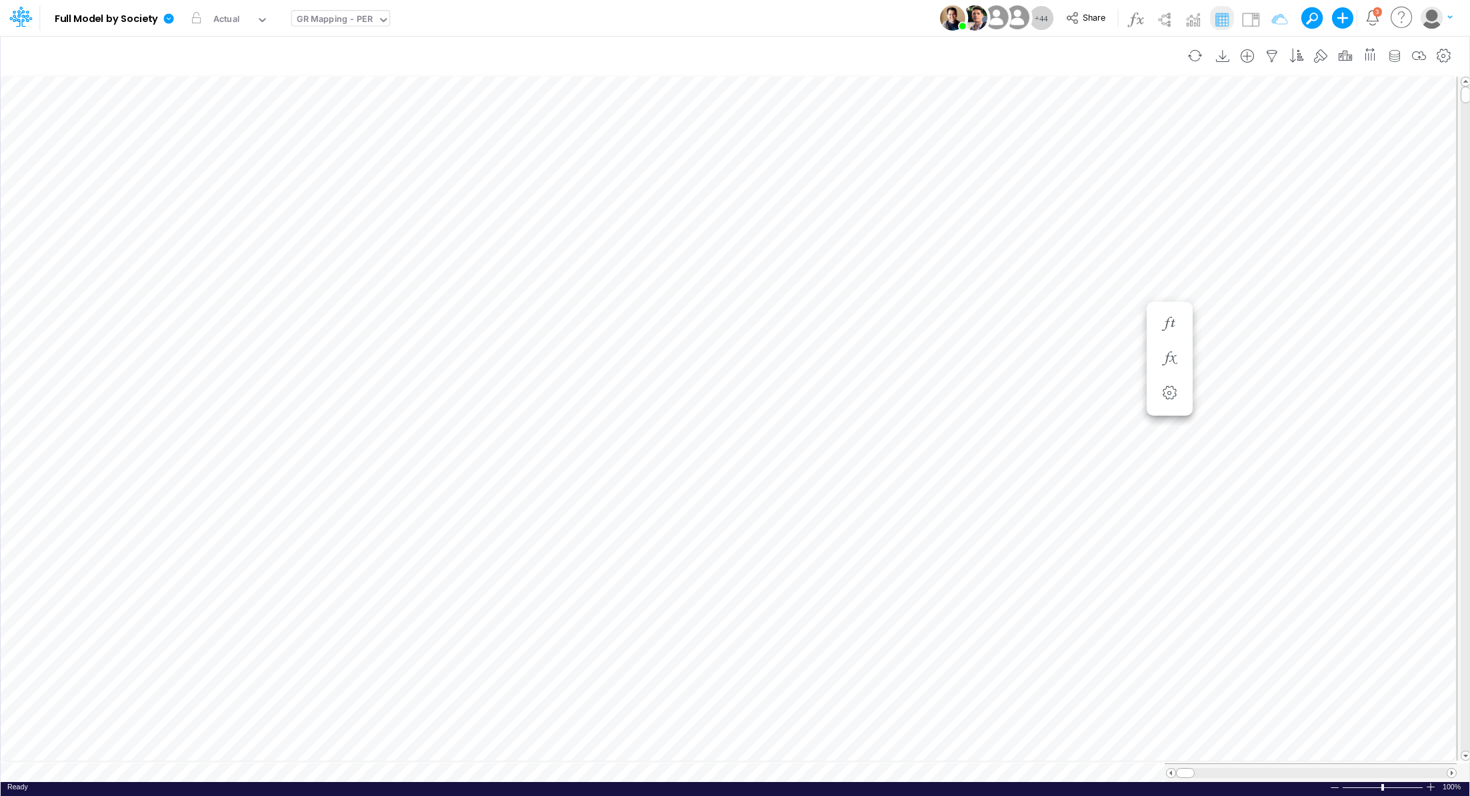
scroll to position [6, 1]
drag, startPoint x: 1466, startPoint y: 601, endPoint x: 1446, endPoint y: 54, distance: 547.5
click at [1446, 54] on div "Insert new Conditional formatting Paste Cut Copy AutoFill 0 Ready 100% Sum: 393…" at bounding box center [734, 415] width 1469 height 761
type input "Consolidated FS - USGAAP"
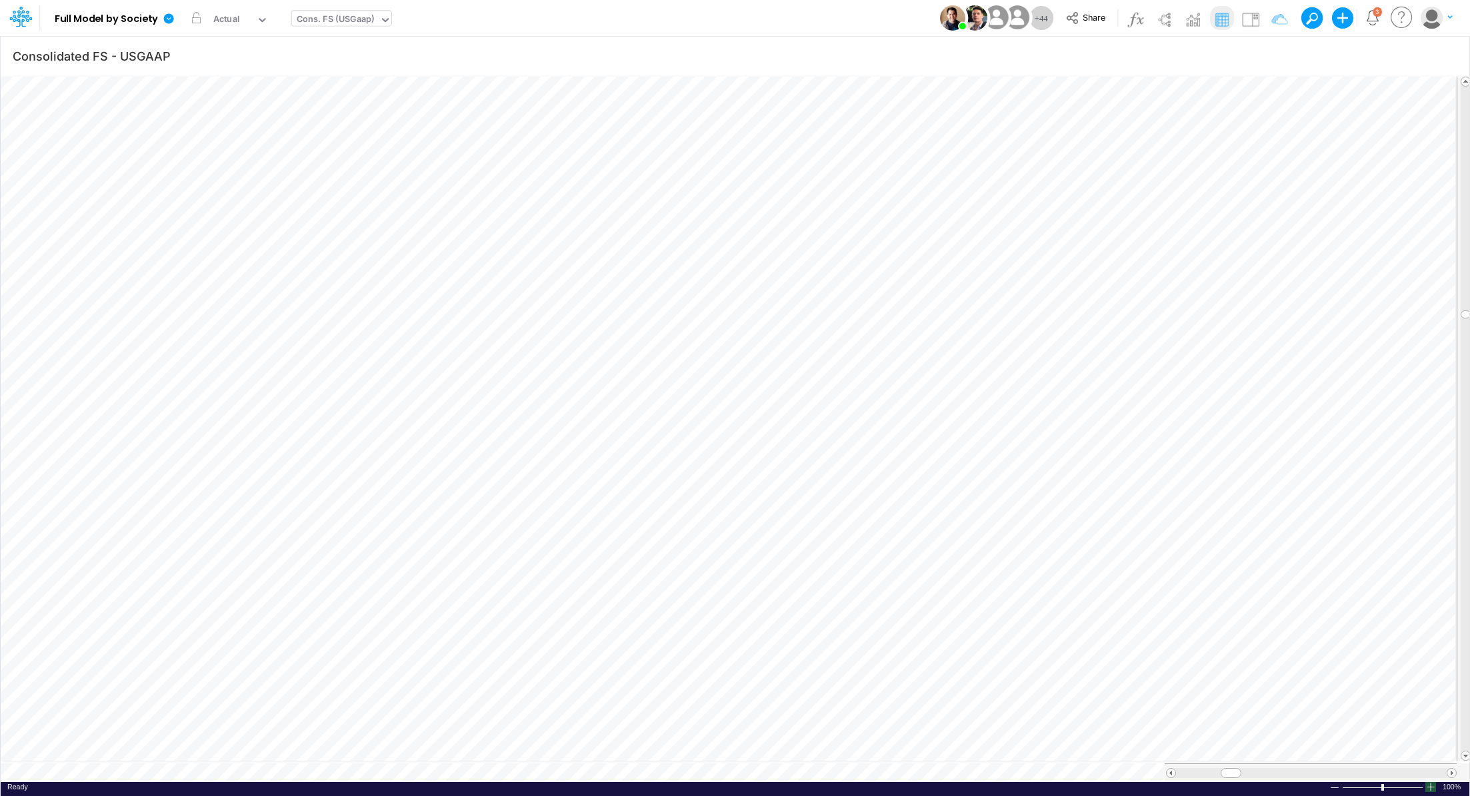
click at [1432, 782] on div at bounding box center [1430, 787] width 11 height 10
click at [1000, 323] on button "button" at bounding box center [990, 323] width 25 height 27
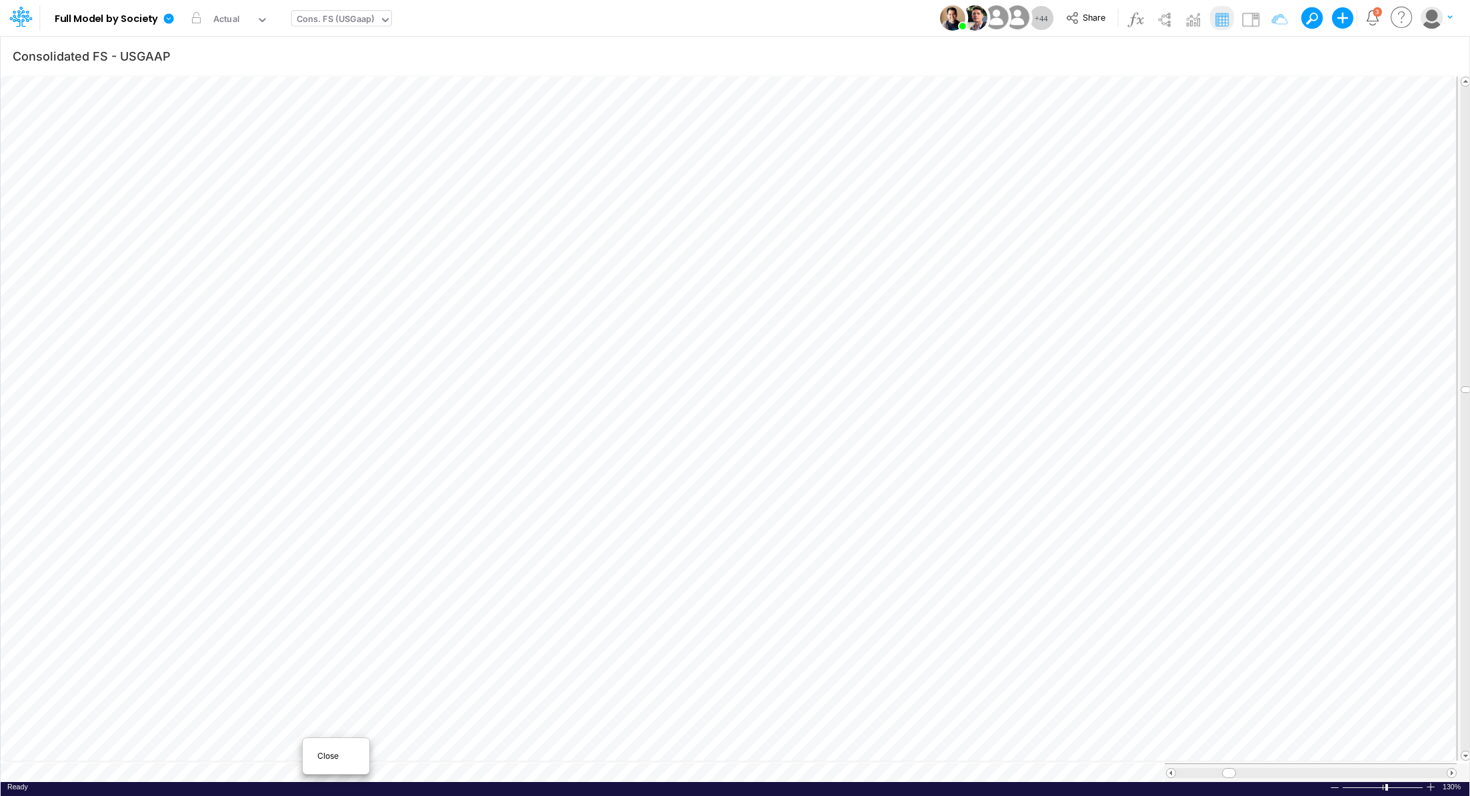
click at [333, 756] on span "Close" at bounding box center [335, 756] width 37 height 12
click at [329, 760] on div "Close" at bounding box center [354, 756] width 57 height 16
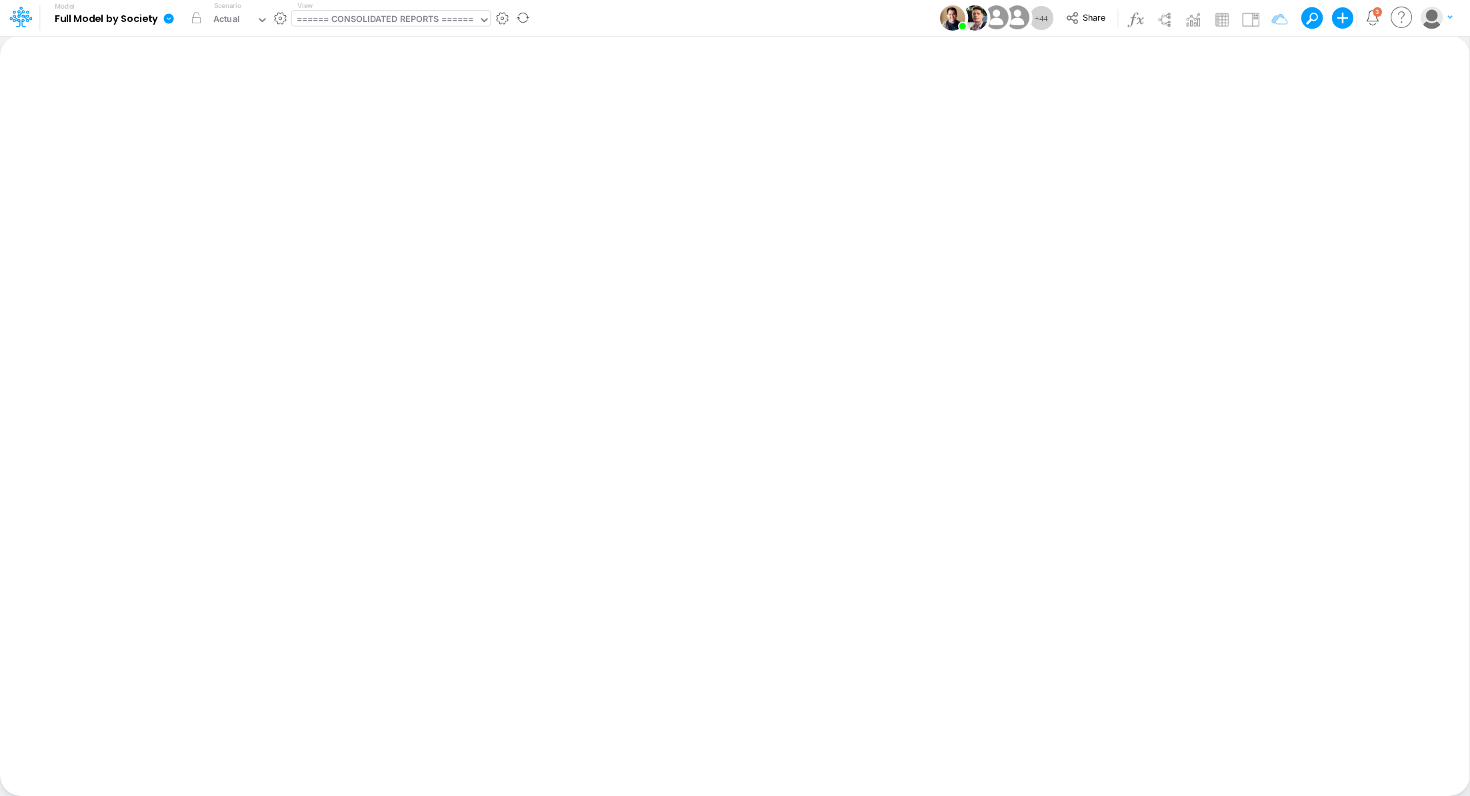
click at [170, 20] on icon at bounding box center [169, 18] width 10 height 10
click at [213, 98] on button "Import" at bounding box center [236, 95] width 143 height 22
click at [357, 121] on button "Data" at bounding box center [379, 124] width 143 height 21
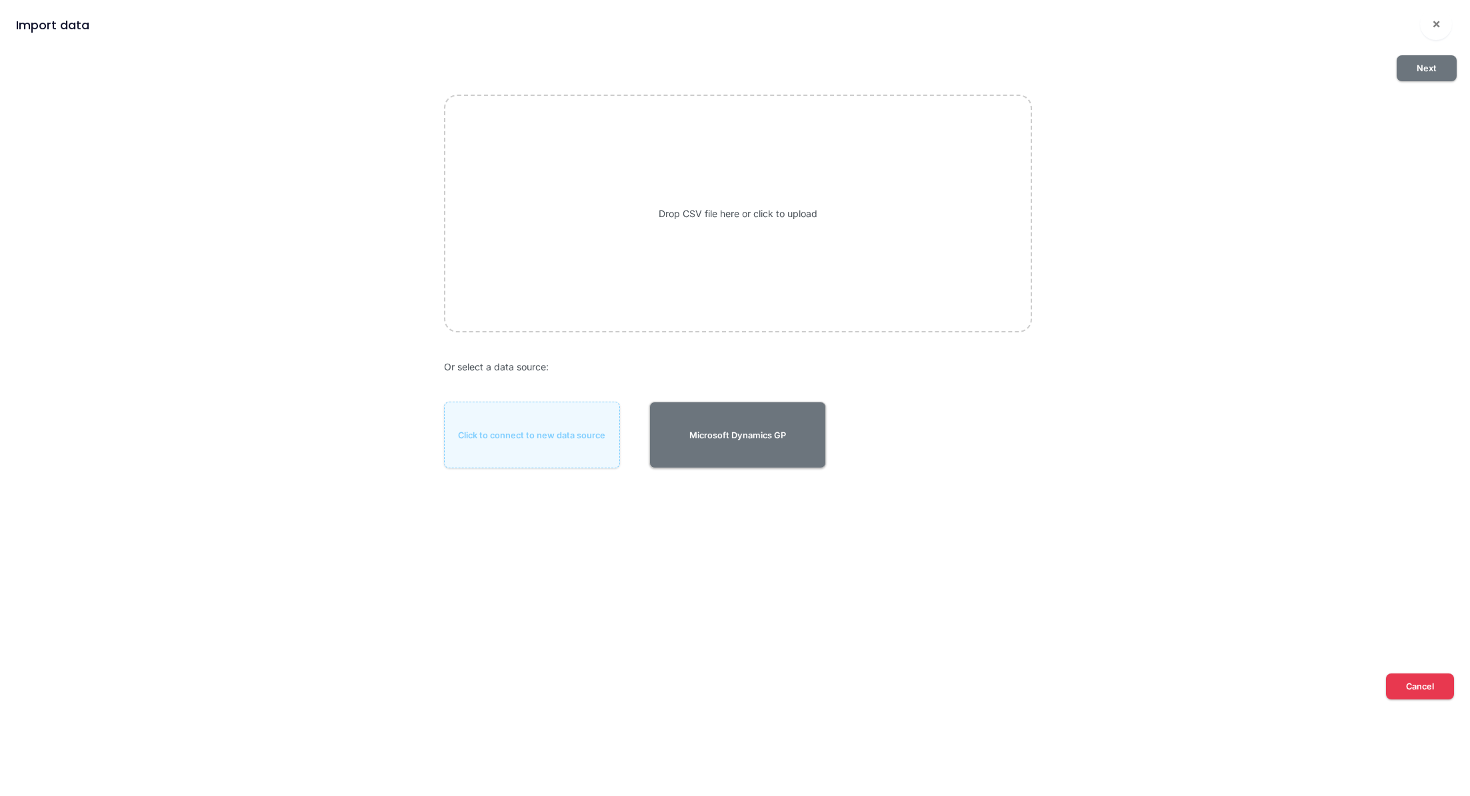
click at [671, 180] on div "Drop CSV file here or click to upload" at bounding box center [738, 213] width 588 height 237
click at [756, 211] on div "Drop CSV file here or click to upload" at bounding box center [738, 213] width 588 height 237
click at [1403, 77] on button "Next" at bounding box center [1426, 68] width 60 height 26
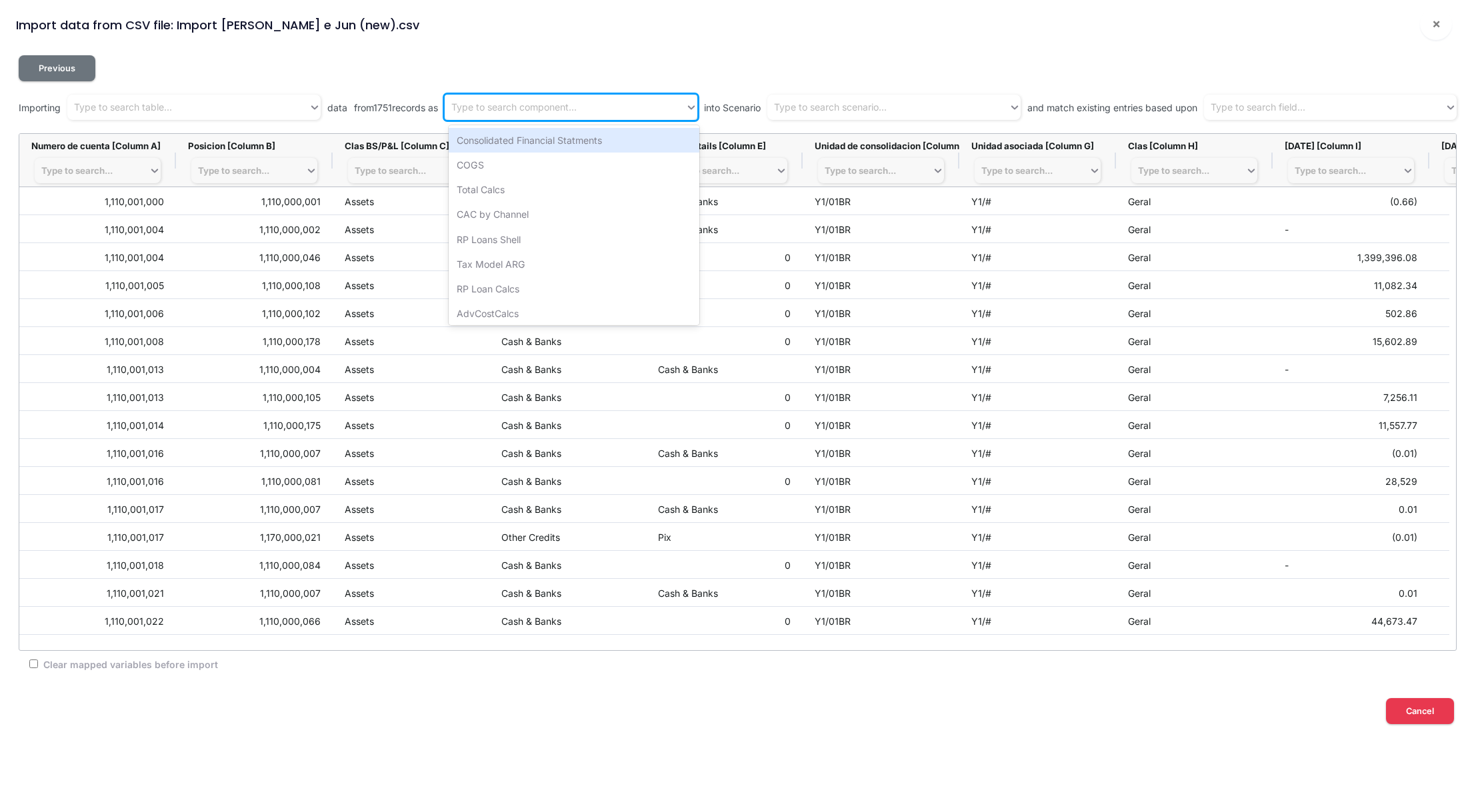
click at [514, 116] on div "Type to search component..." at bounding box center [565, 108] width 241 height 22
type input "gr"
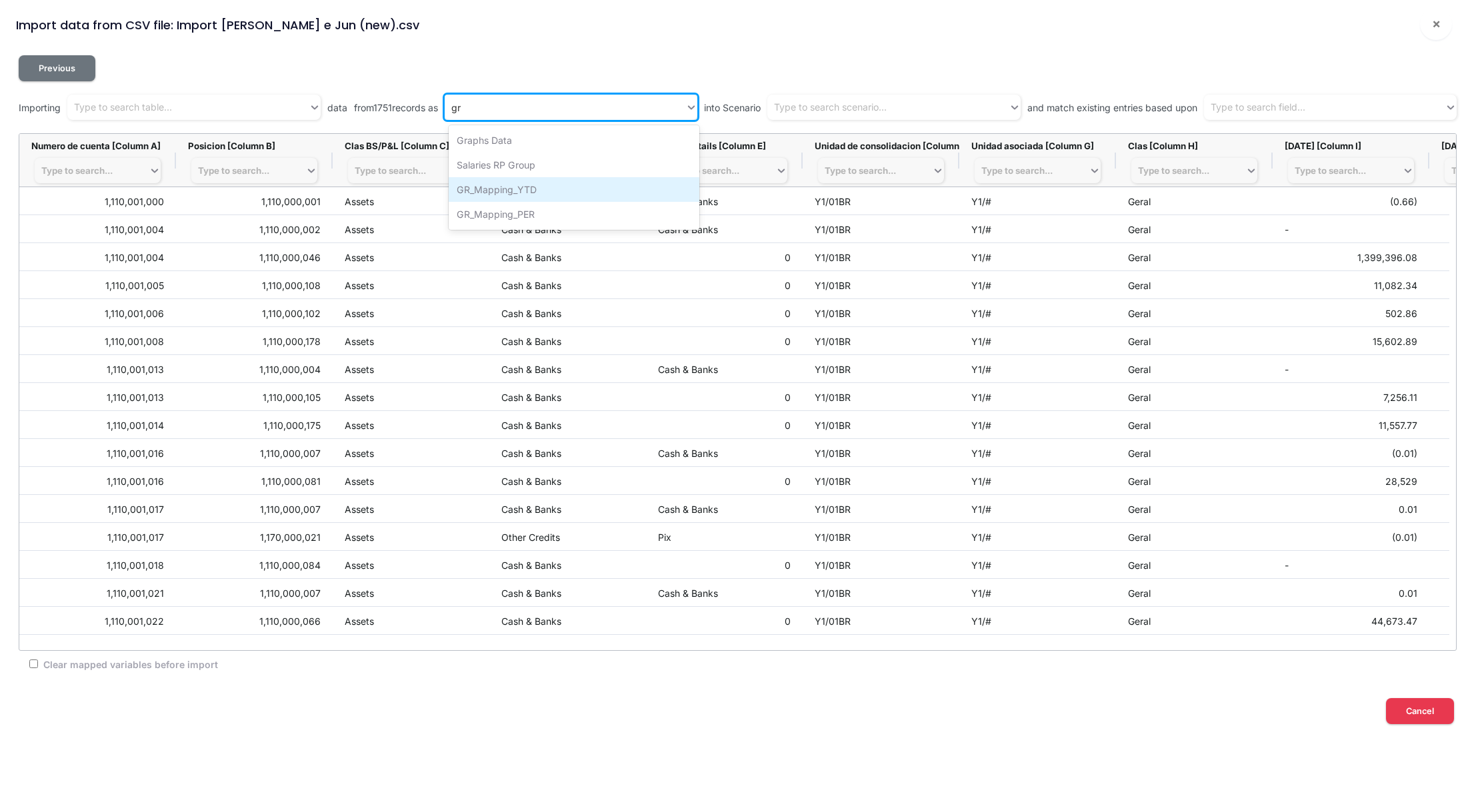
click at [556, 195] on div "GR_Mapping_YTD" at bounding box center [574, 189] width 251 height 25
click at [840, 105] on div "Type to search scenario..." at bounding box center [830, 108] width 113 height 14
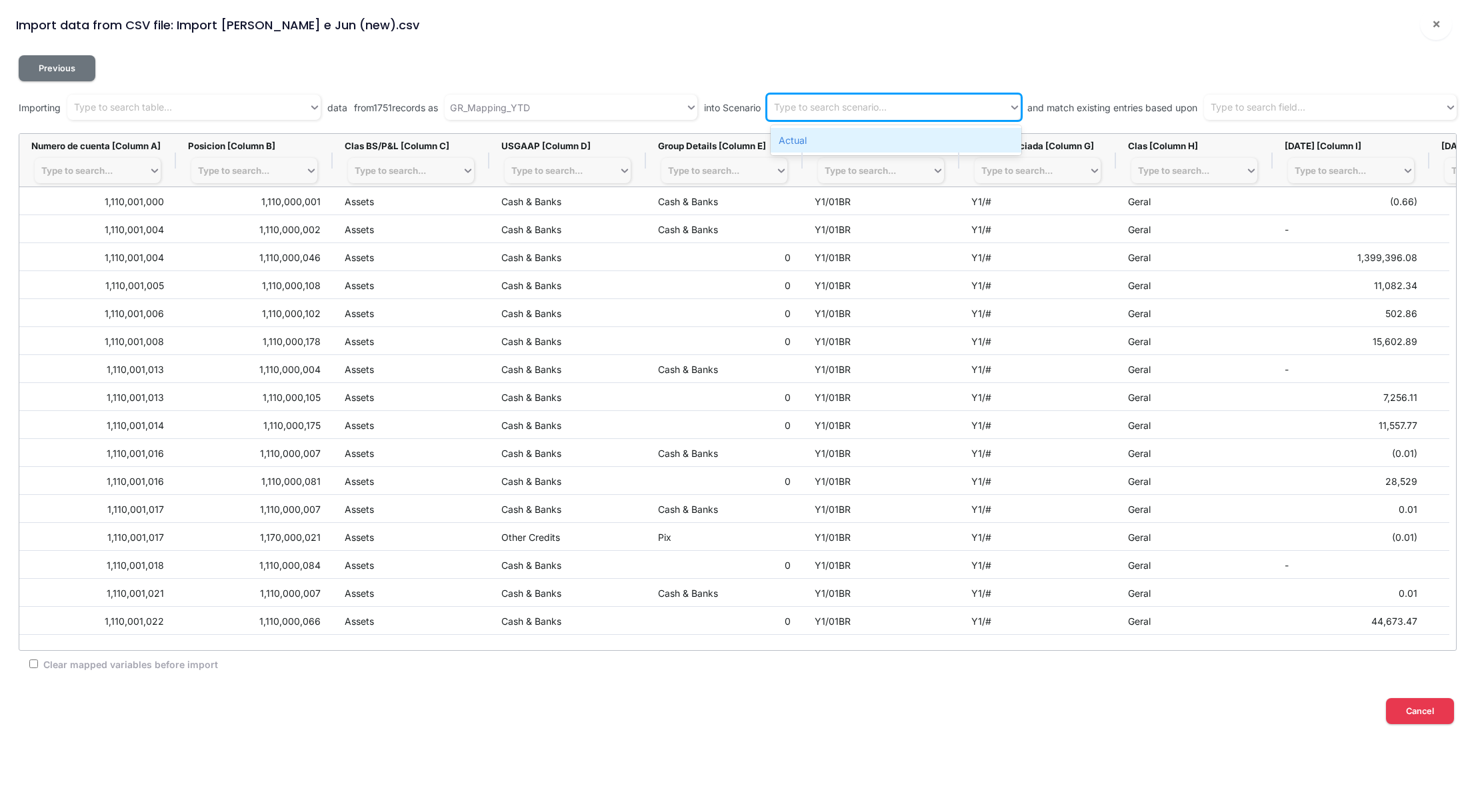
click at [814, 145] on div "Actual" at bounding box center [895, 140] width 251 height 25
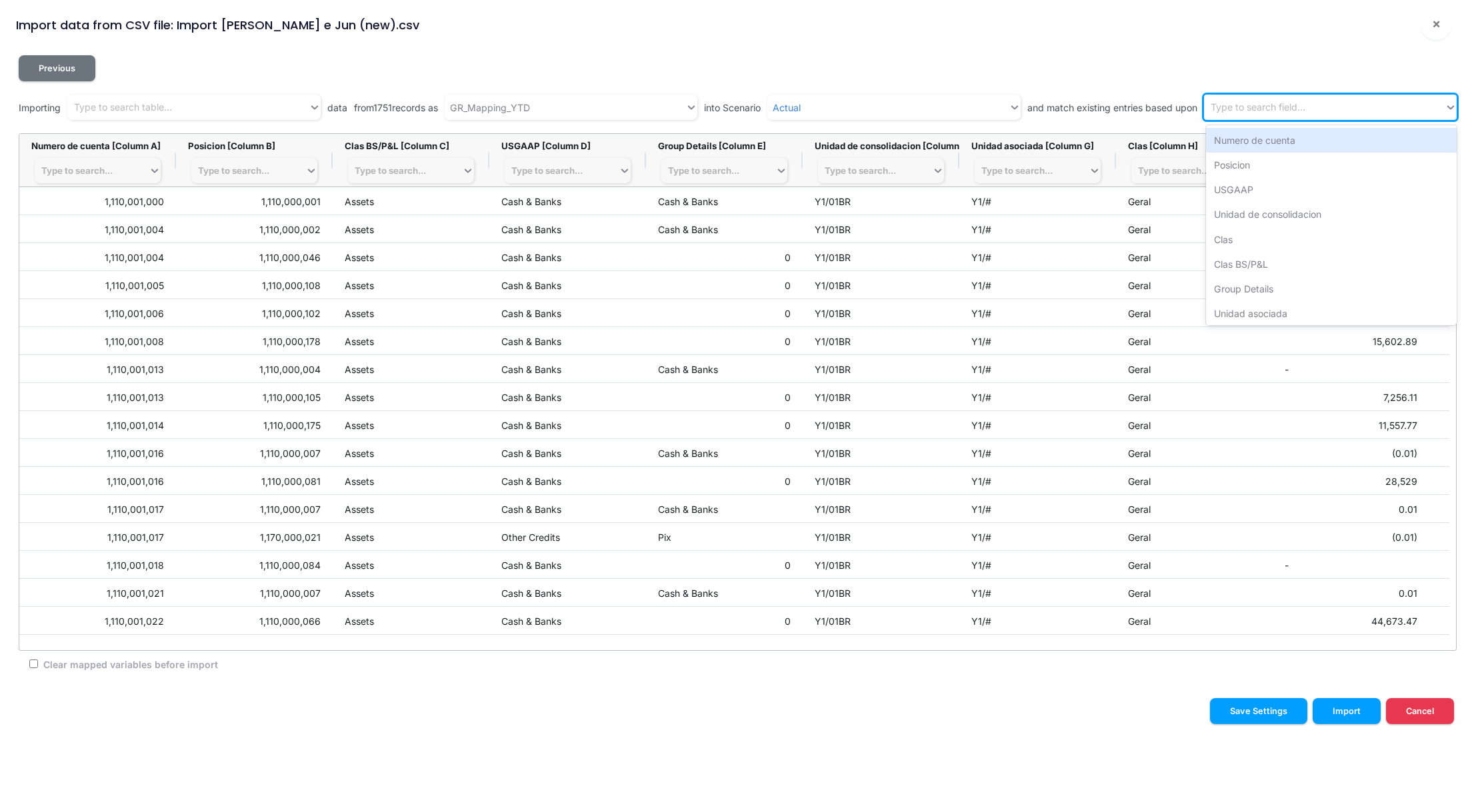
click at [1274, 101] on div "Type to search field..." at bounding box center [1257, 108] width 95 height 14
click at [1282, 137] on div "Numero de cuenta" at bounding box center [1331, 140] width 251 height 25
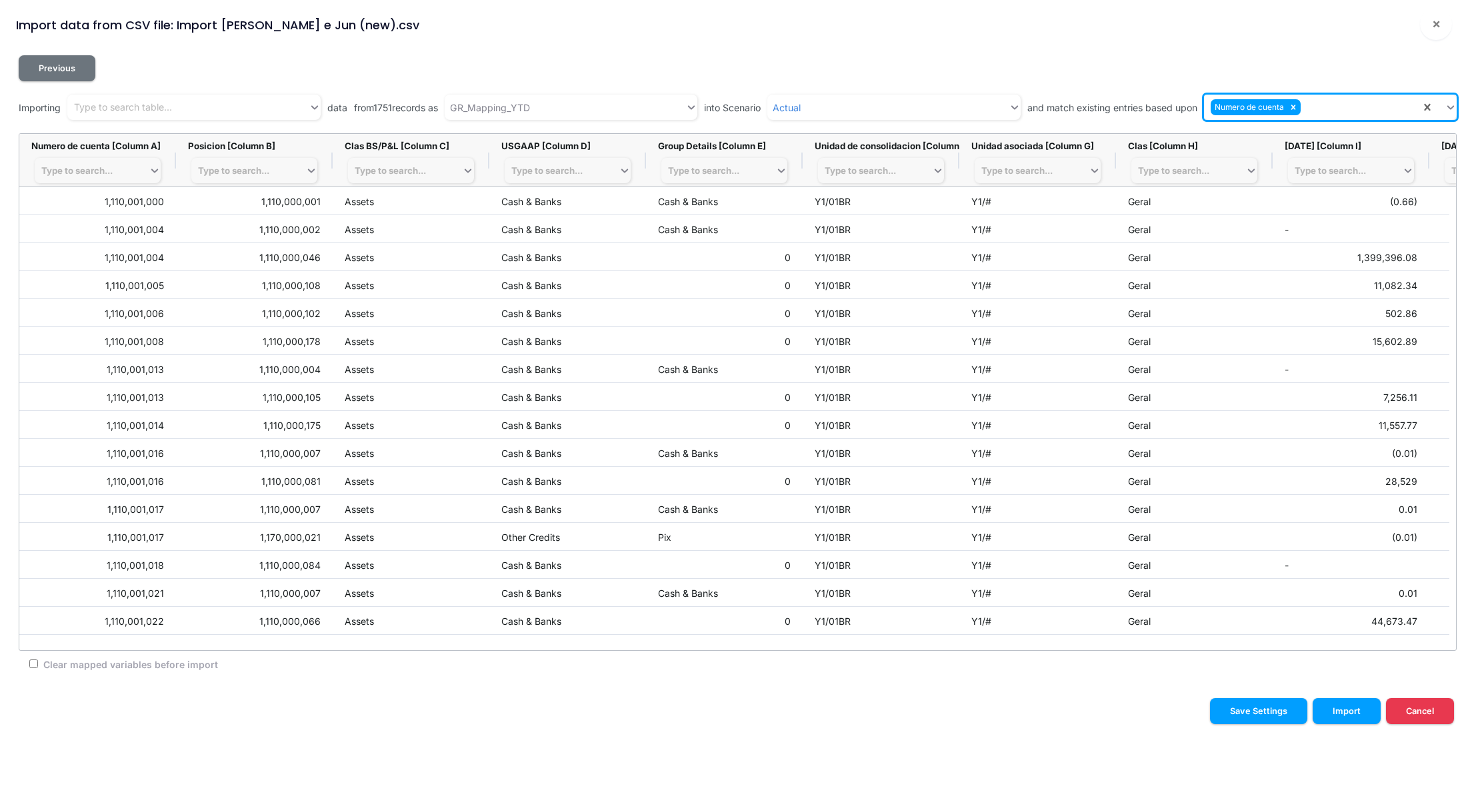
click at [1346, 105] on div "Numero de cuenta" at bounding box center [1312, 108] width 217 height 22
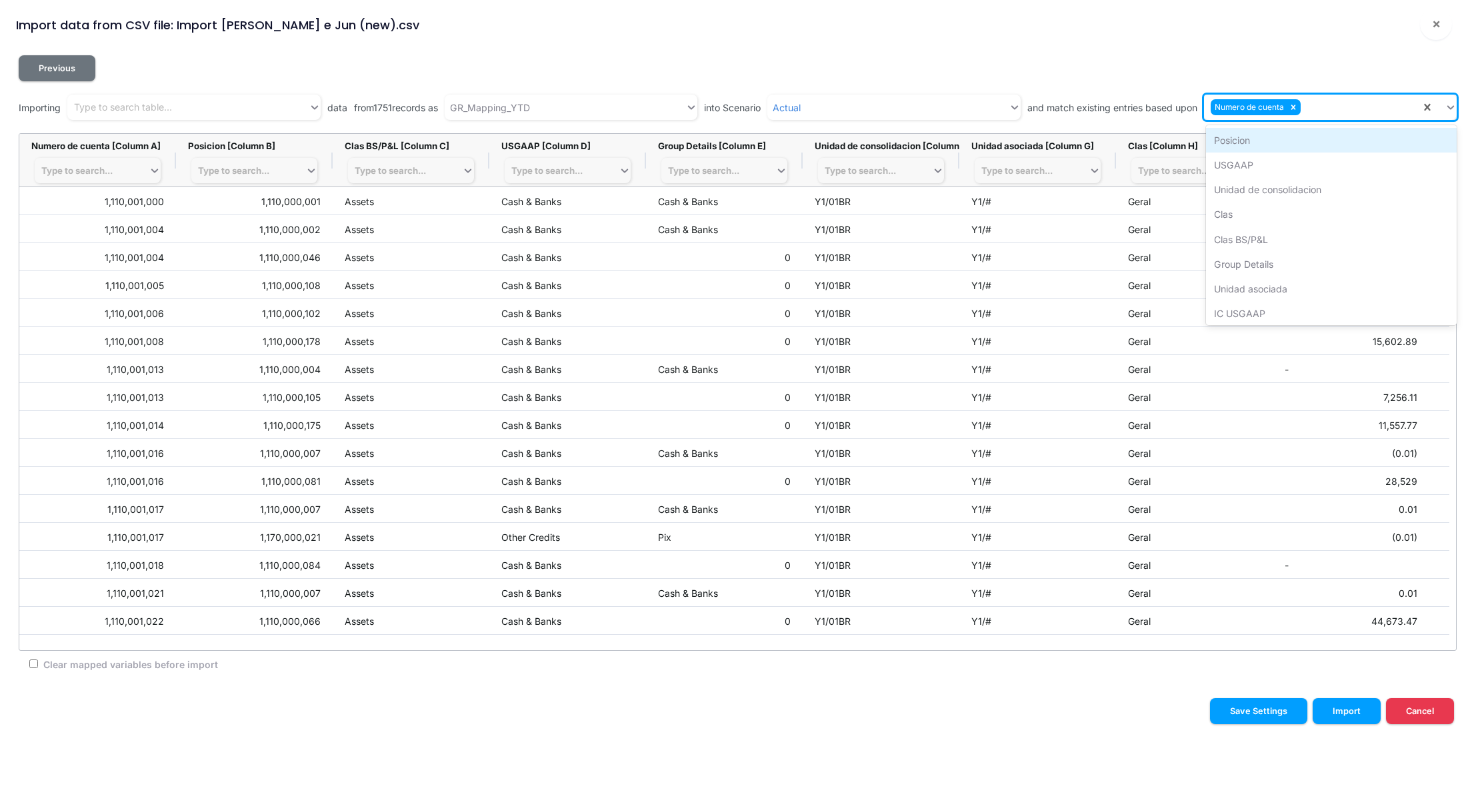
click at [1266, 142] on div "Posicion" at bounding box center [1331, 140] width 251 height 25
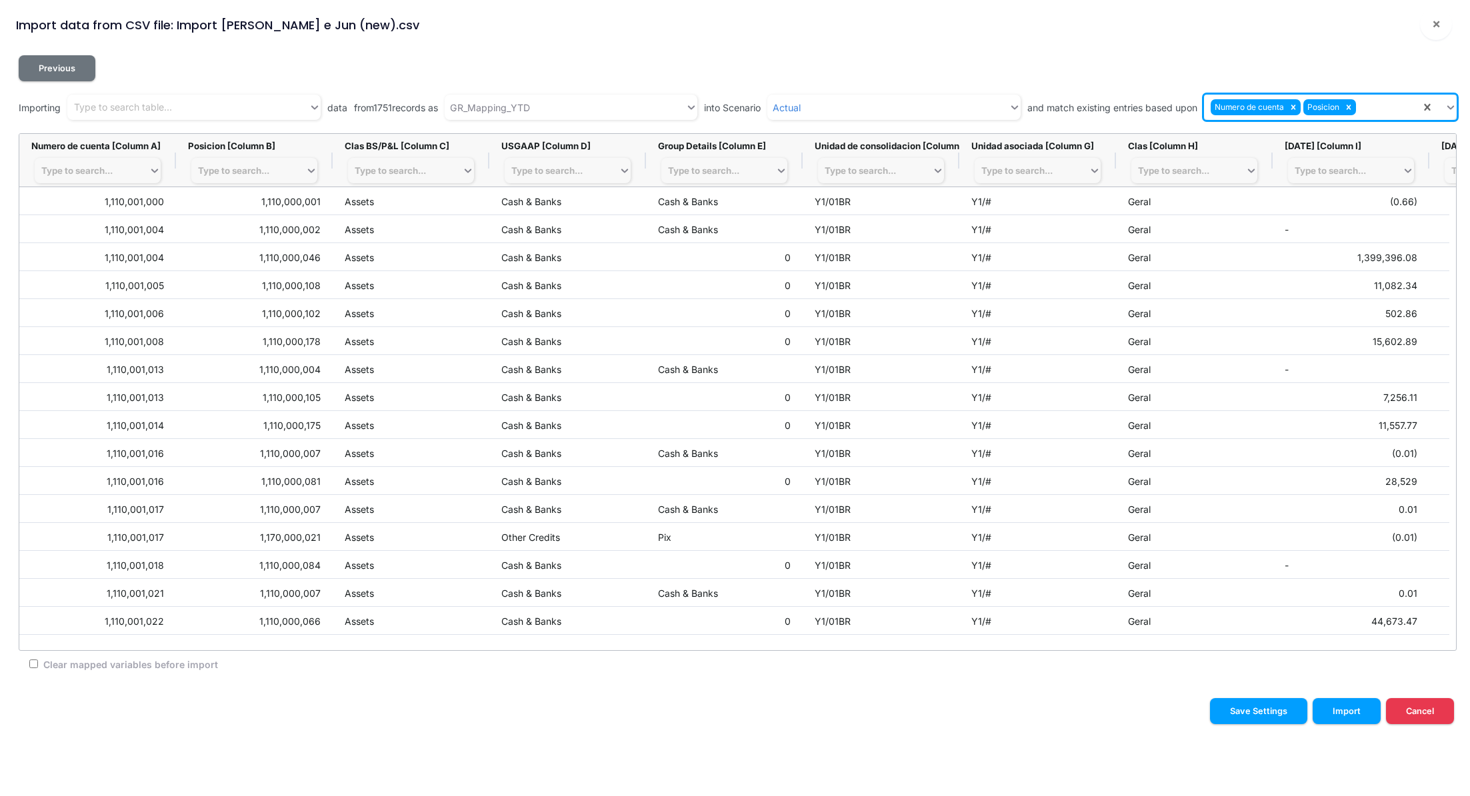
click at [1369, 108] on div "Numero de cuenta Posicion" at bounding box center [1312, 108] width 217 height 22
click at [1282, 140] on div "USGAAP" at bounding box center [1331, 140] width 251 height 25
click at [1418, 107] on div "Numero de cuenta Posicion USGAAP" at bounding box center [1310, 108] width 219 height 22
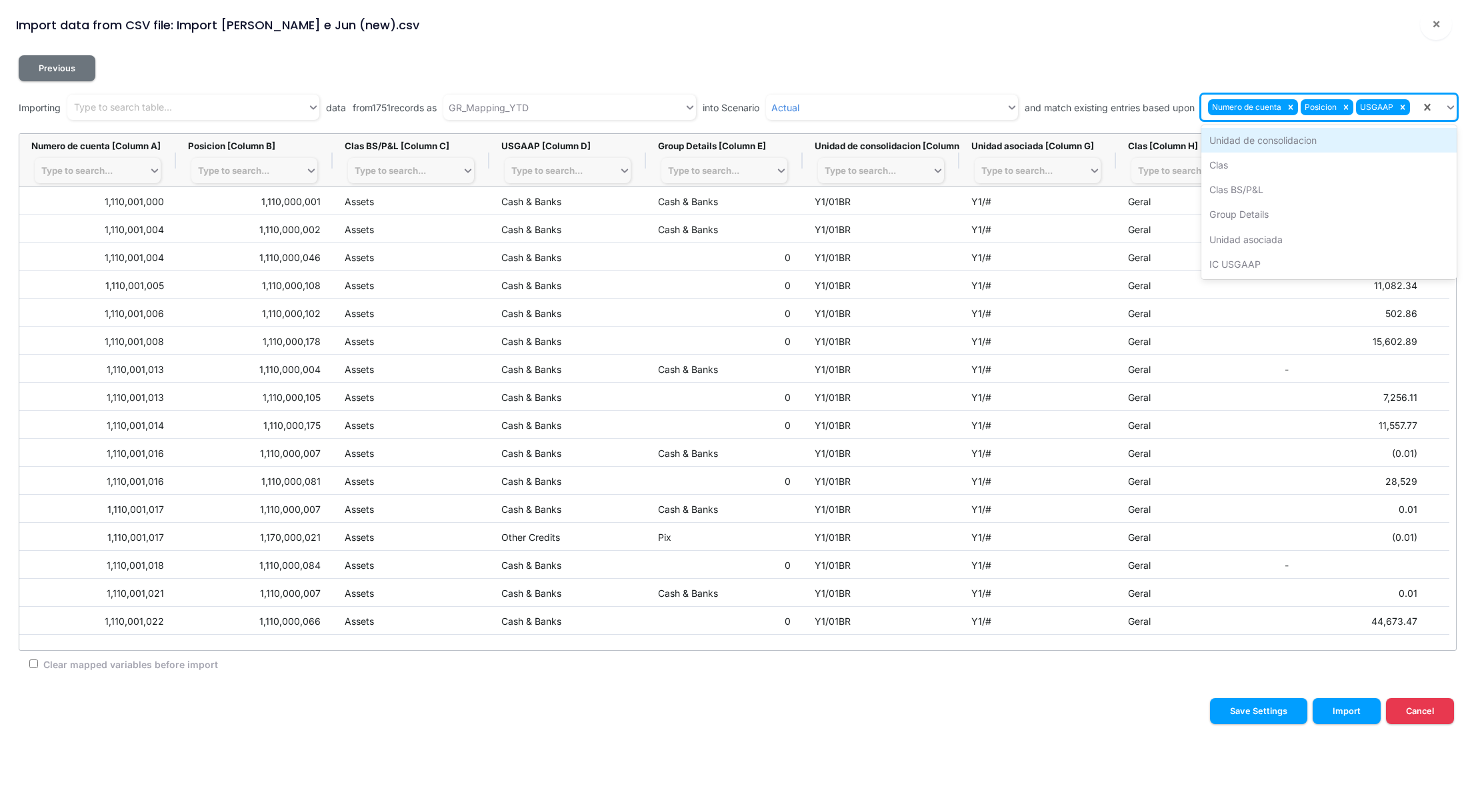
click at [1310, 141] on div "Unidad de consolidacion" at bounding box center [1328, 140] width 255 height 25
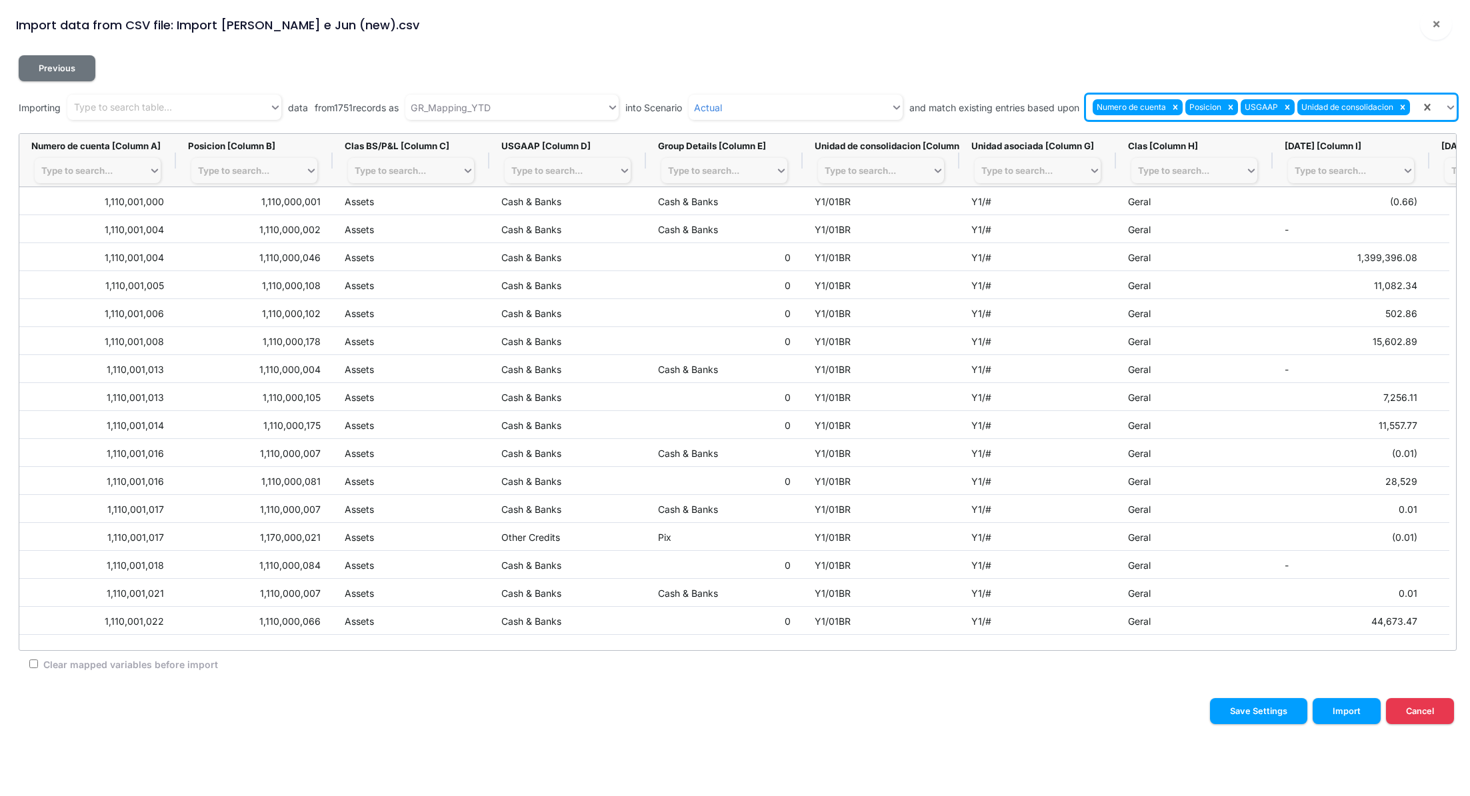
click at [1413, 110] on input "text" at bounding box center [1412, 108] width 1 height 14
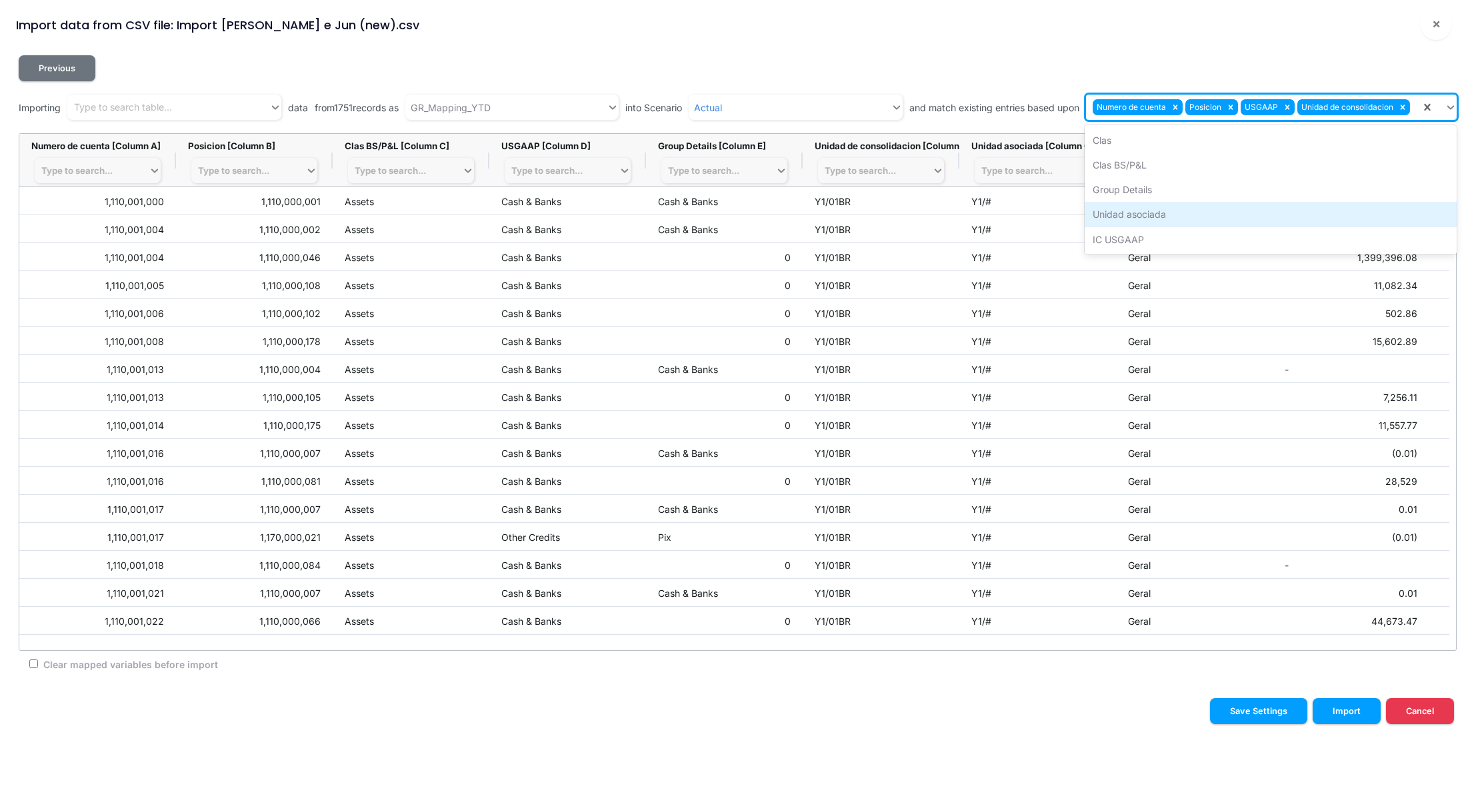
click at [1162, 213] on div "Unidad asociada" at bounding box center [1270, 214] width 372 height 25
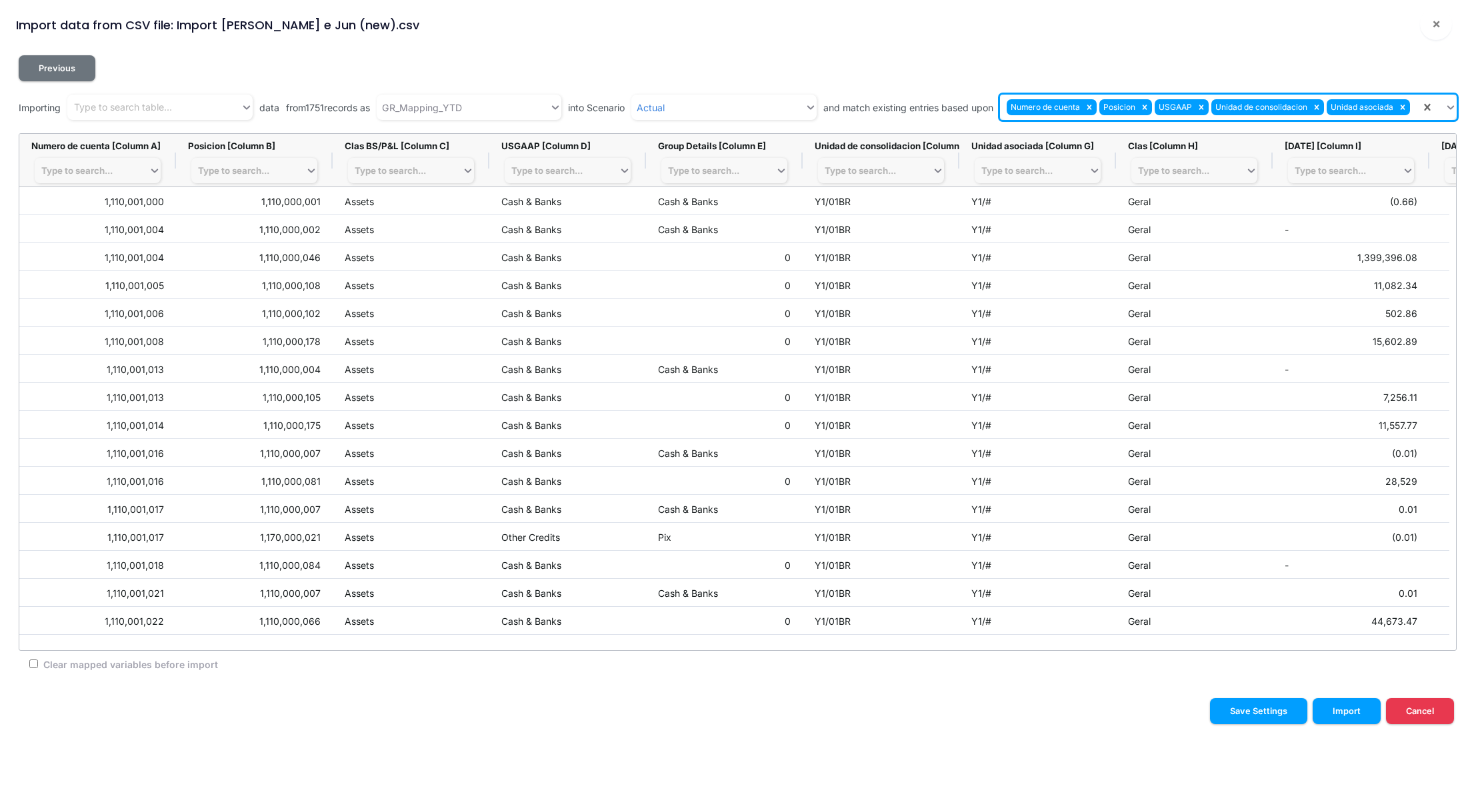
click at [1412, 106] on div "Numero de cuenta Posicion USGAAP Unidad de consolidacion Unidad asociada" at bounding box center [1210, 108] width 421 height 22
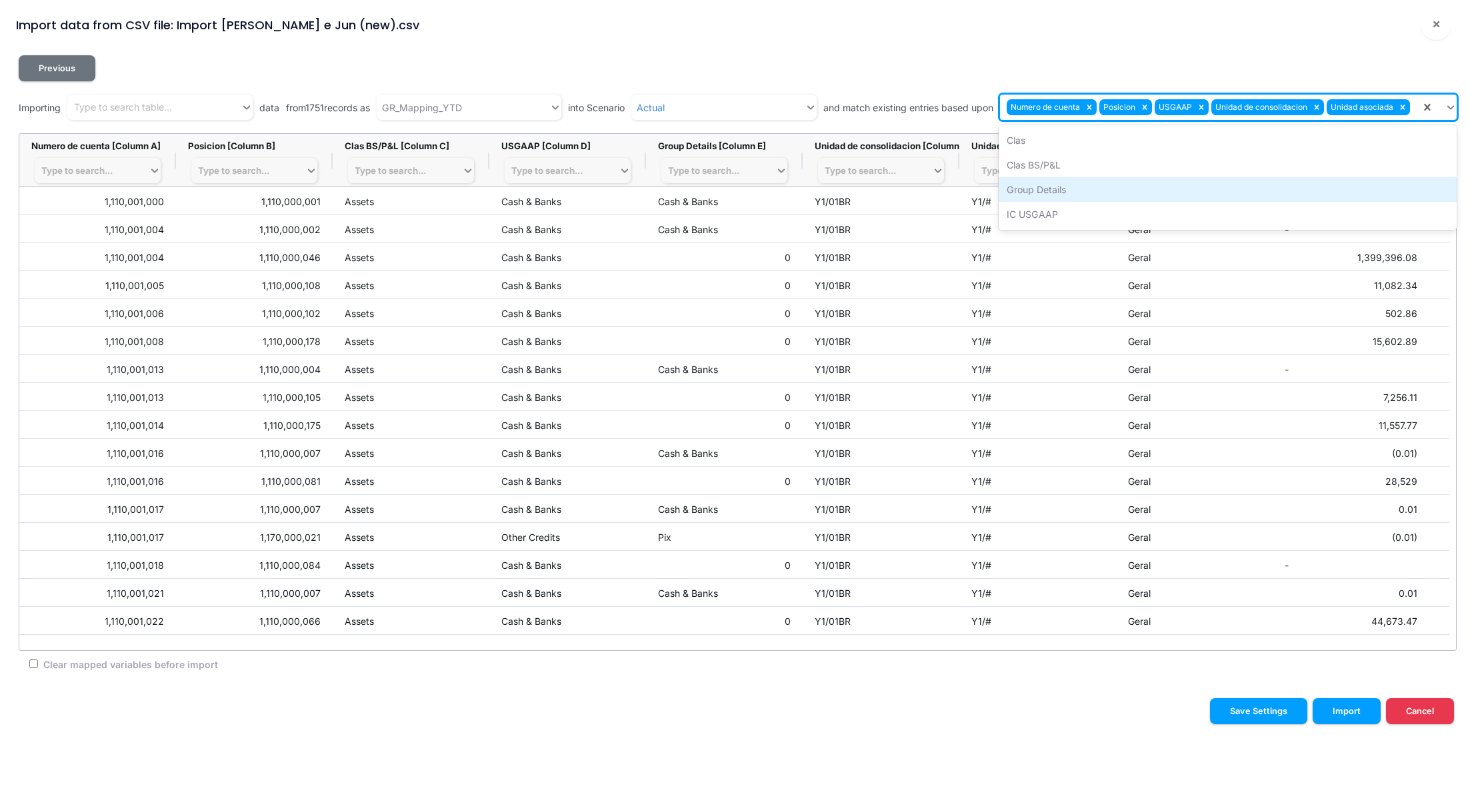
click at [1070, 188] on div "Group Details" at bounding box center [1227, 189] width 458 height 25
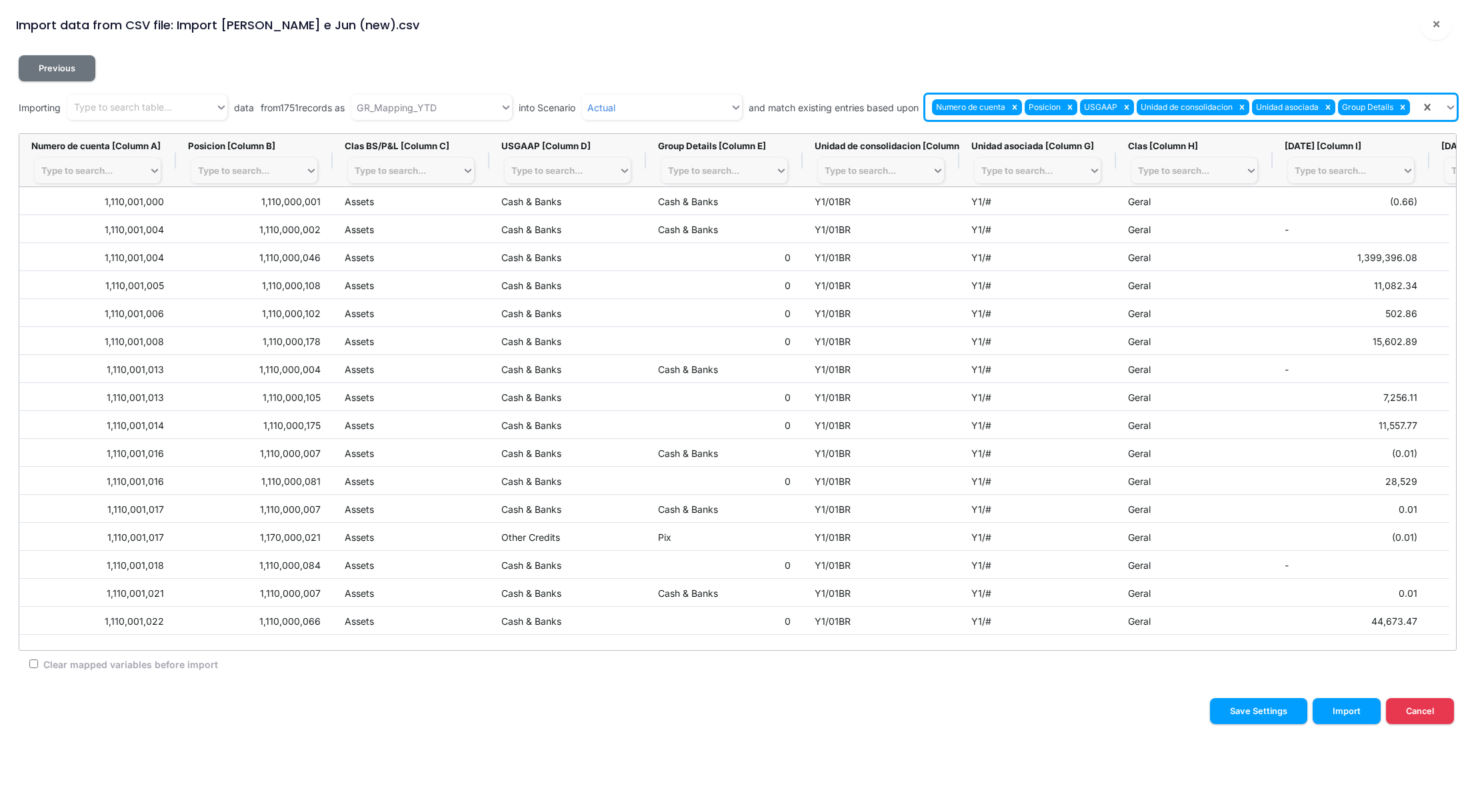
click at [1413, 109] on input "text" at bounding box center [1412, 108] width 1 height 14
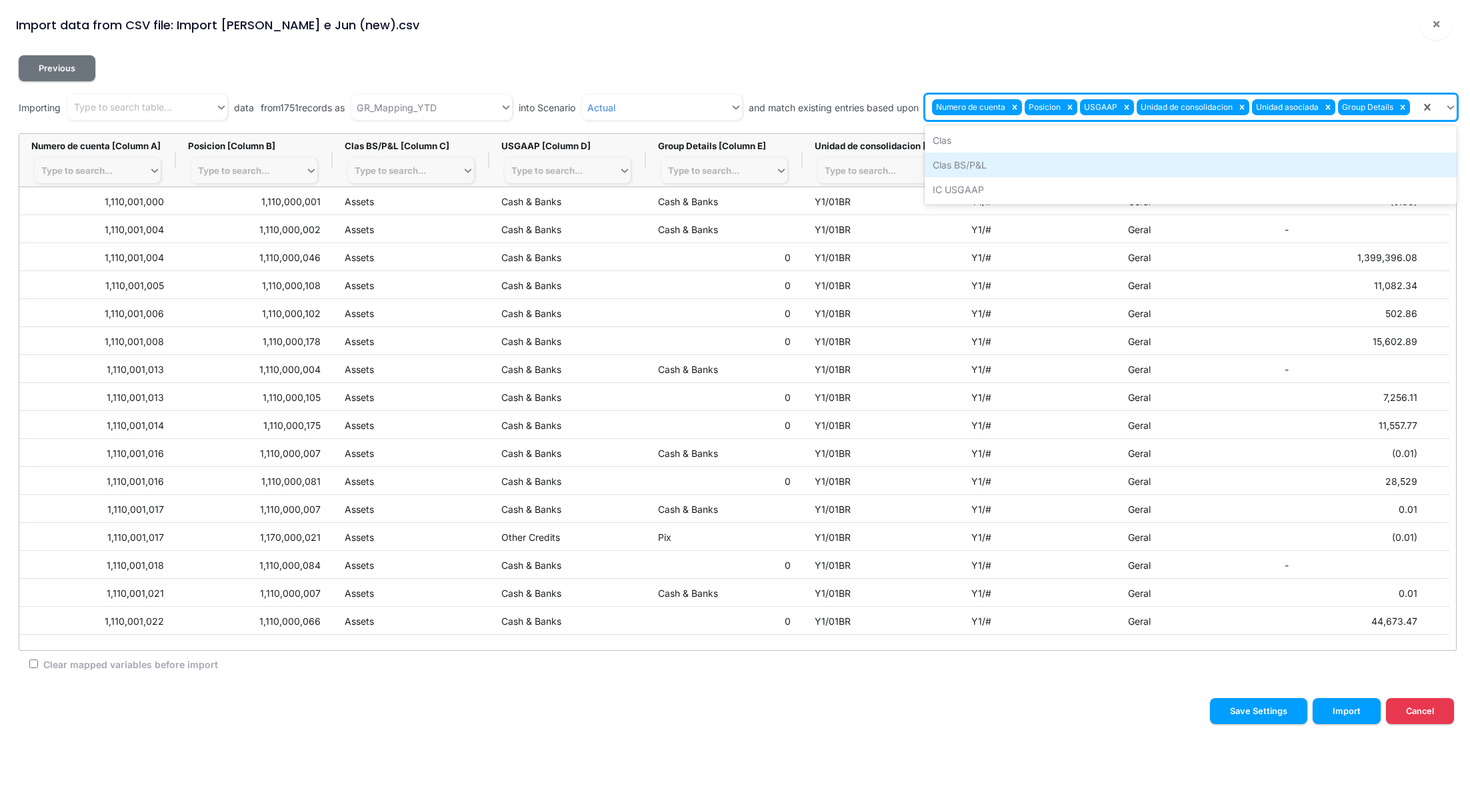
click at [1028, 169] on div "Clas BS/P&L" at bounding box center [1190, 165] width 532 height 25
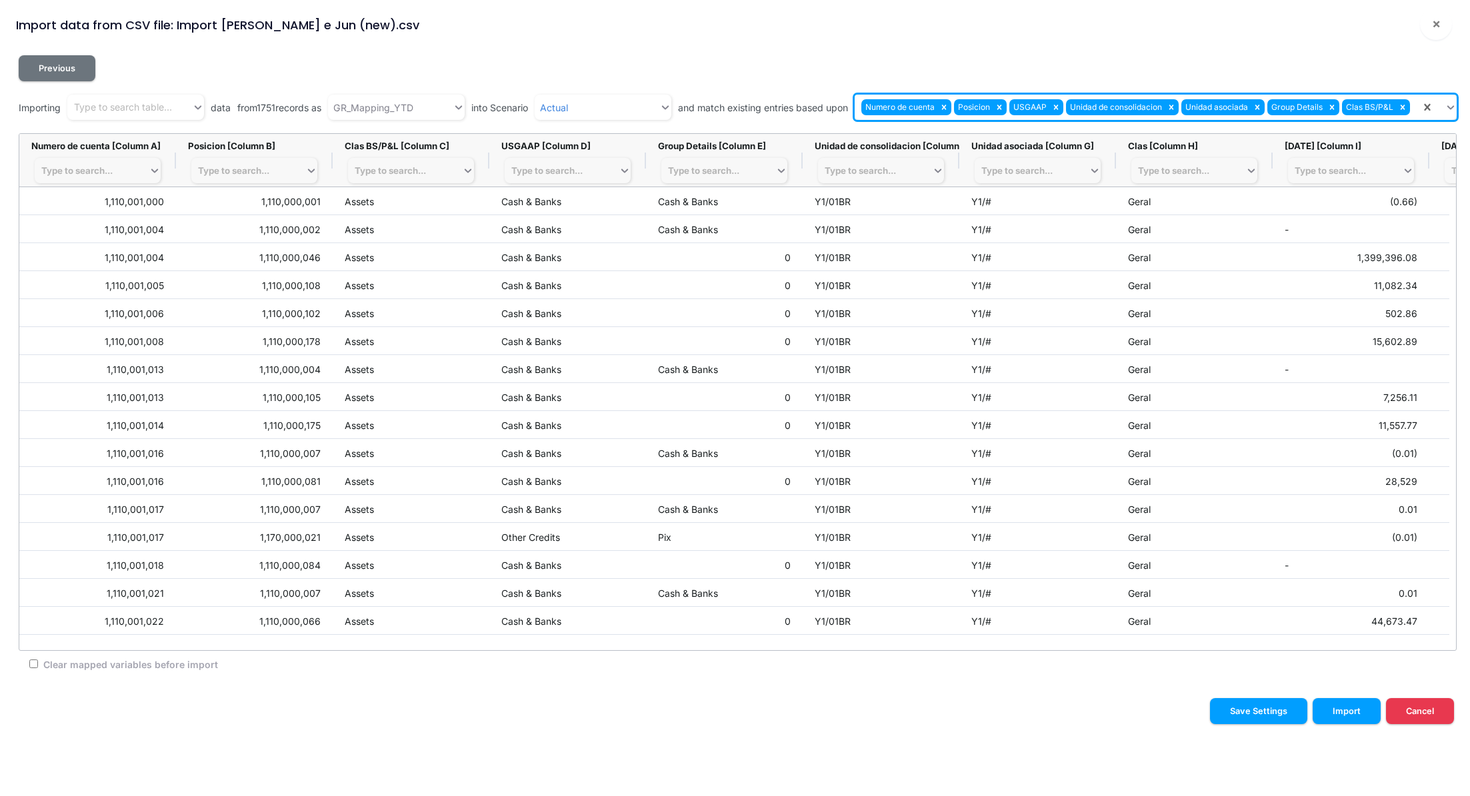
click at [1413, 111] on input "text" at bounding box center [1412, 108] width 1 height 14
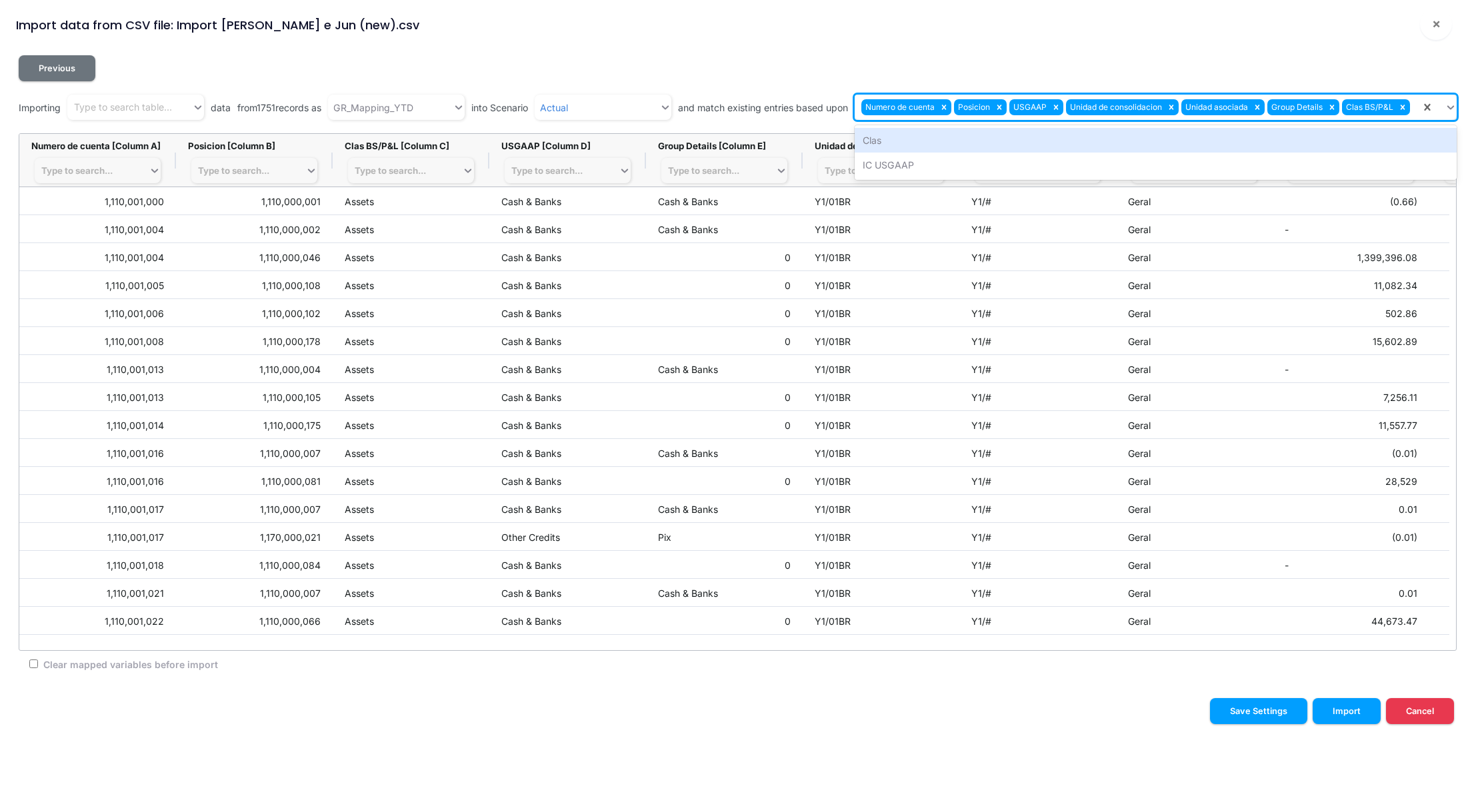
click at [1413, 111] on input "text" at bounding box center [1412, 108] width 1 height 14
click at [1386, 54] on div "Previous Importing Type to search table... data from 1751 records as GR_Mapping…" at bounding box center [734, 366] width 1459 height 643
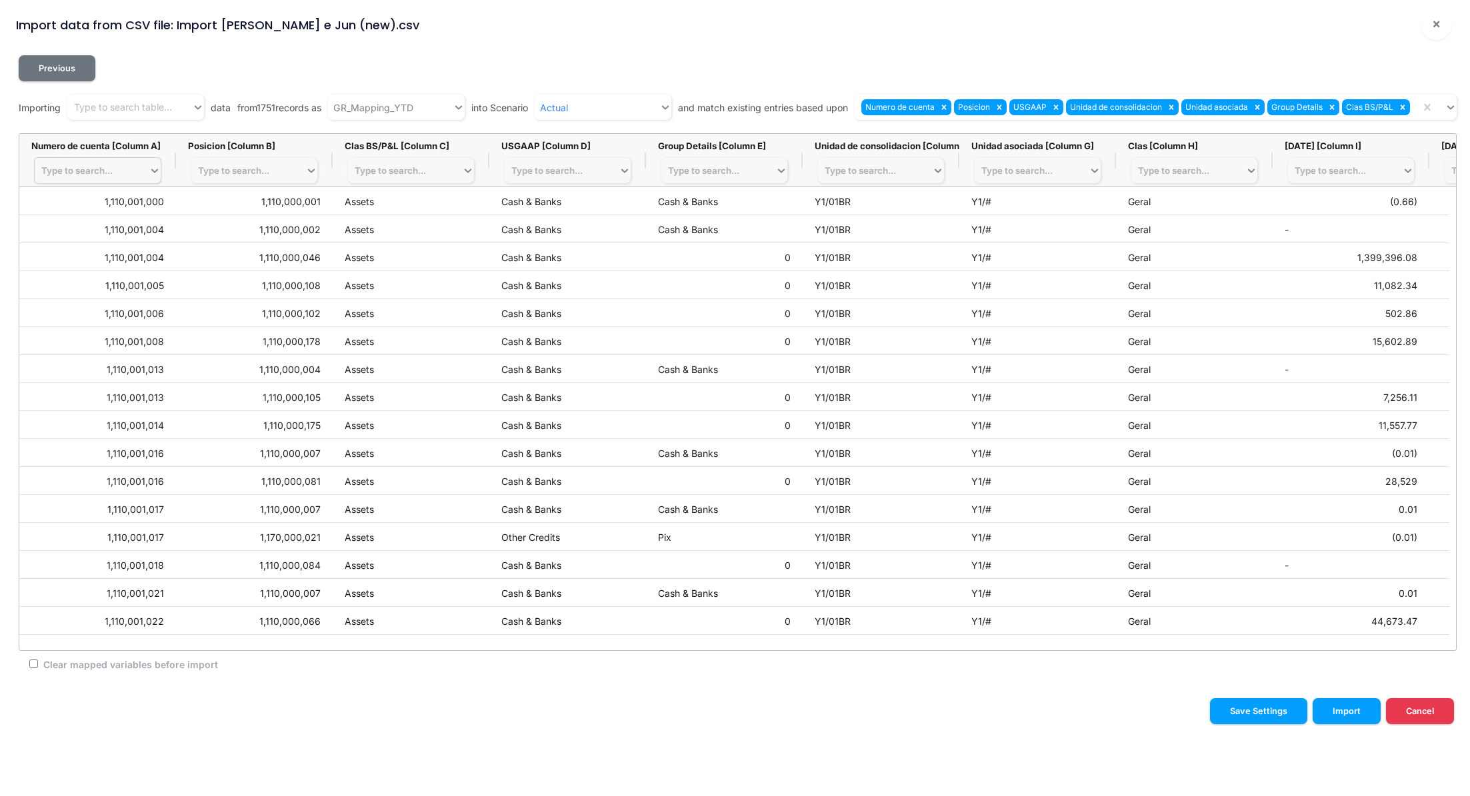
click at [67, 171] on div "Type to search..." at bounding box center [76, 170] width 71 height 11
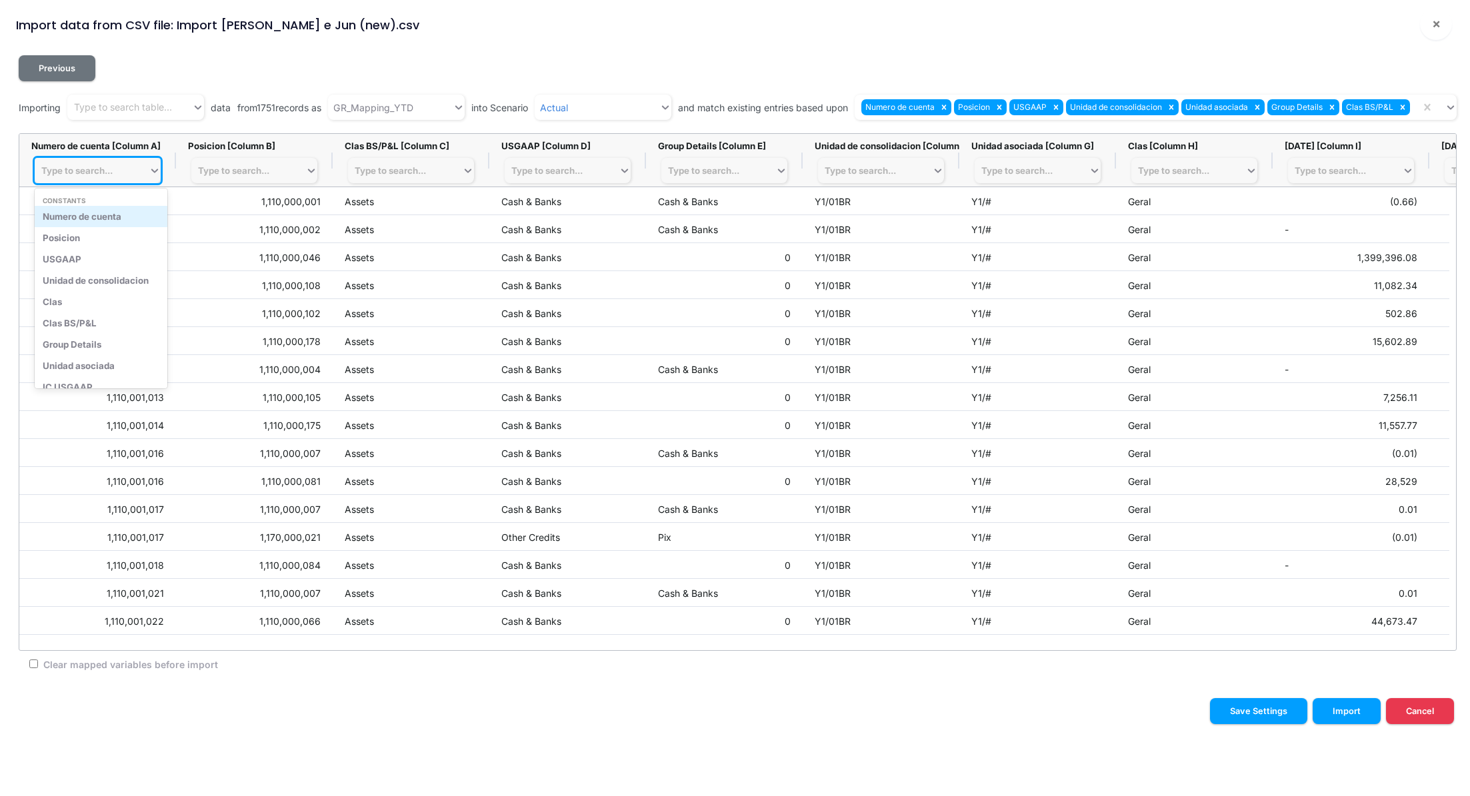
click at [105, 220] on div "Numero de cuenta" at bounding box center [101, 216] width 133 height 21
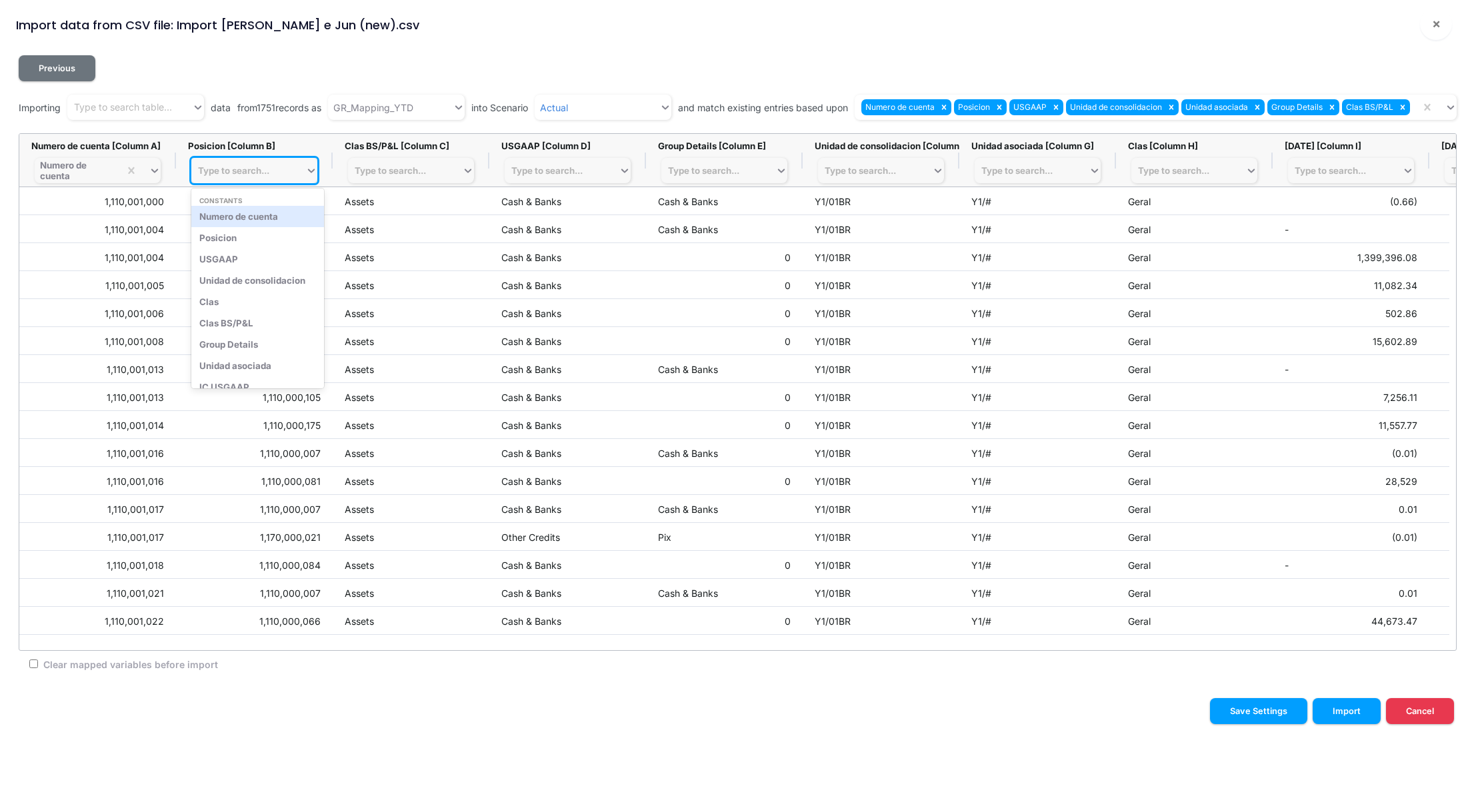
click at [267, 166] on div "Type to search..." at bounding box center [233, 170] width 71 height 11
click at [242, 243] on div "Posicion" at bounding box center [257, 237] width 133 height 21
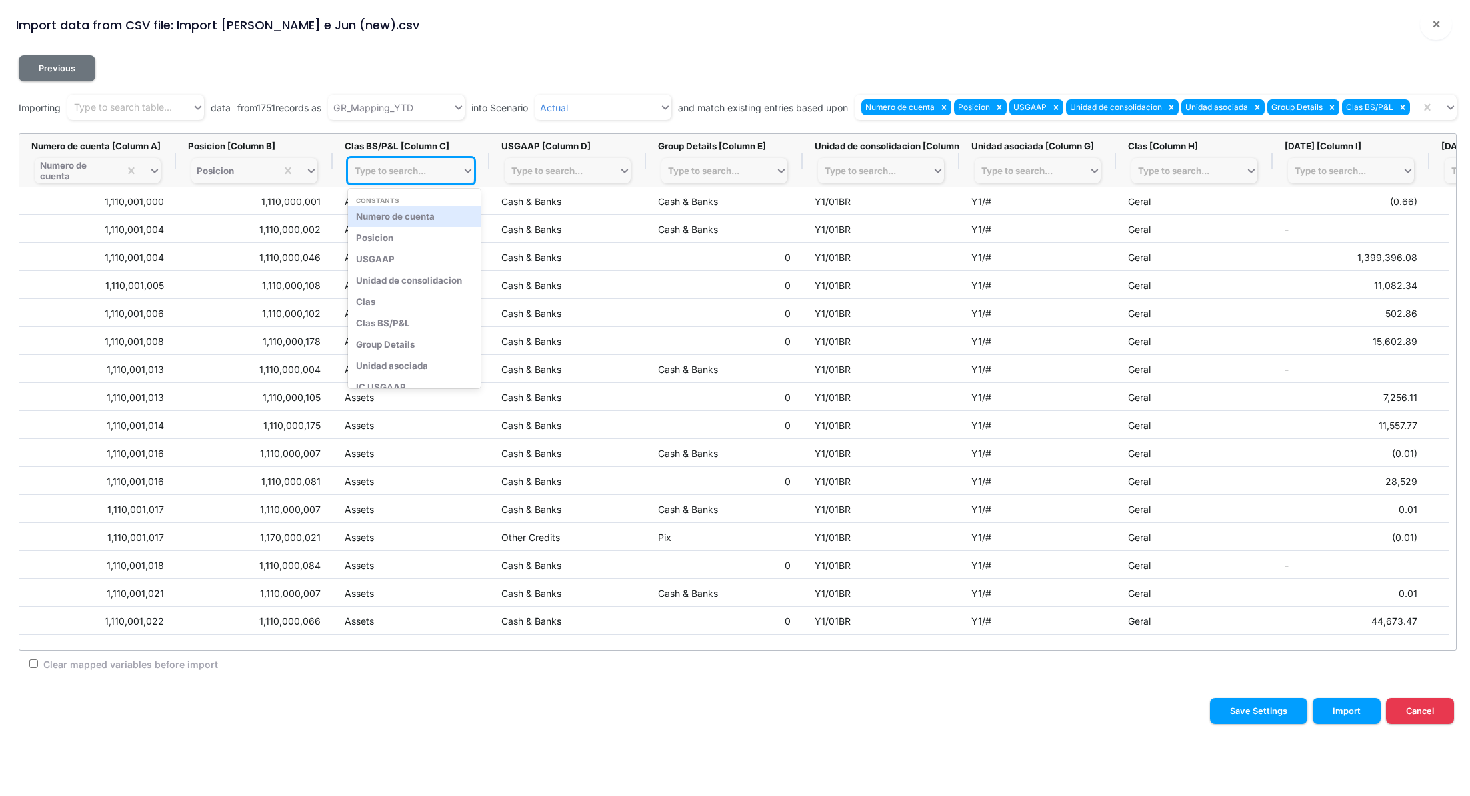
click at [403, 170] on div "Type to search..." at bounding box center [390, 170] width 71 height 11
click at [409, 321] on div "Clas BS/P&L" at bounding box center [414, 323] width 133 height 21
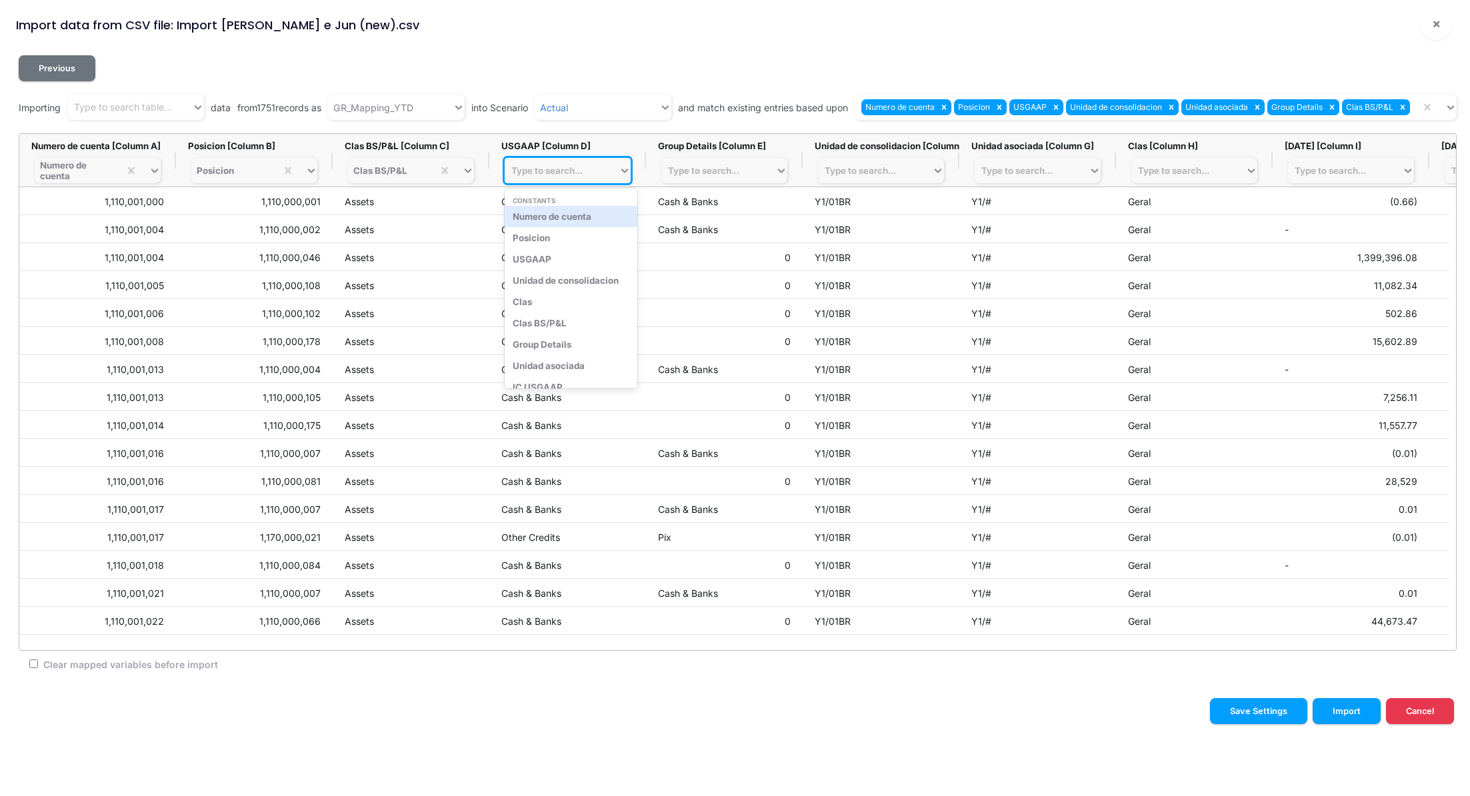
click at [552, 169] on div "Type to search..." at bounding box center [546, 170] width 71 height 11
click at [548, 261] on div "USGAAP" at bounding box center [571, 259] width 133 height 21
click at [704, 171] on div "Type to search..." at bounding box center [703, 170] width 71 height 11
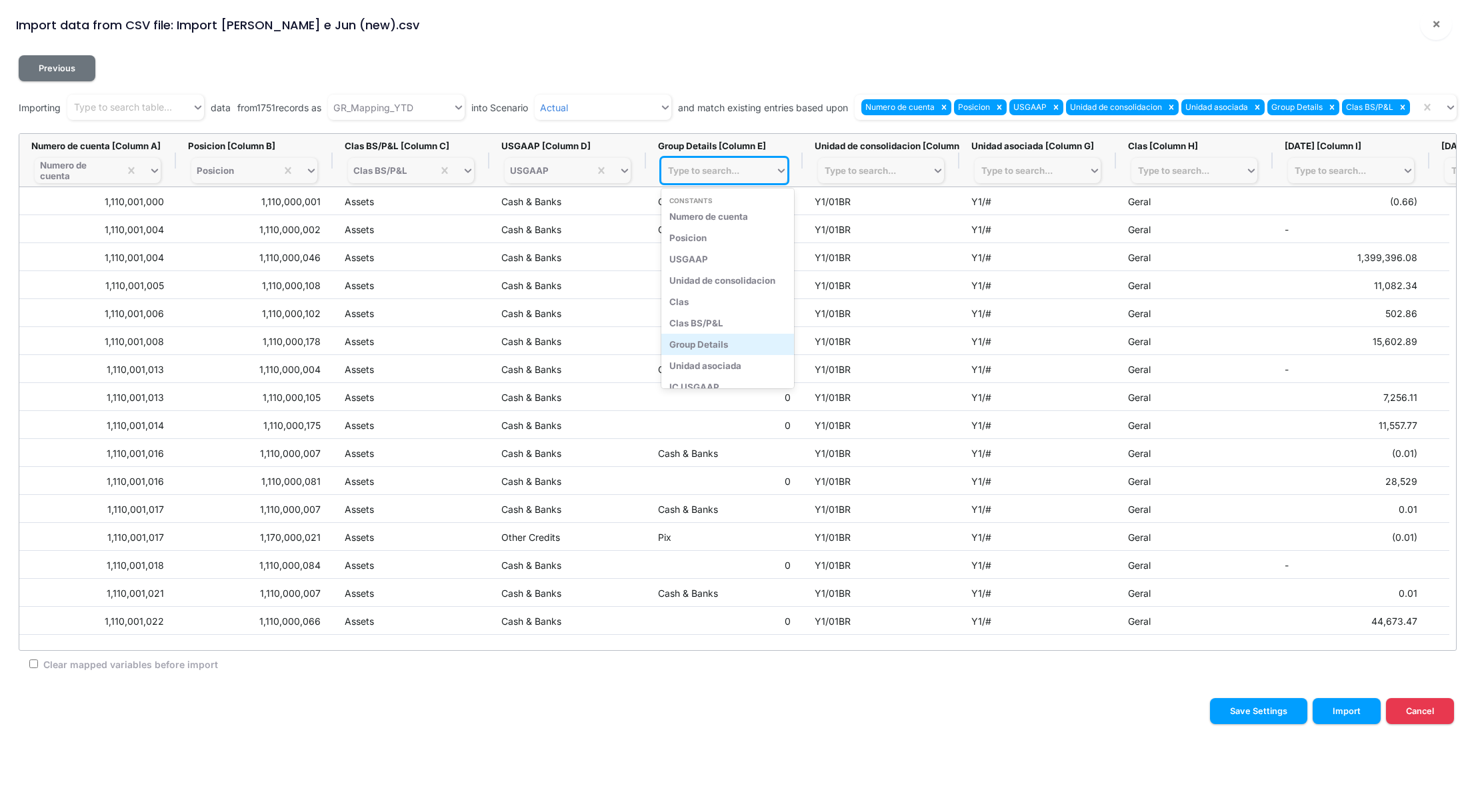
click at [733, 342] on div "Group Details" at bounding box center [727, 344] width 133 height 21
click at [861, 171] on div "Type to search..." at bounding box center [859, 170] width 71 height 11
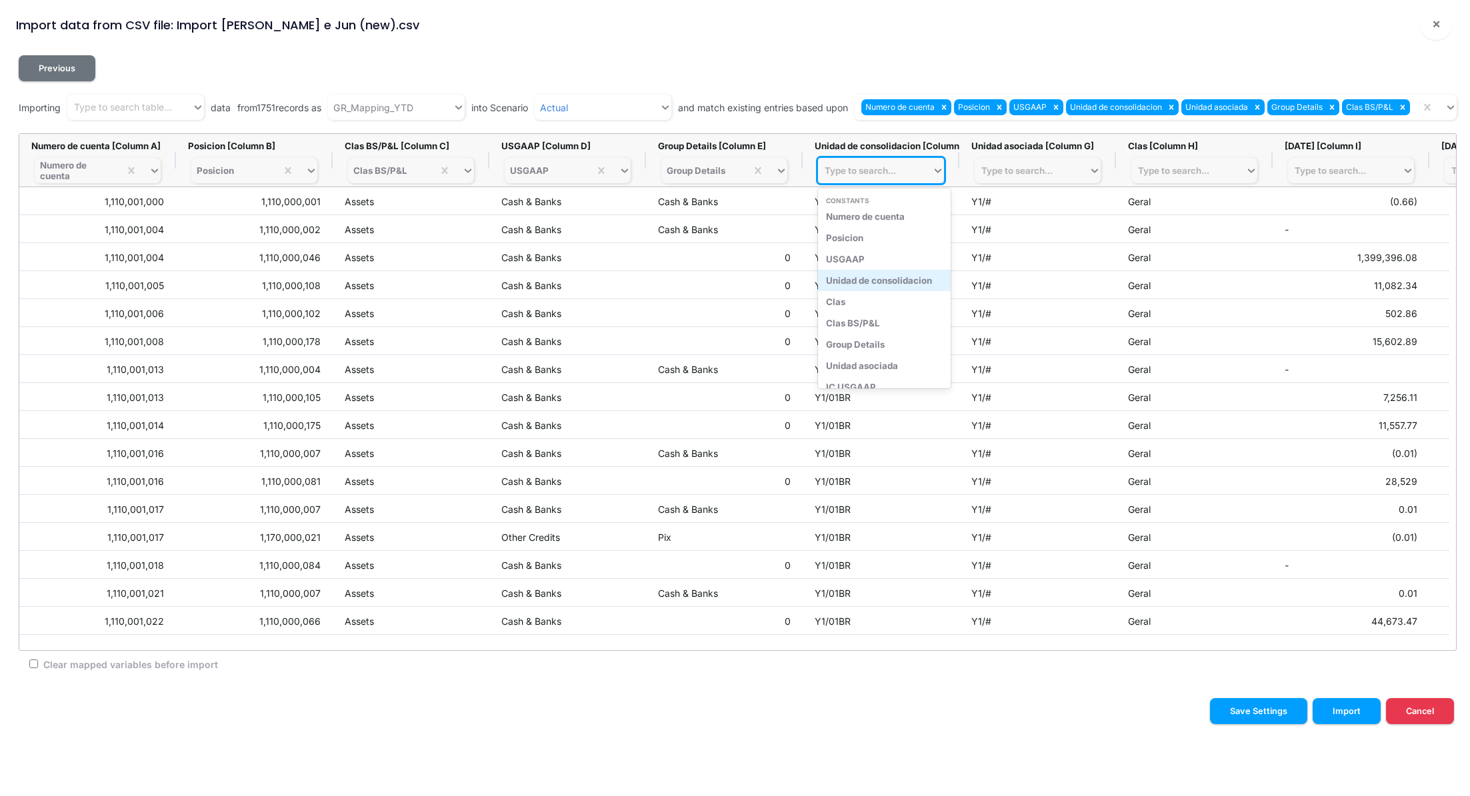
click at [894, 284] on div "Unidad de consolidacion" at bounding box center [884, 280] width 133 height 21
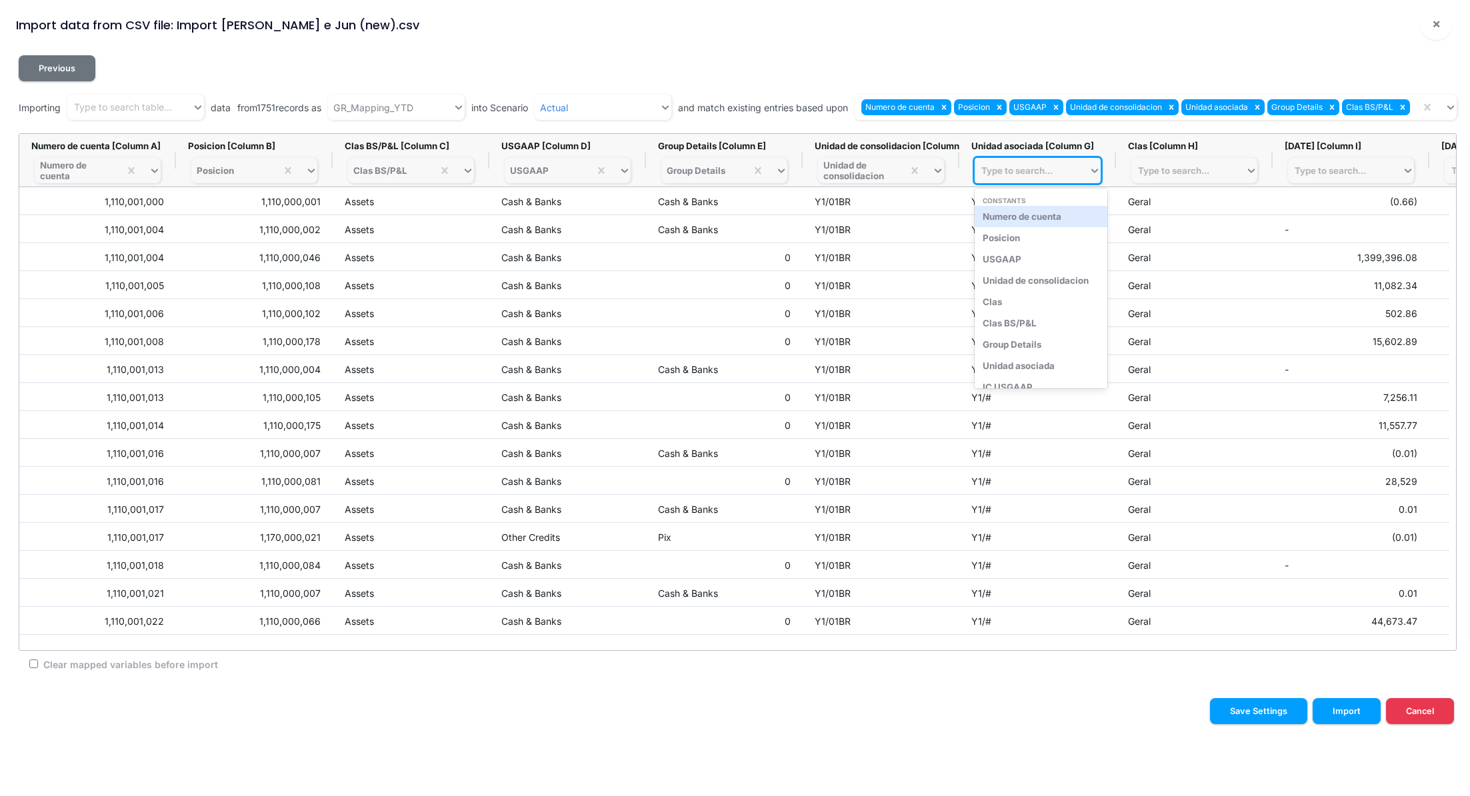
click at [1014, 167] on div "Type to search..." at bounding box center [1016, 170] width 71 height 11
click at [1054, 363] on div "Unidad asociada" at bounding box center [1040, 365] width 133 height 21
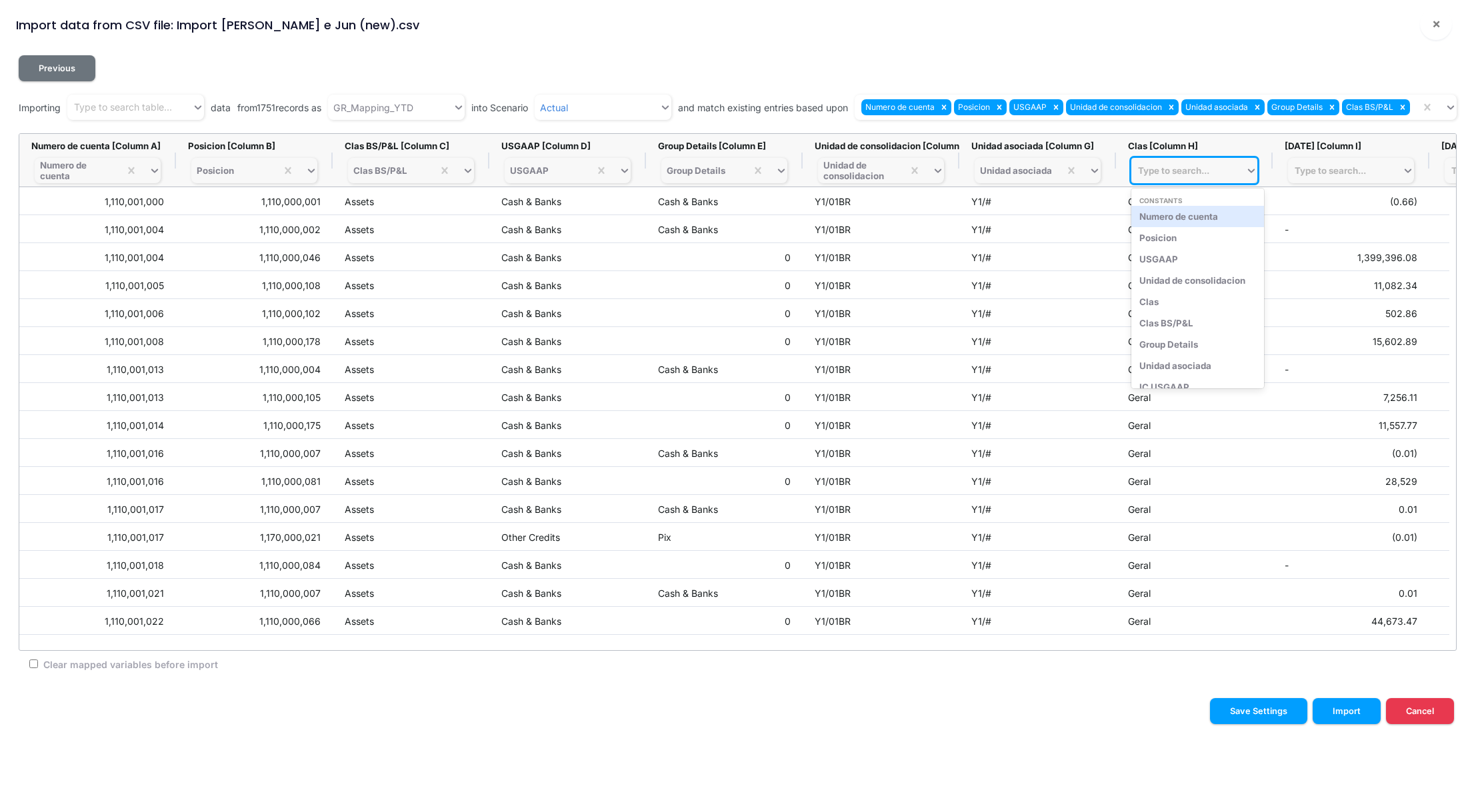
click at [1198, 170] on div "Type to search..." at bounding box center [1173, 170] width 71 height 11
click at [1180, 306] on div "Clas" at bounding box center [1197, 301] width 133 height 21
click at [1332, 111] on icon at bounding box center [1331, 107] width 9 height 9
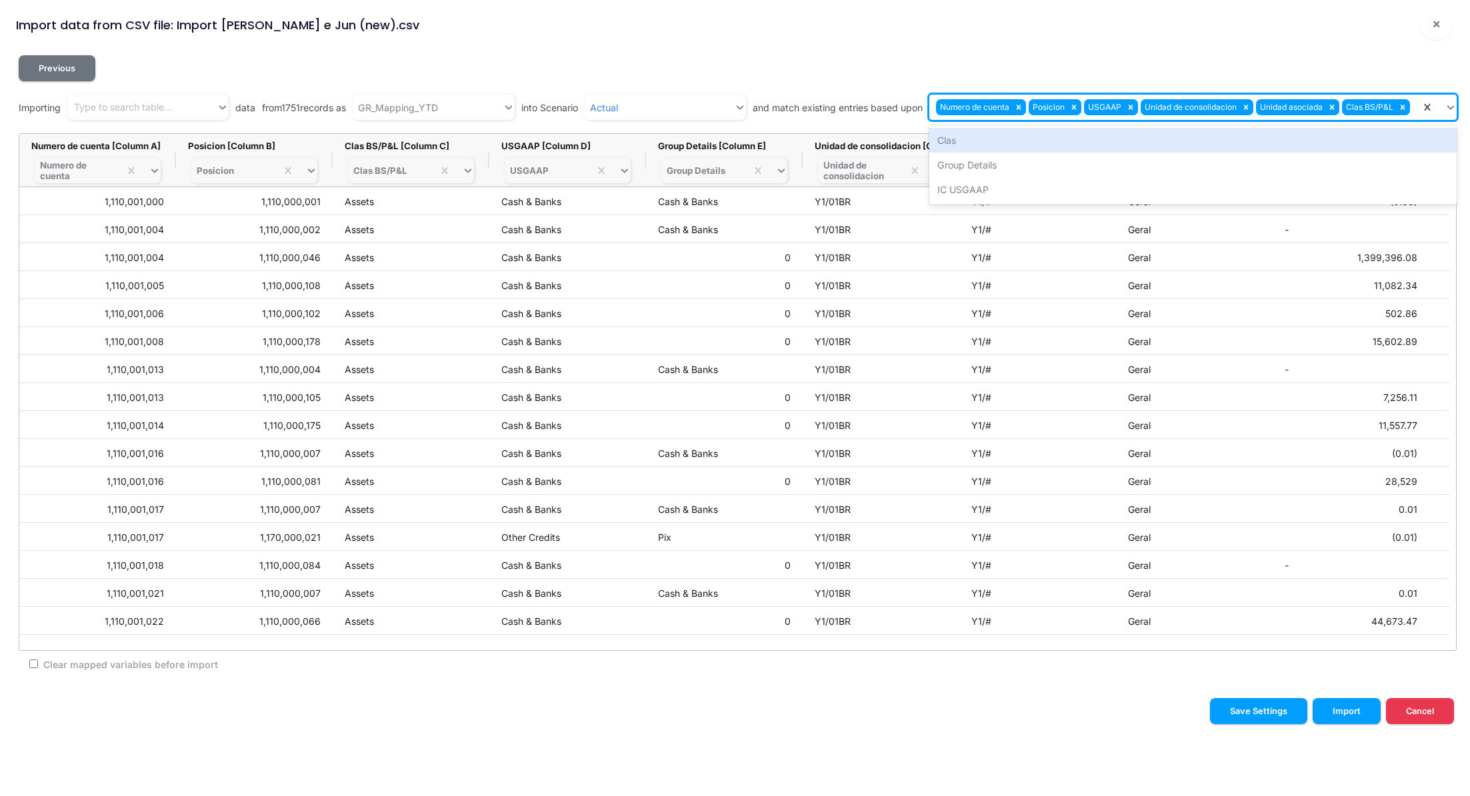
click at [1414, 108] on div "Numero de cuenta Posicion USGAAP Unidad de consolidacion Unidad asociada Clas B…" at bounding box center [1174, 108] width 491 height 22
click at [959, 147] on div "Clas" at bounding box center [1192, 140] width 527 height 25
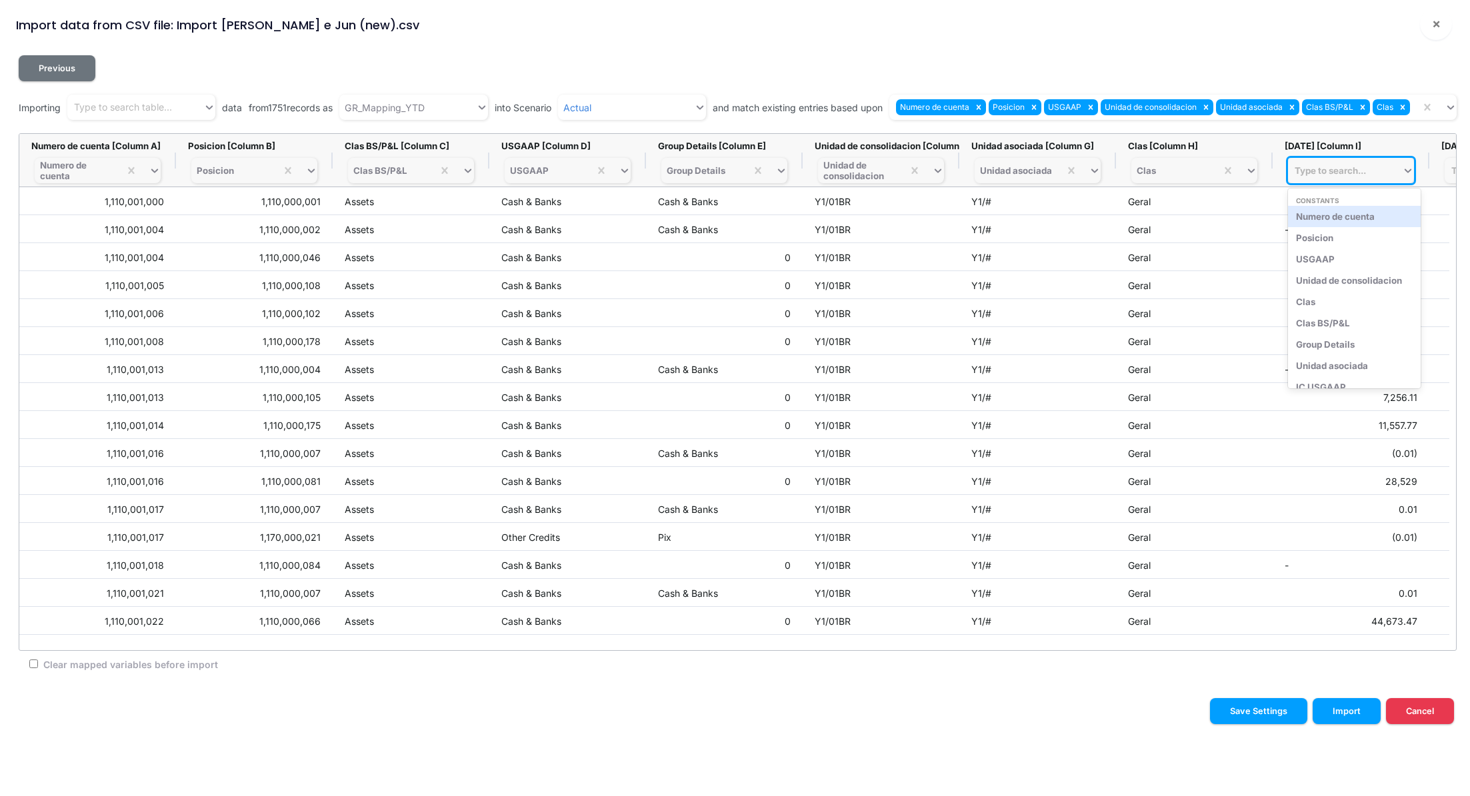
click at [1310, 169] on div "Type to search..." at bounding box center [1329, 170] width 71 height 11
click at [1362, 216] on div "Impte MG YTD - May-25" at bounding box center [1354, 224] width 133 height 21
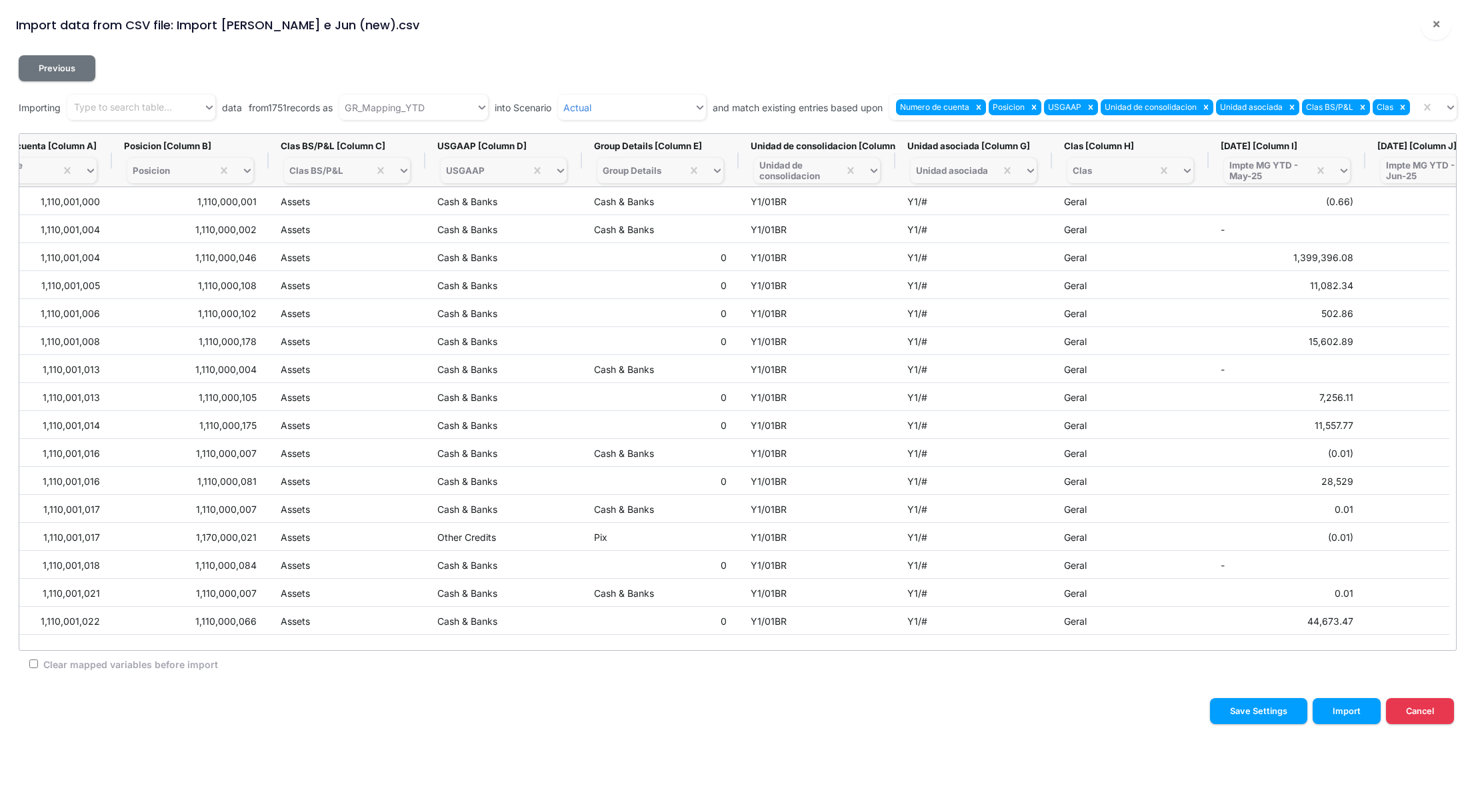
scroll to position [0, 136]
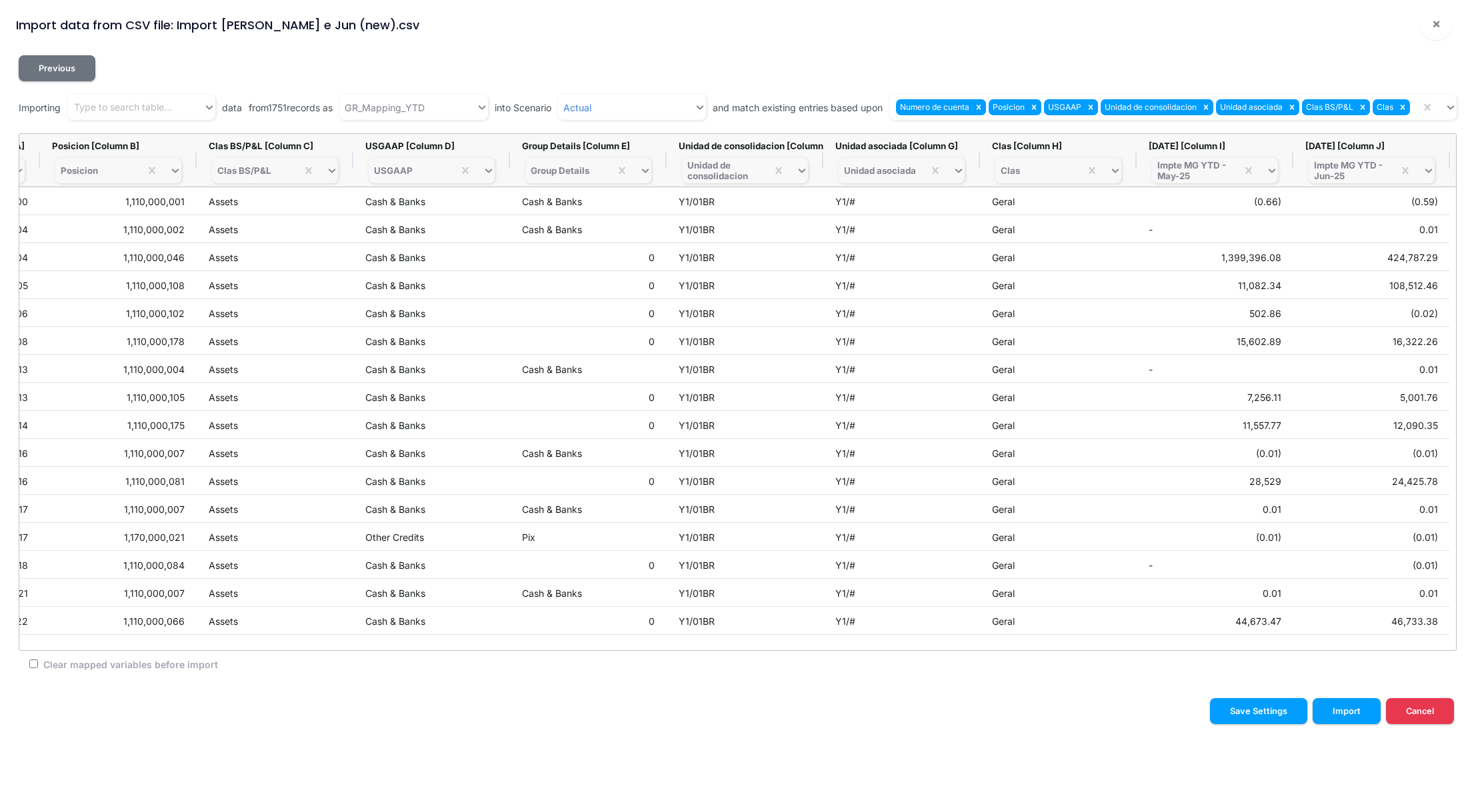
click at [34, 665] on input "Clear mapped variables before import" at bounding box center [33, 664] width 9 height 9
checkbox input "true"
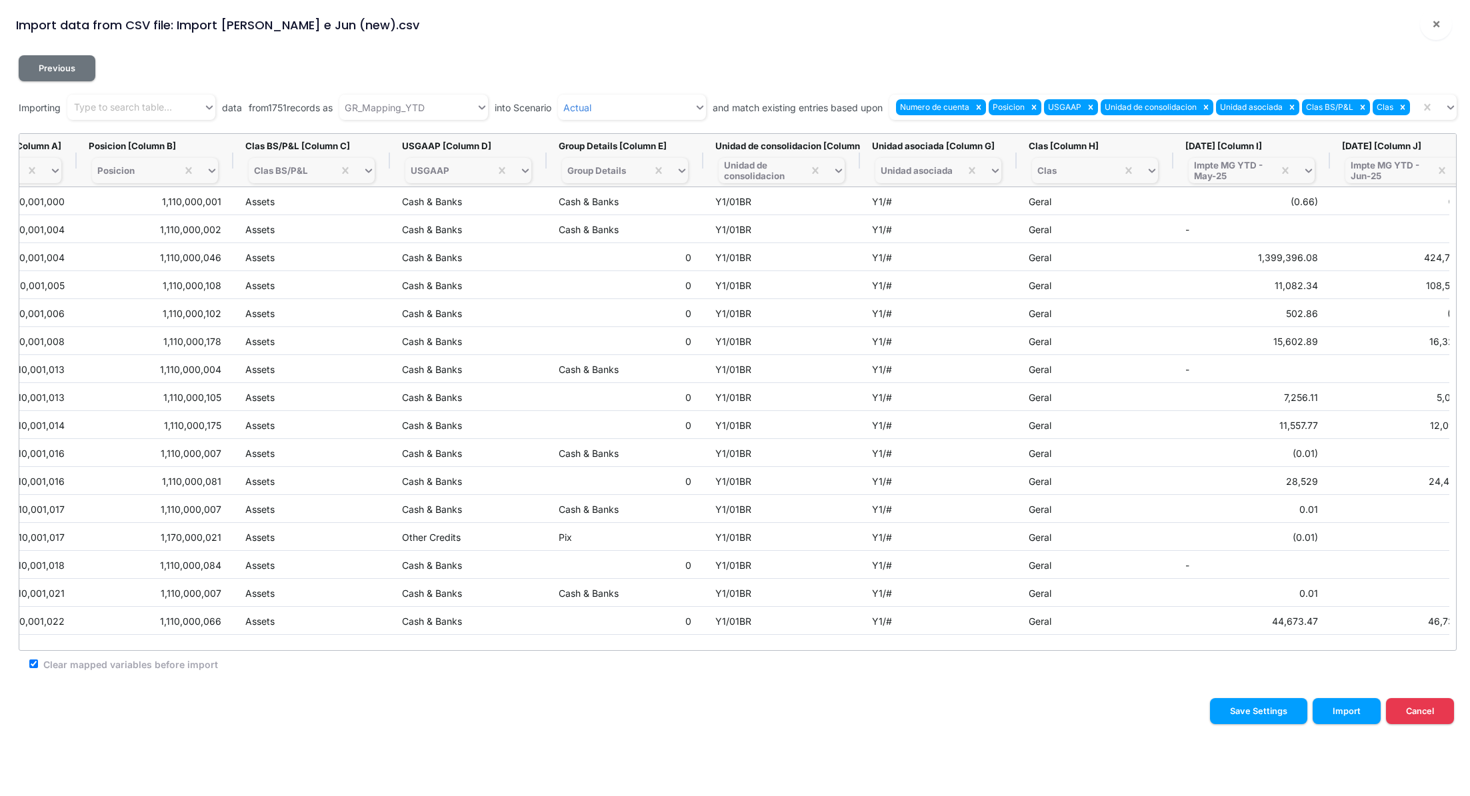
scroll to position [0, 121]
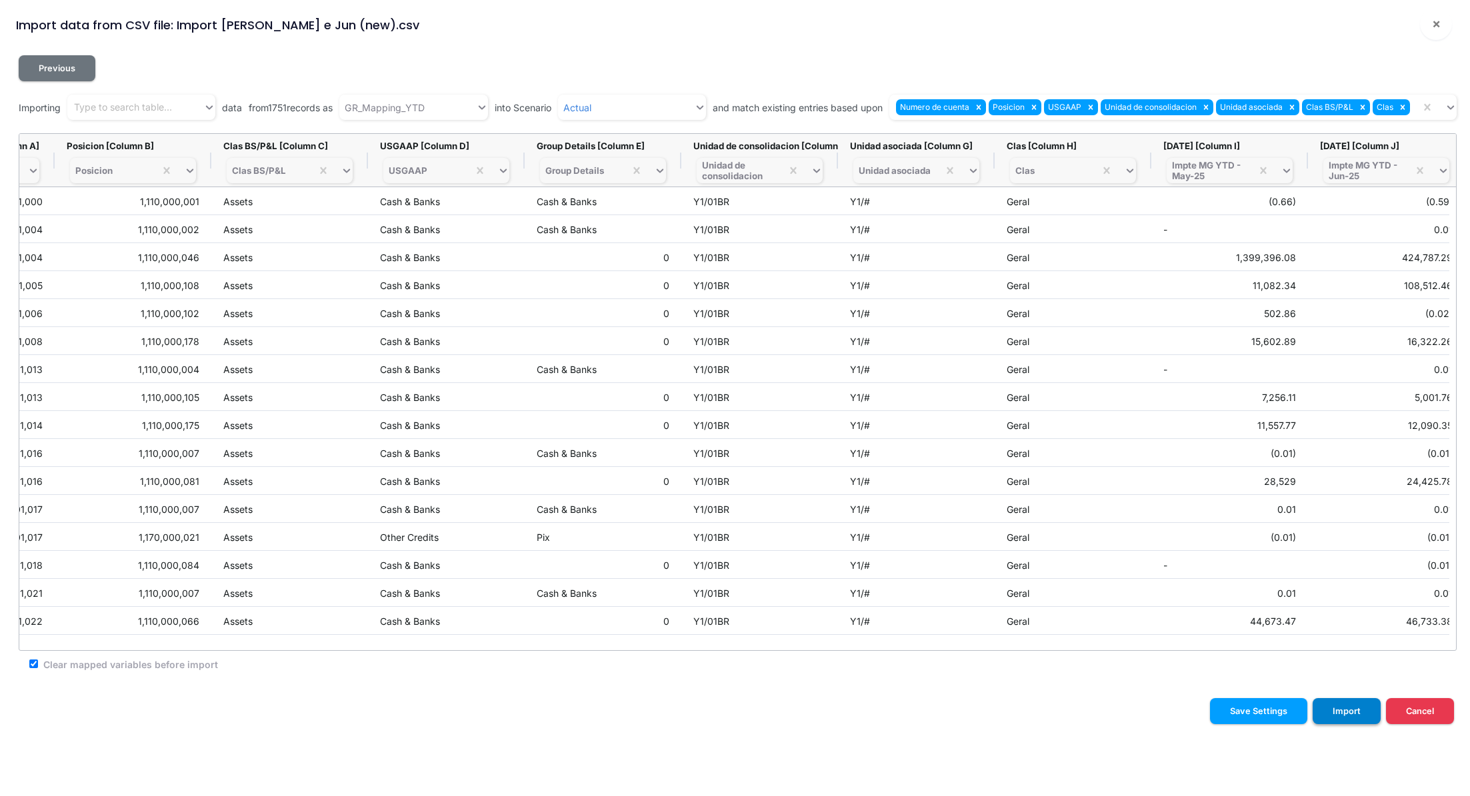
click at [1333, 717] on button "Import" at bounding box center [1346, 711] width 68 height 26
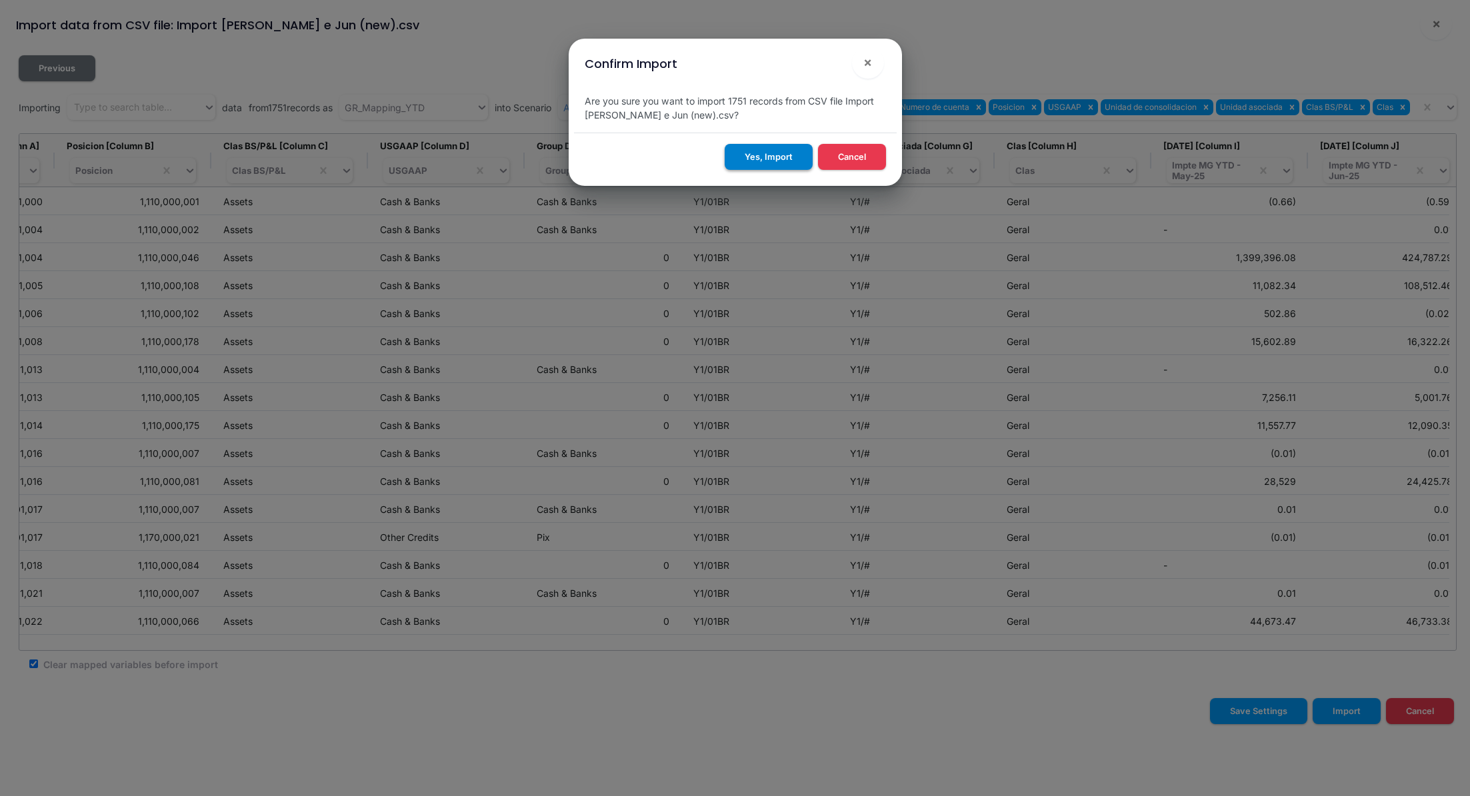
click at [760, 161] on button "Yes, Import" at bounding box center [768, 157] width 88 height 26
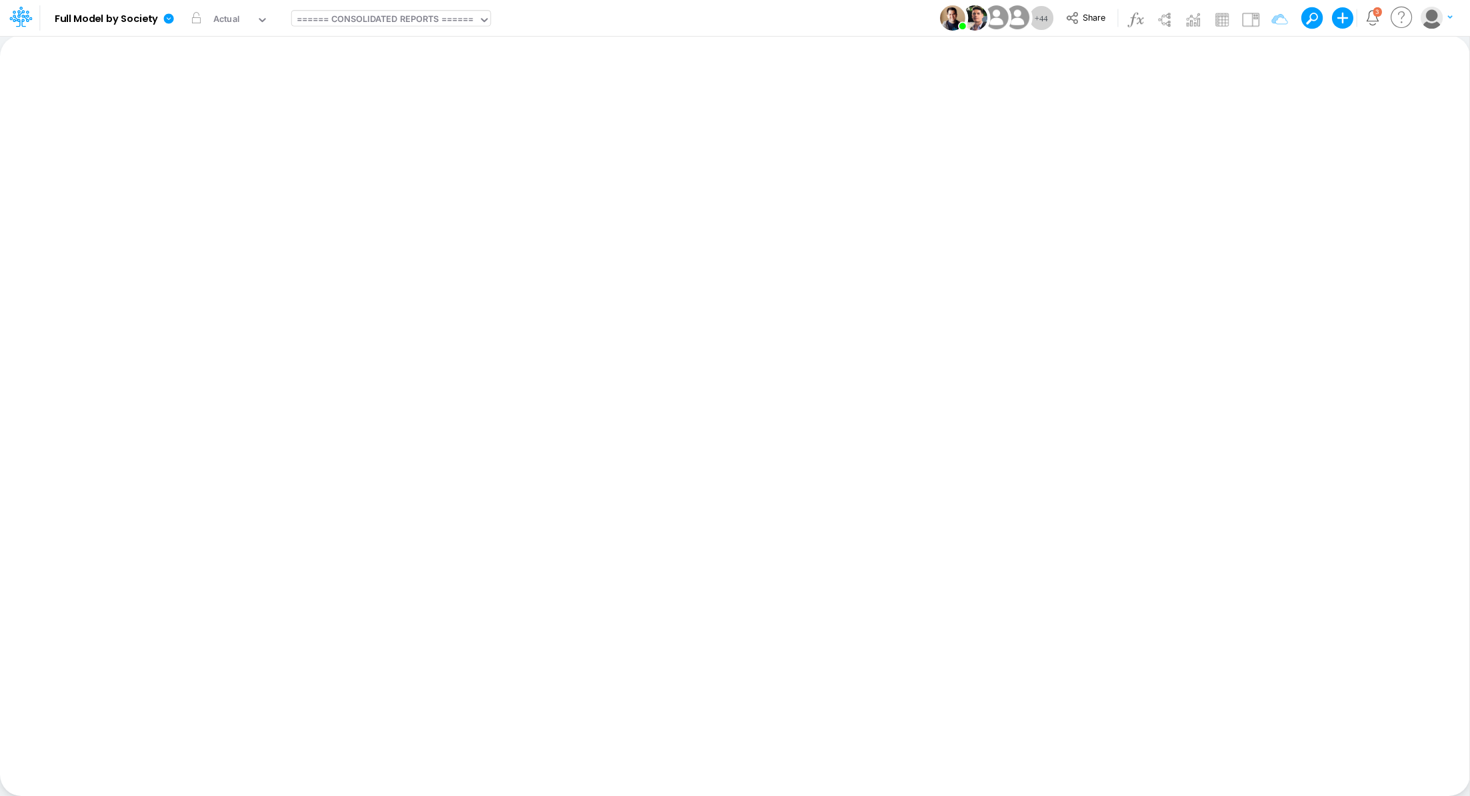
click at [417, 25] on div "====== CONSOLIDATED REPORTS ======" at bounding box center [385, 20] width 177 height 15
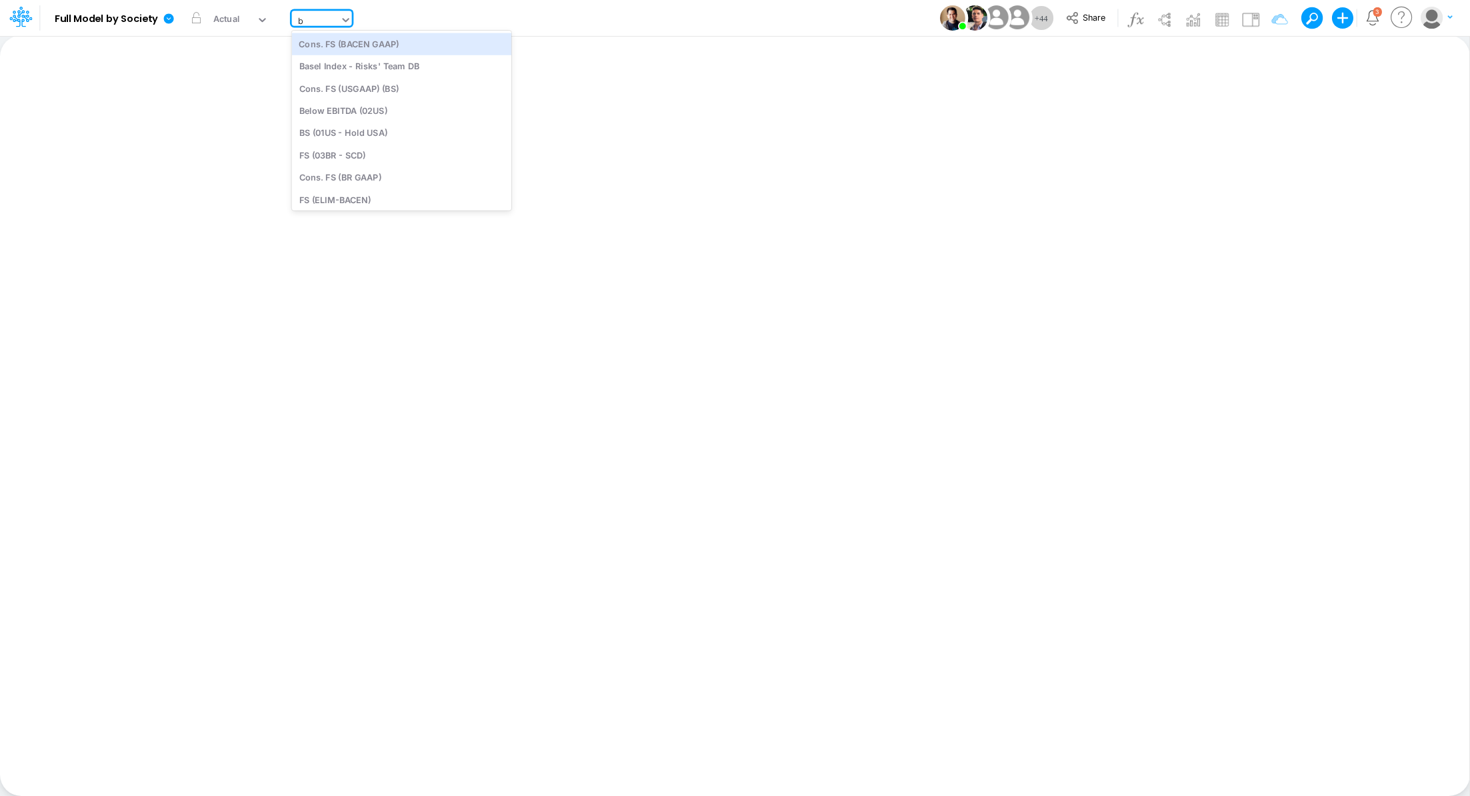
type input "bs"
click at [415, 50] on div "Cons. FS (USGAAP) (BS)" at bounding box center [382, 44] width 180 height 22
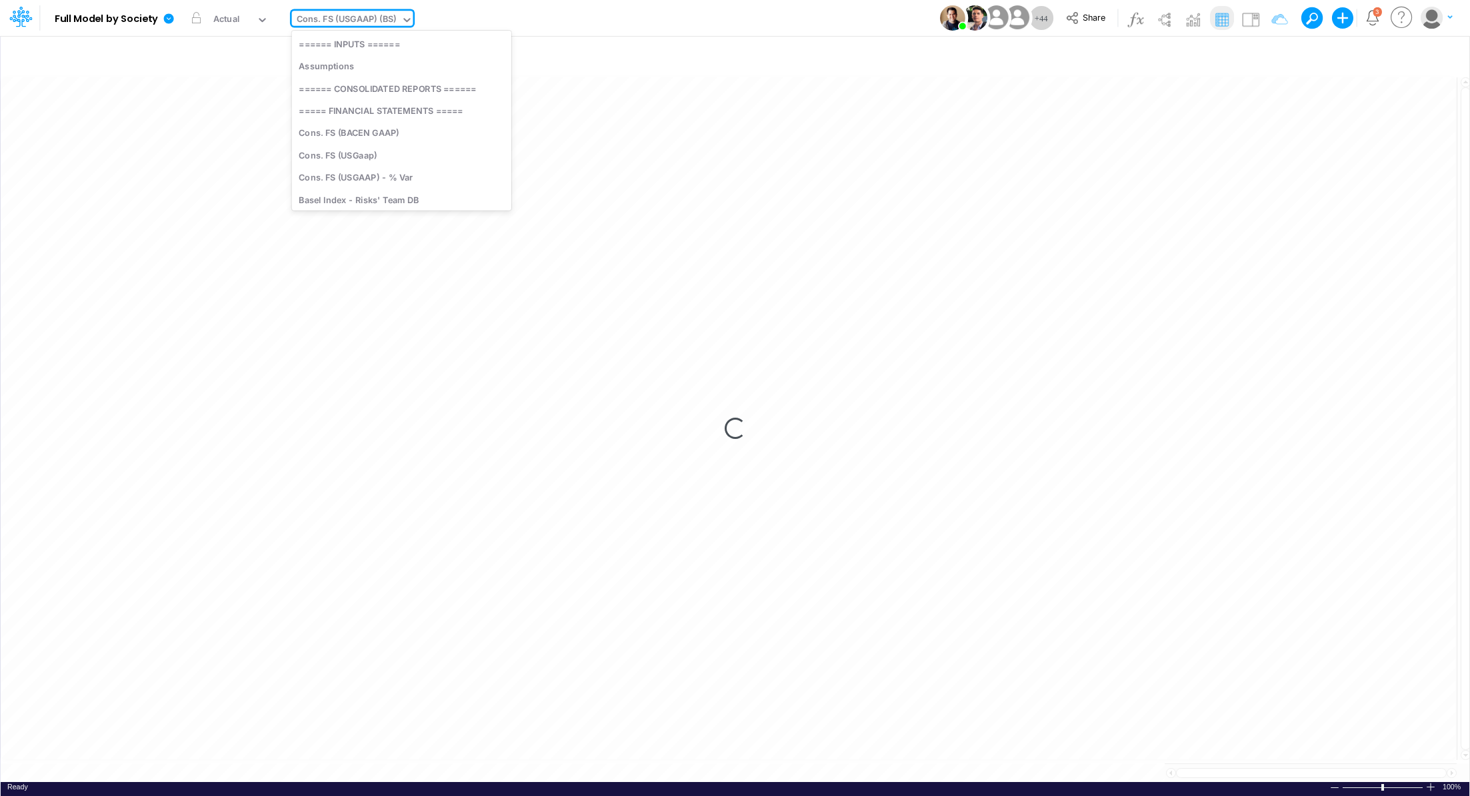
click at [335, 19] on div "Cons. FS (USGAAP) (BS)" at bounding box center [346, 20] width 99 height 15
type input "gr"
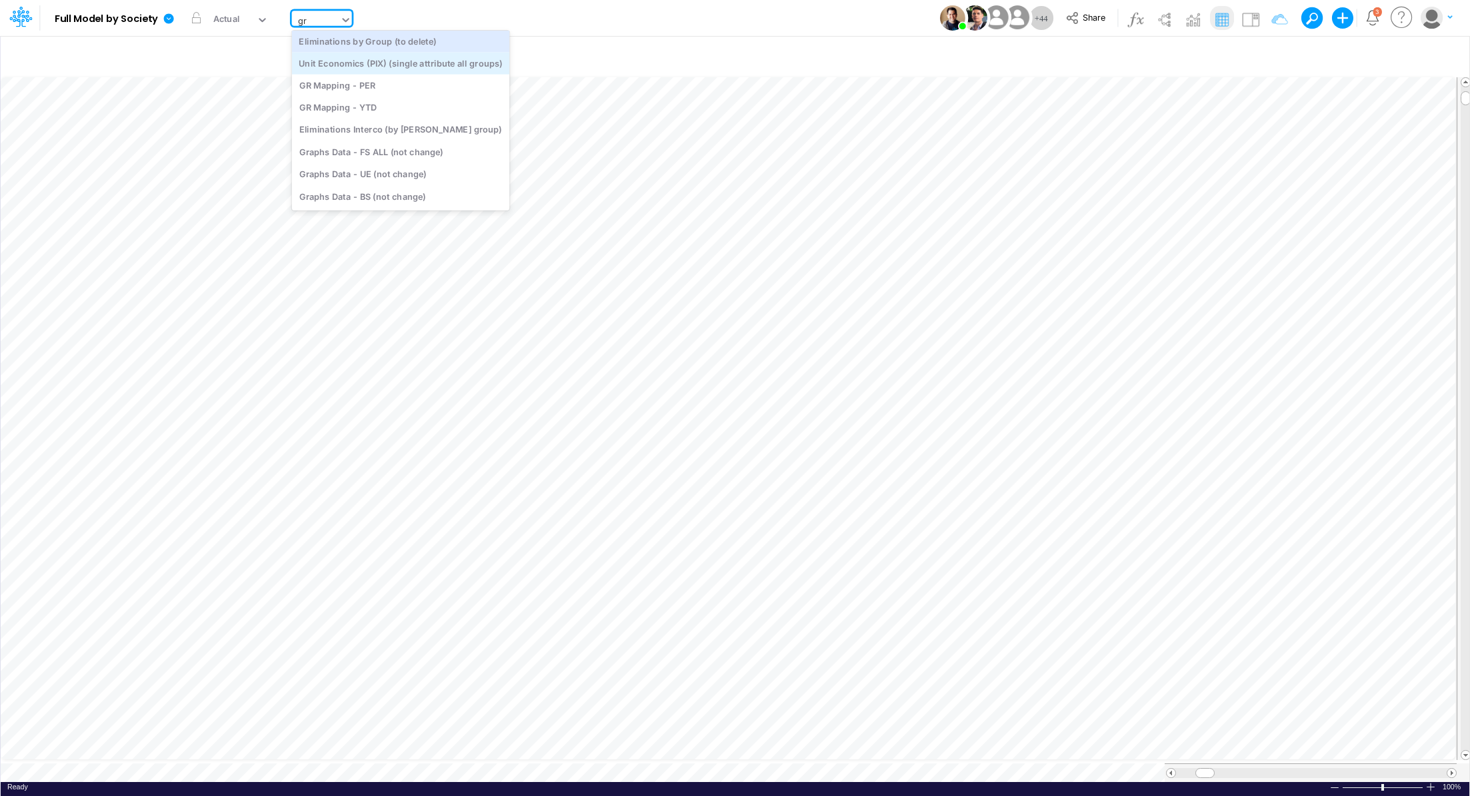
scroll to position [0, 0]
click at [367, 111] on div "GR Mapping - YTD" at bounding box center [401, 110] width 218 height 22
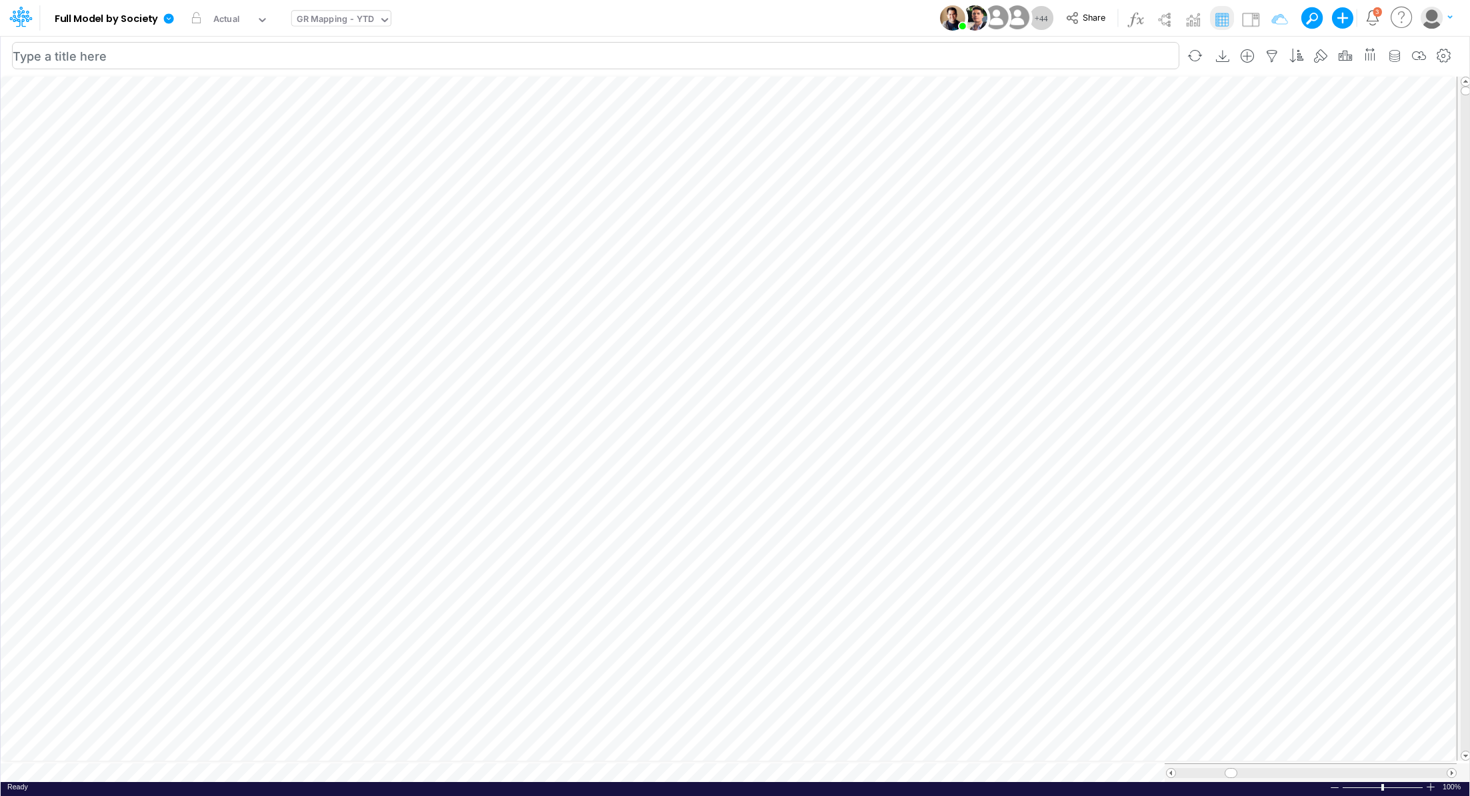
scroll to position [6, 1]
click at [1100, 775] on li at bounding box center [1087, 772] width 46 height 35
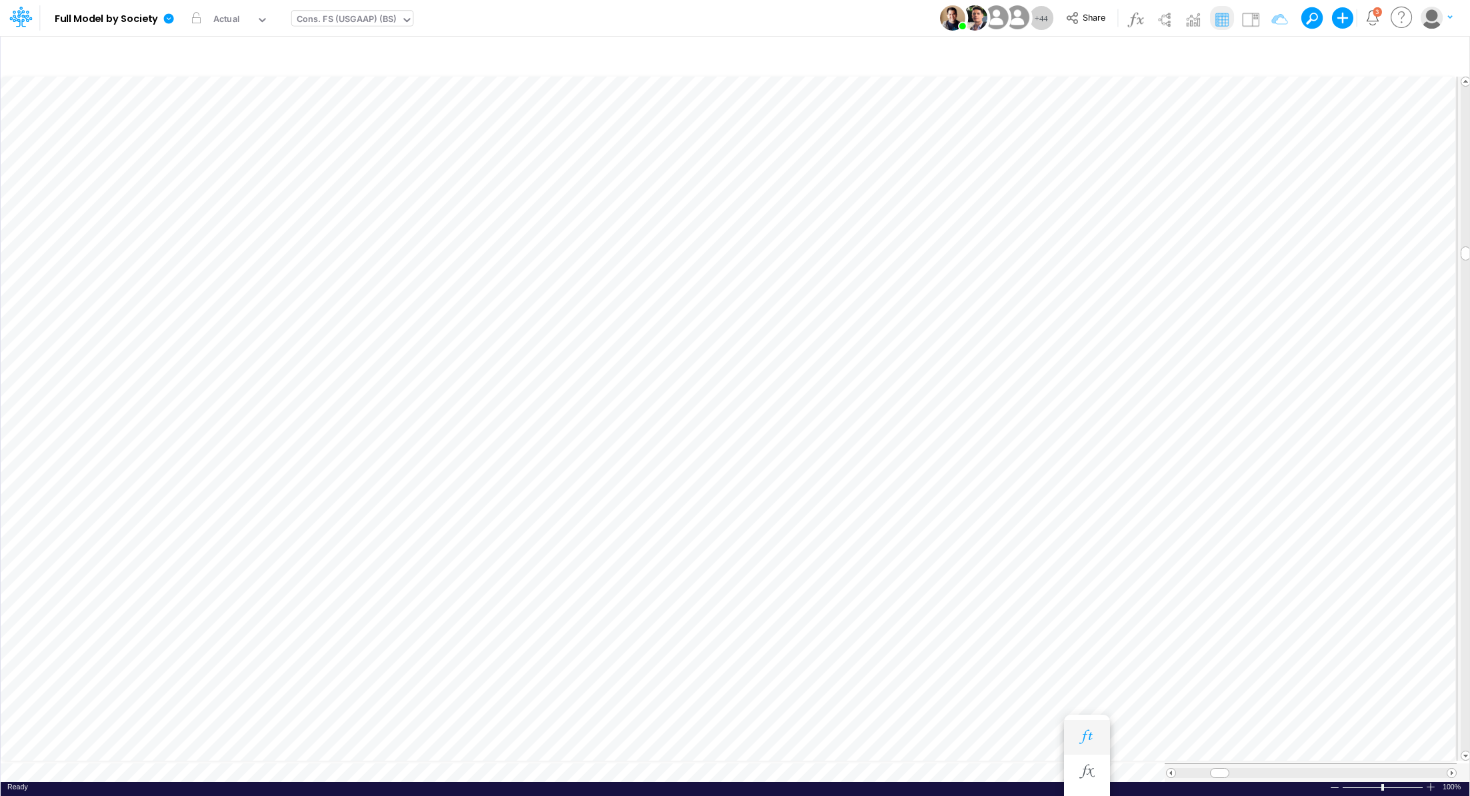
scroll to position [6, 1]
click at [1080, 676] on icon "button" at bounding box center [1086, 679] width 20 height 14
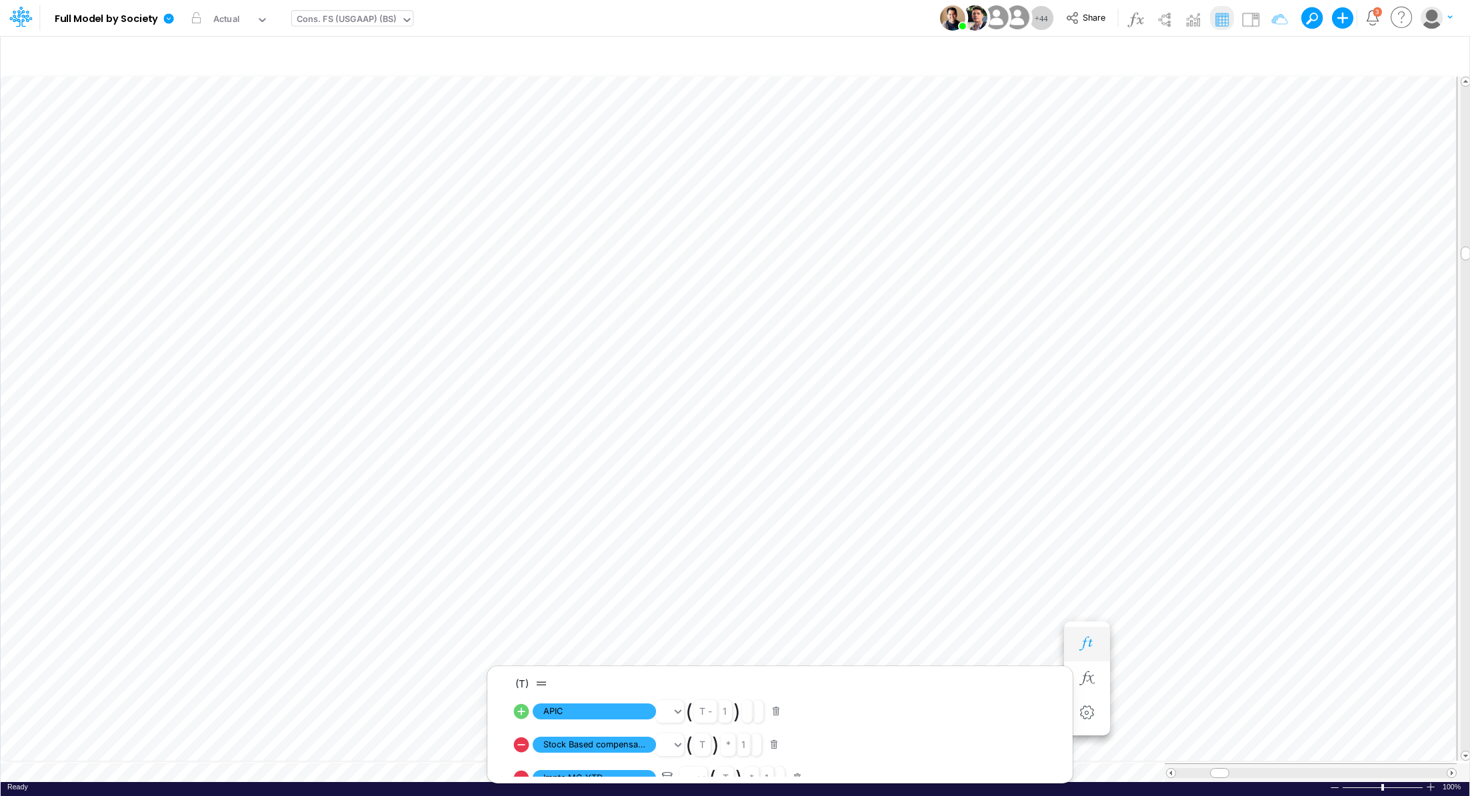
click at [1091, 642] on icon "button" at bounding box center [1086, 644] width 20 height 14
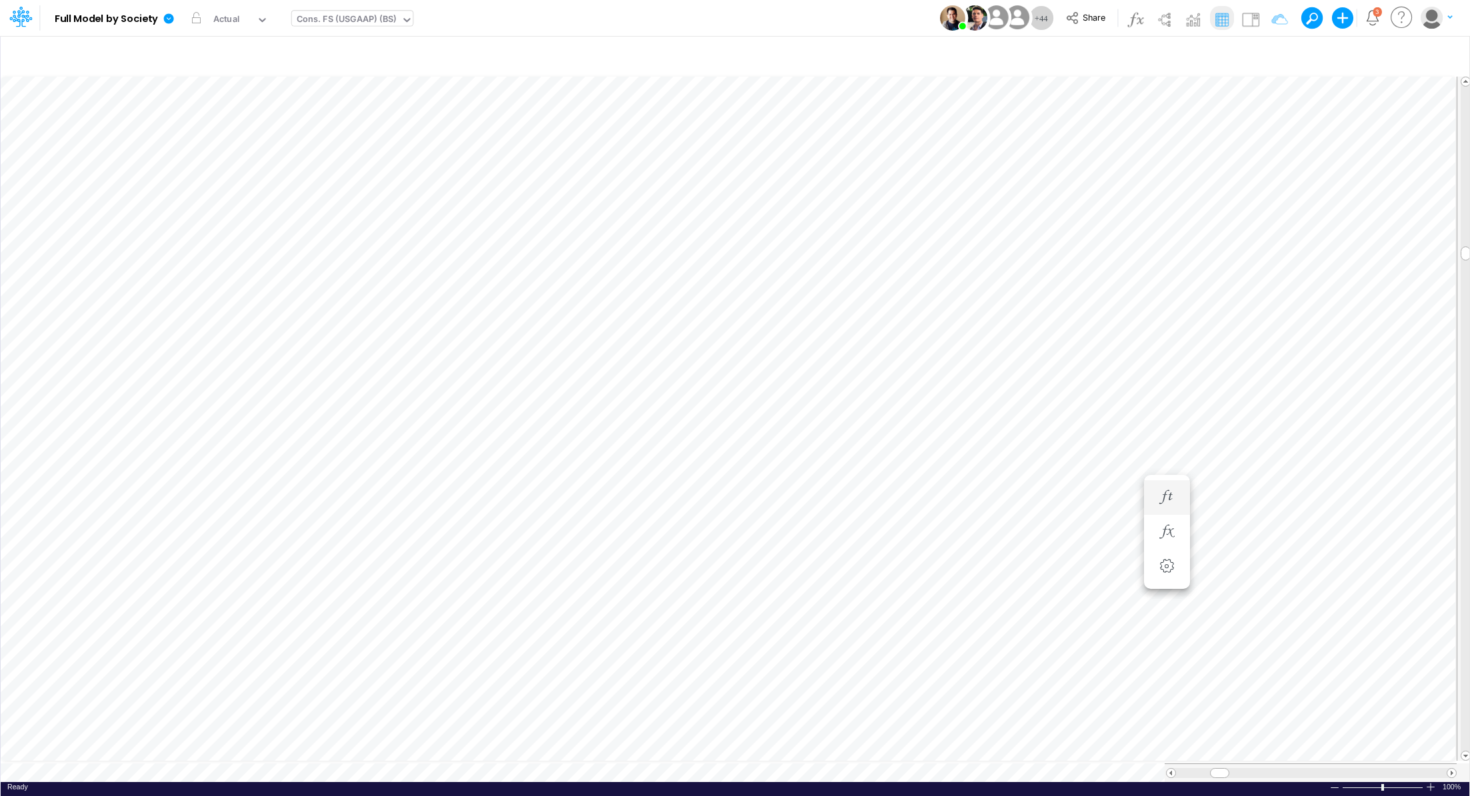
scroll to position [6, 1]
click at [1434, 782] on div at bounding box center [1430, 787] width 11 height 10
click at [168, 19] on icon at bounding box center [169, 19] width 12 height 12
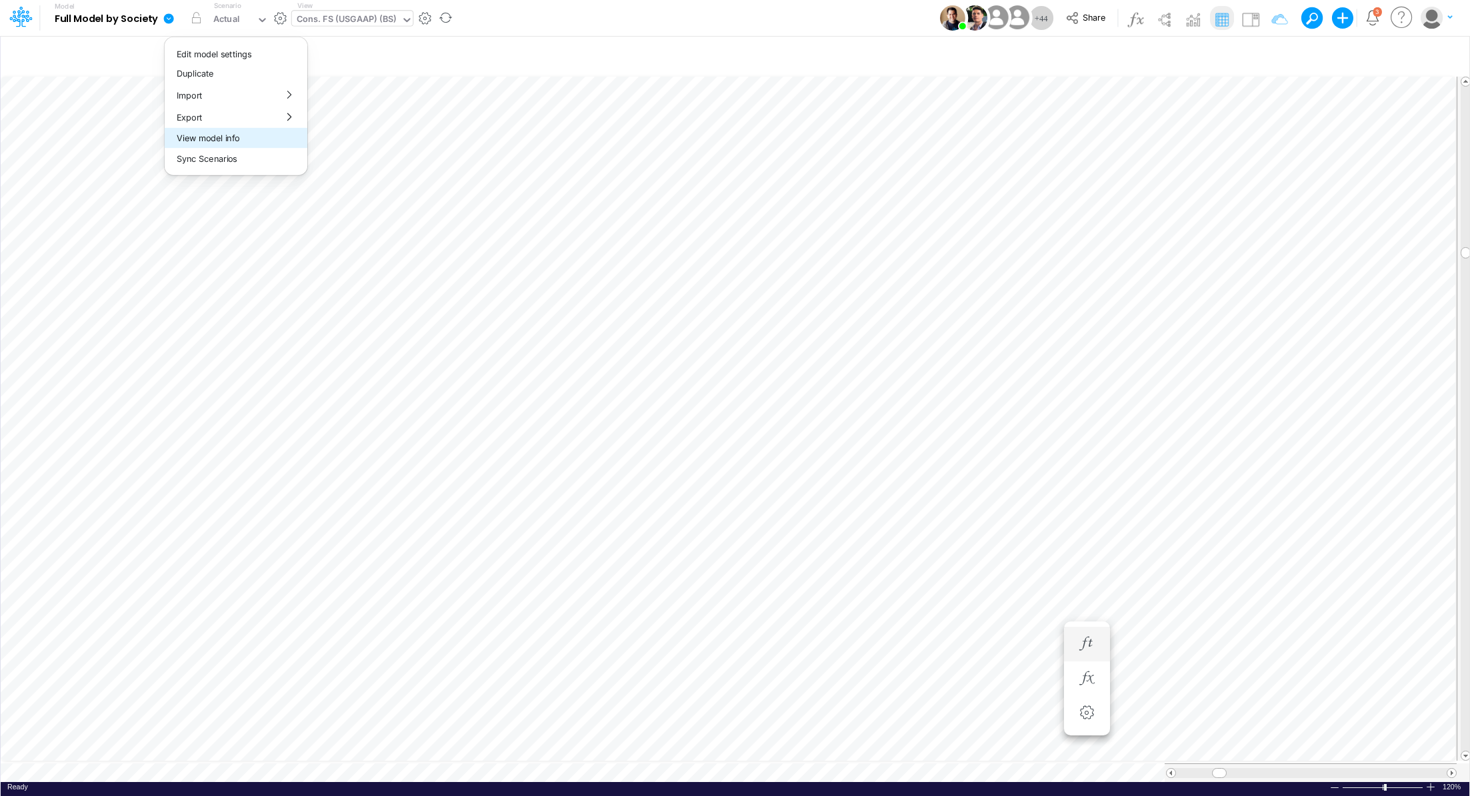
click at [233, 144] on button "View model info" at bounding box center [236, 138] width 143 height 21
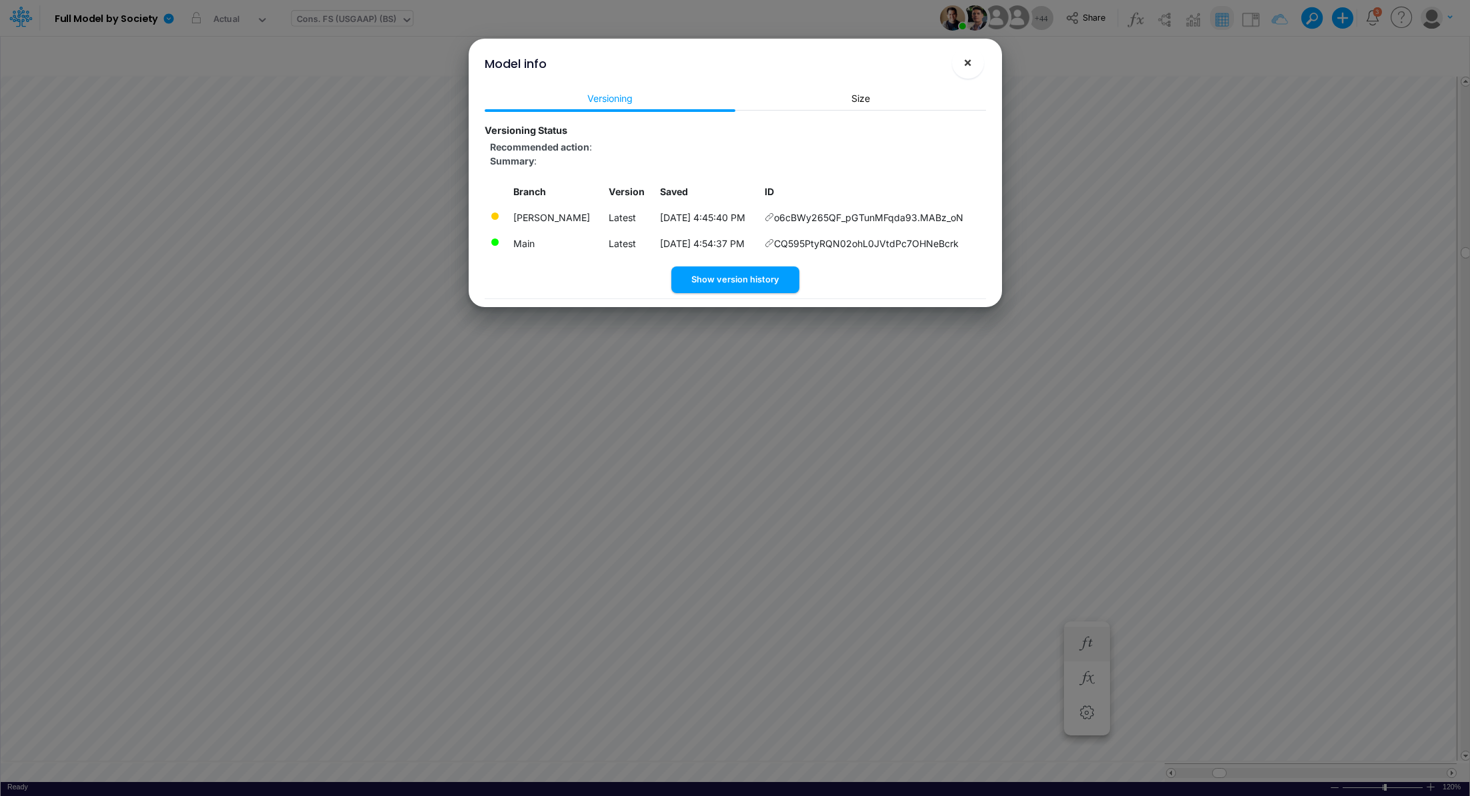
click at [968, 58] on span "×" at bounding box center [967, 62] width 9 height 16
